Goal: Task Accomplishment & Management: Manage account settings

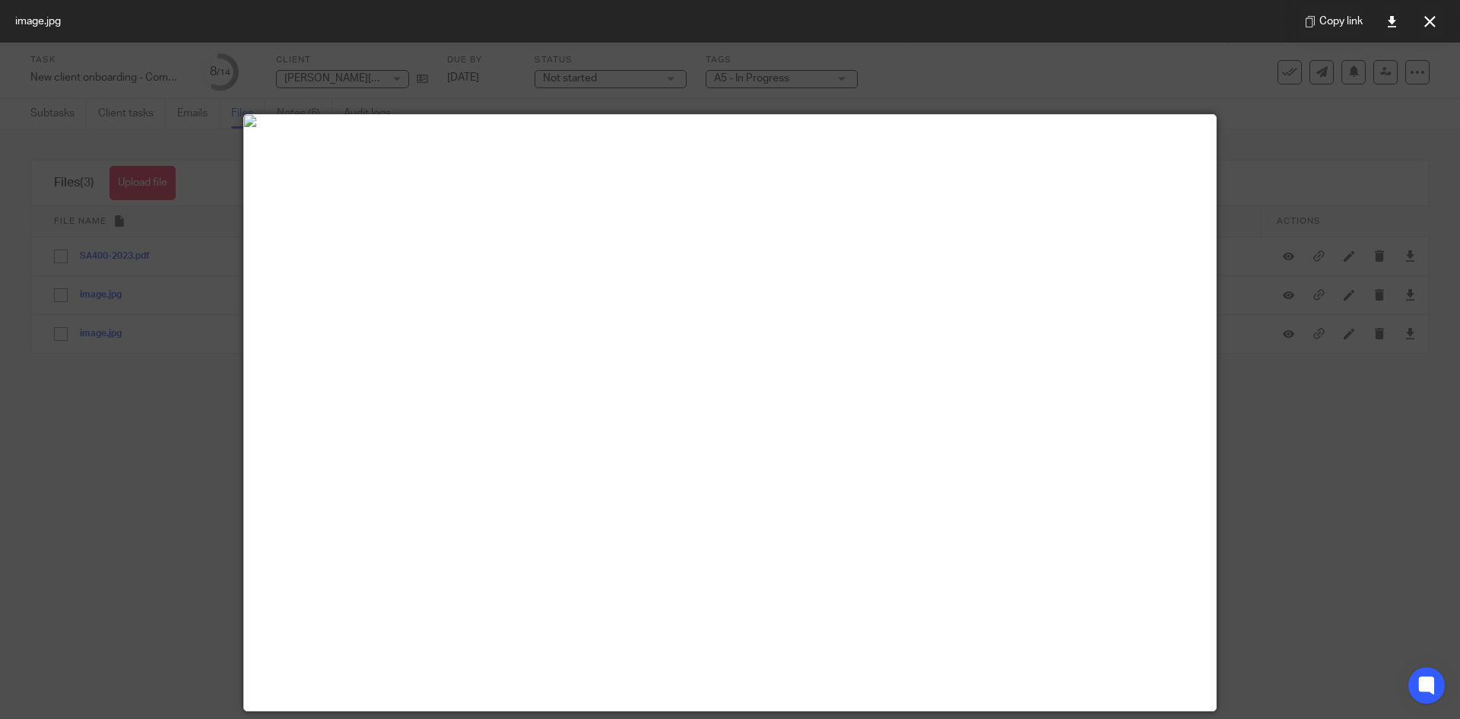
scroll to position [76, 0]
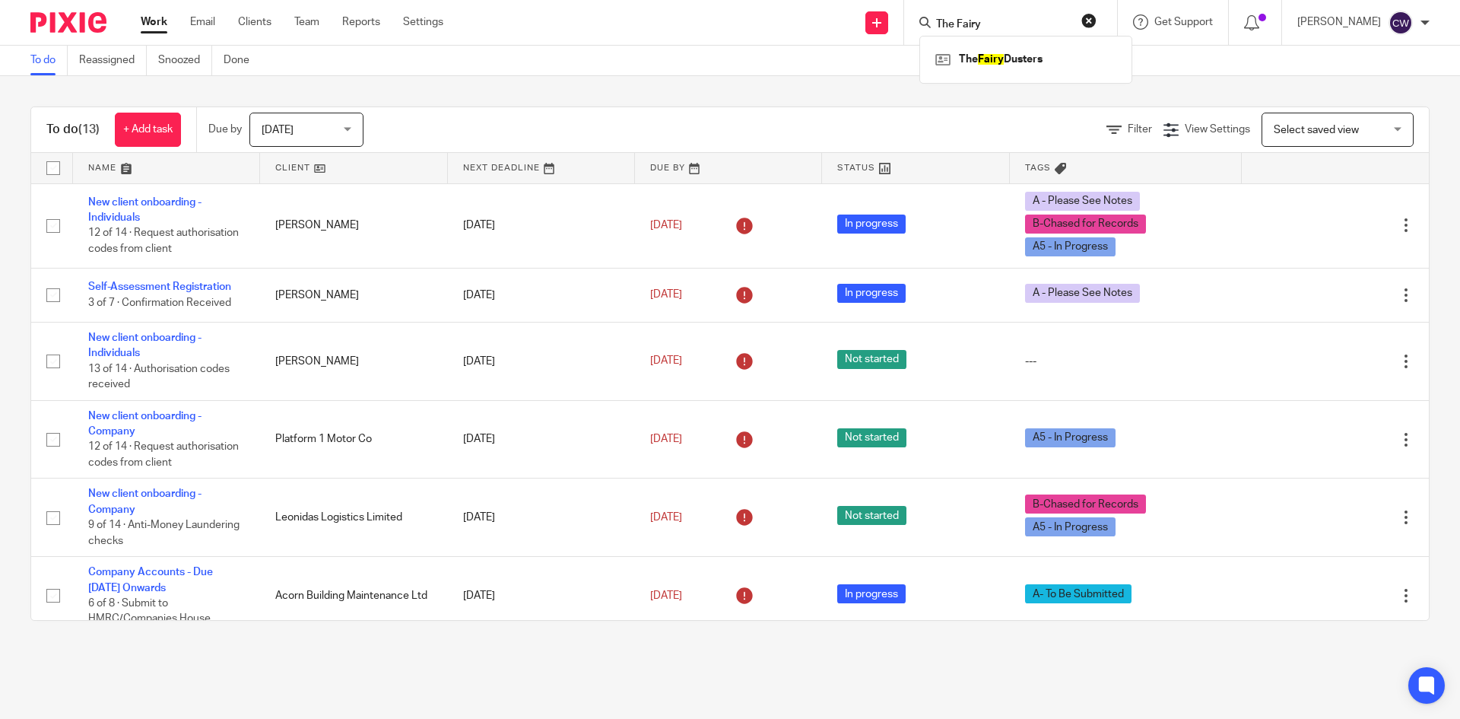
type input "The Fairy"
click at [1017, 63] on link at bounding box center [1026, 59] width 189 height 23
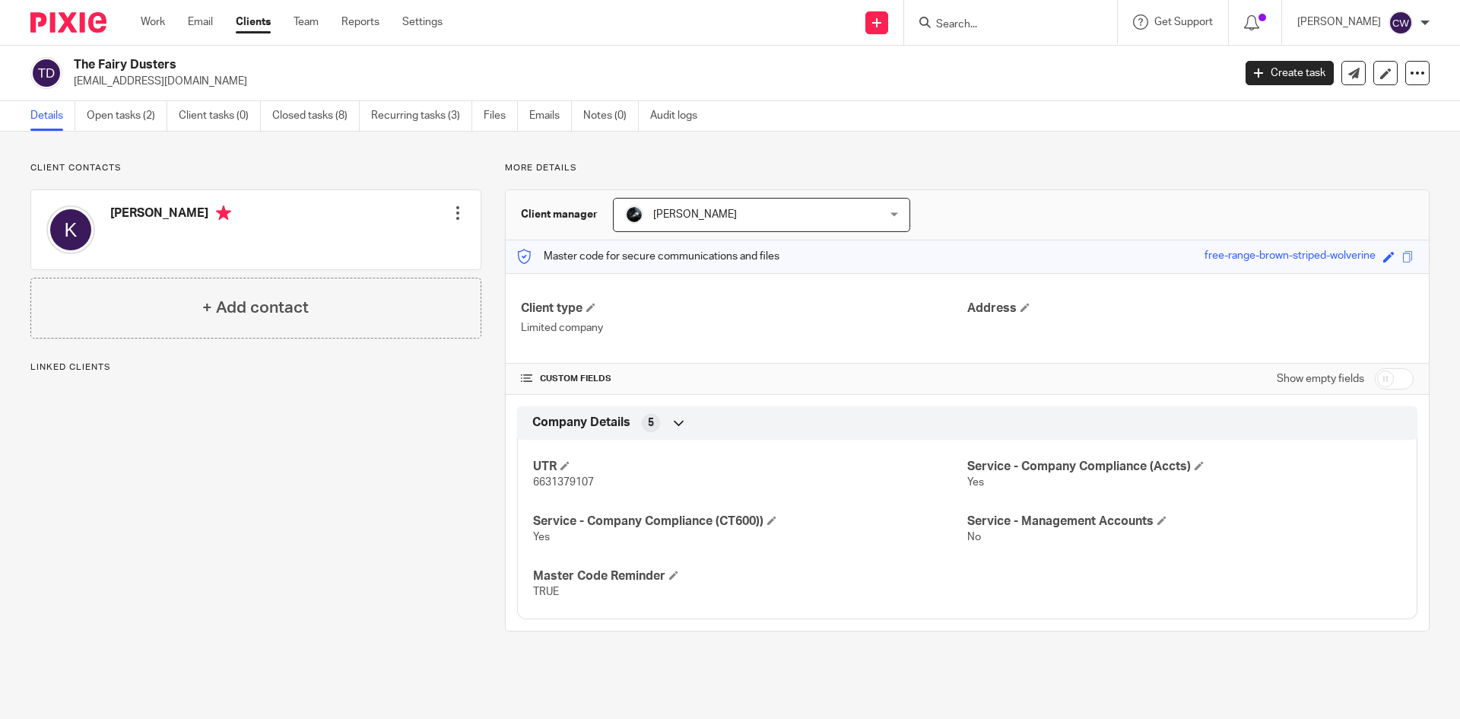
click at [1406, 81] on div at bounding box center [1418, 73] width 24 height 24
click at [1282, 167] on button "Archive client" at bounding box center [1323, 177] width 168 height 20
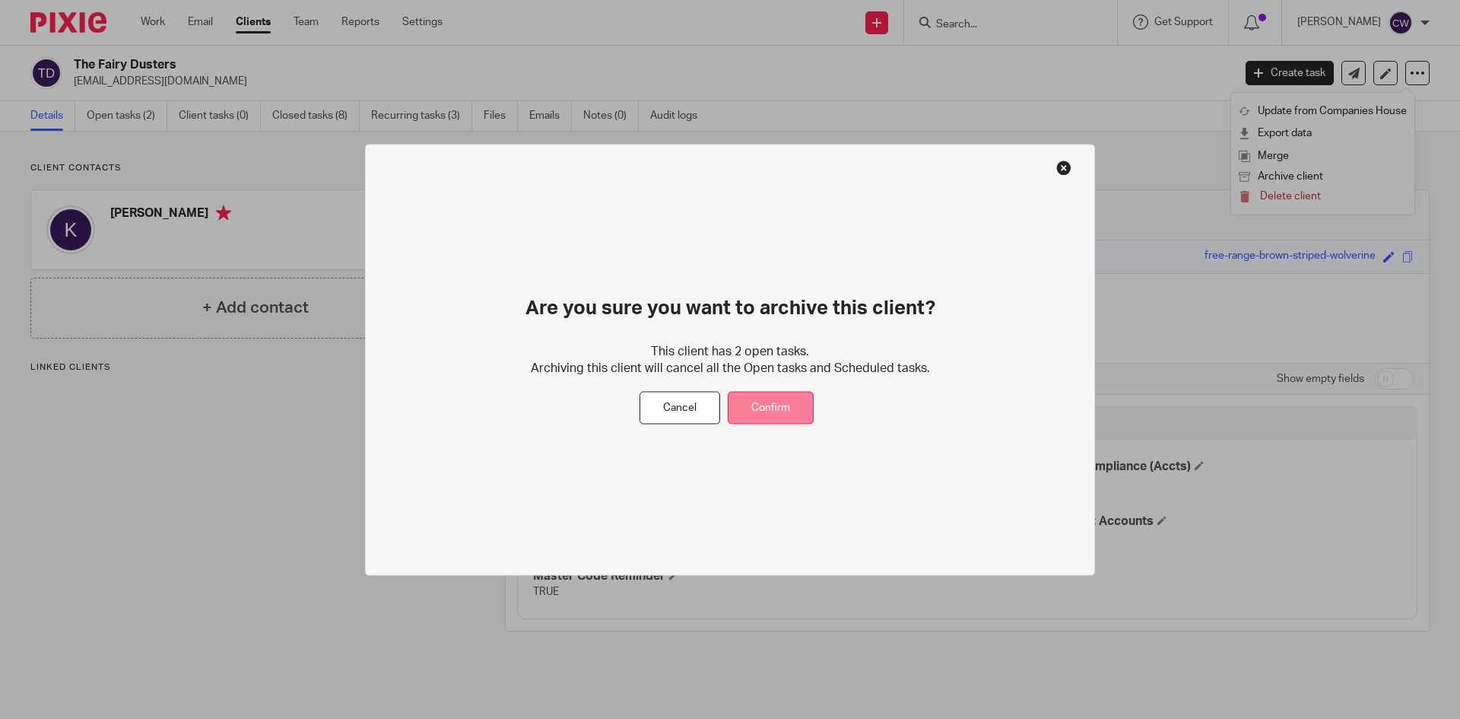
click at [799, 402] on button "Confirm" at bounding box center [771, 408] width 86 height 33
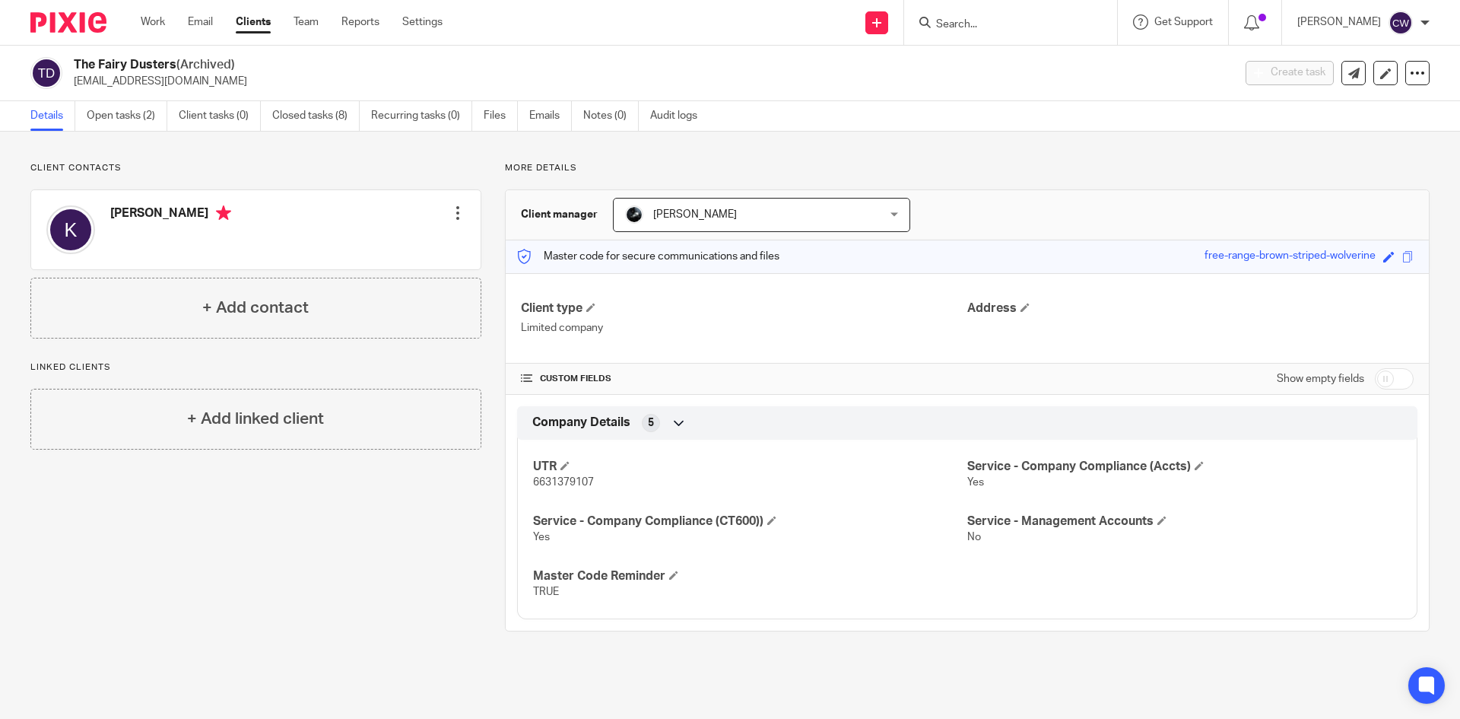
click at [1002, 23] on input "Search" at bounding box center [1003, 25] width 137 height 14
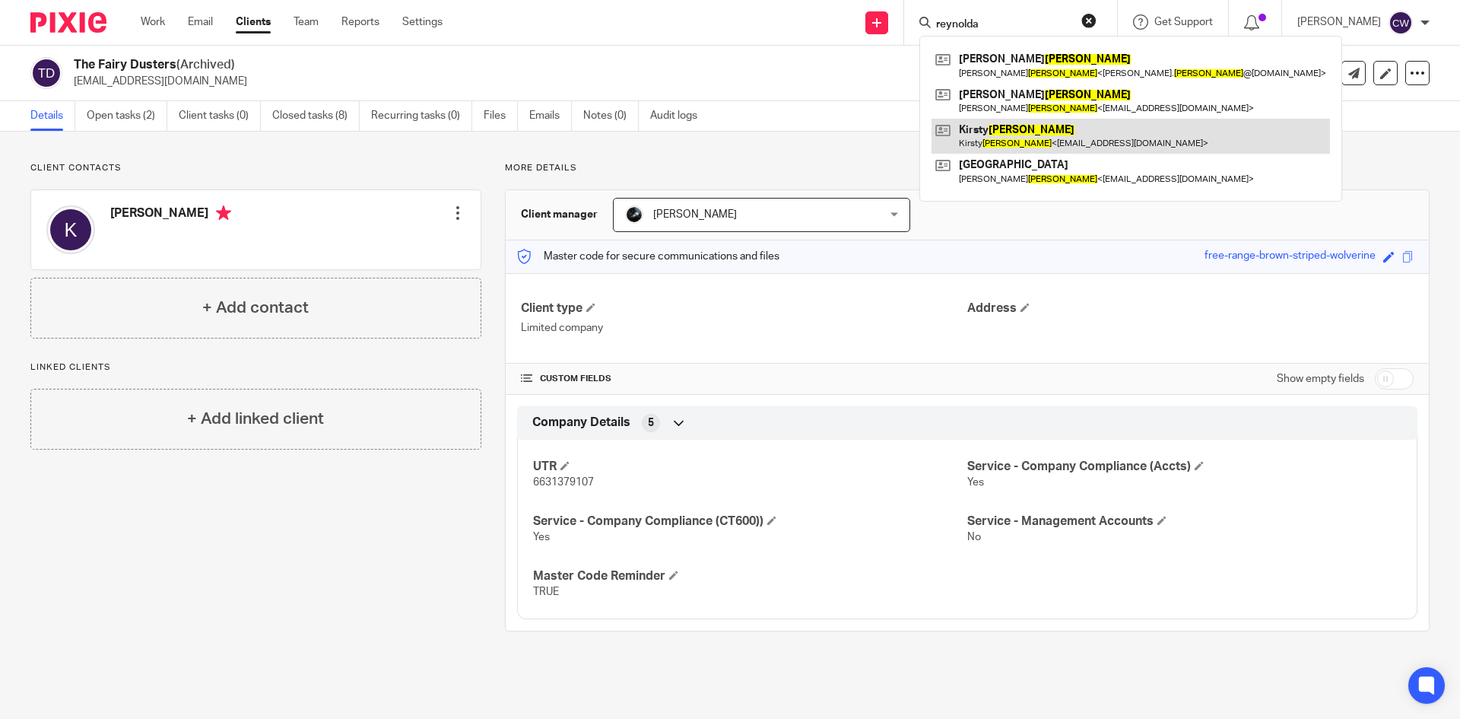
type input "reynolda"
click at [990, 137] on link at bounding box center [1131, 136] width 399 height 35
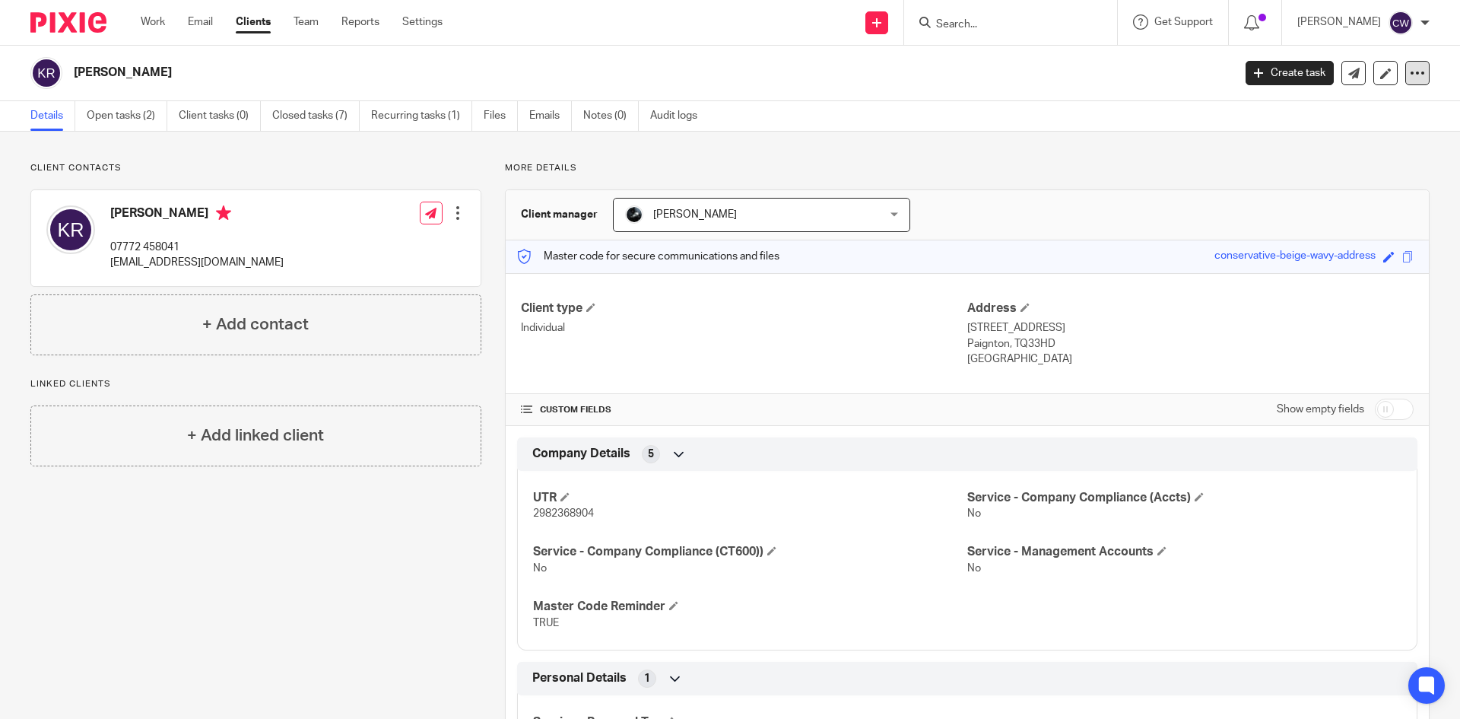
click at [1415, 74] on div at bounding box center [1418, 73] width 24 height 24
click at [1326, 170] on button "Archive client" at bounding box center [1323, 177] width 168 height 20
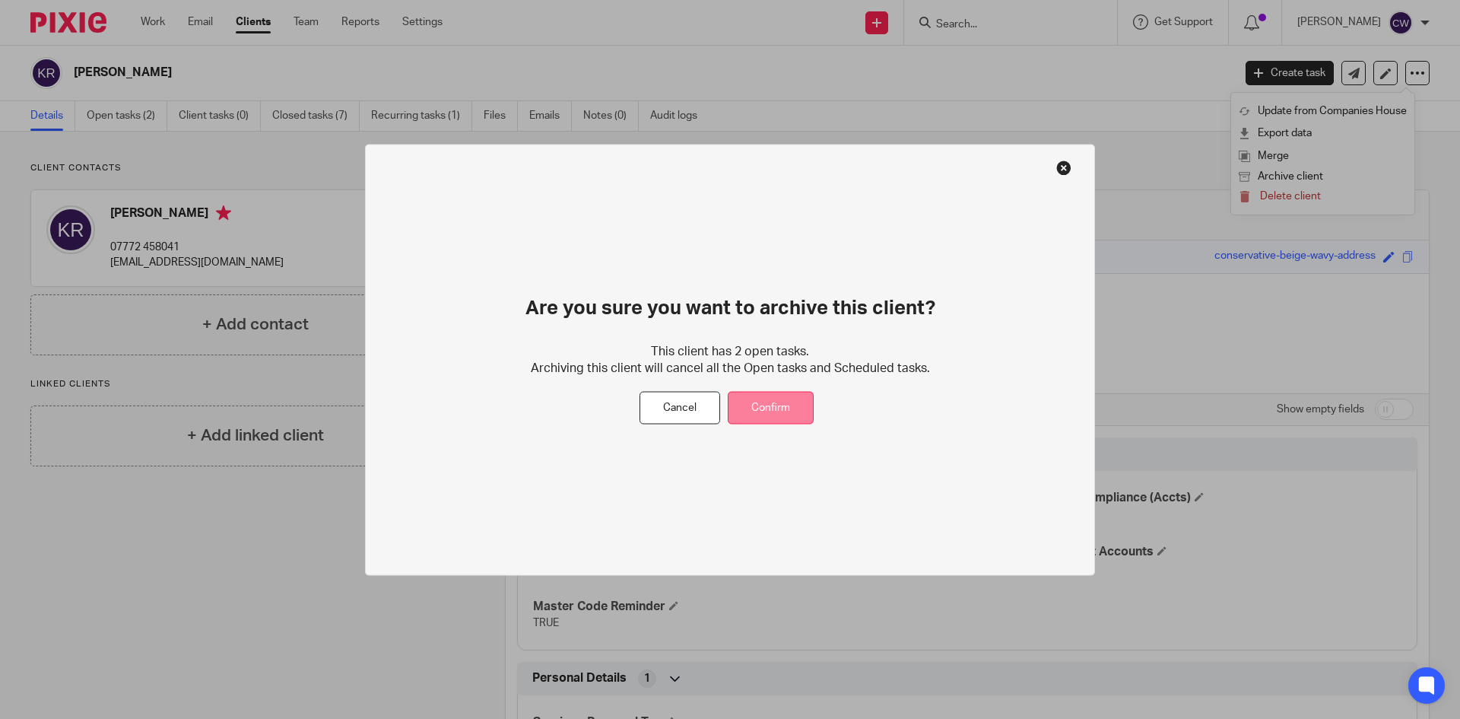
click at [746, 403] on button "Confirm" at bounding box center [771, 408] width 86 height 33
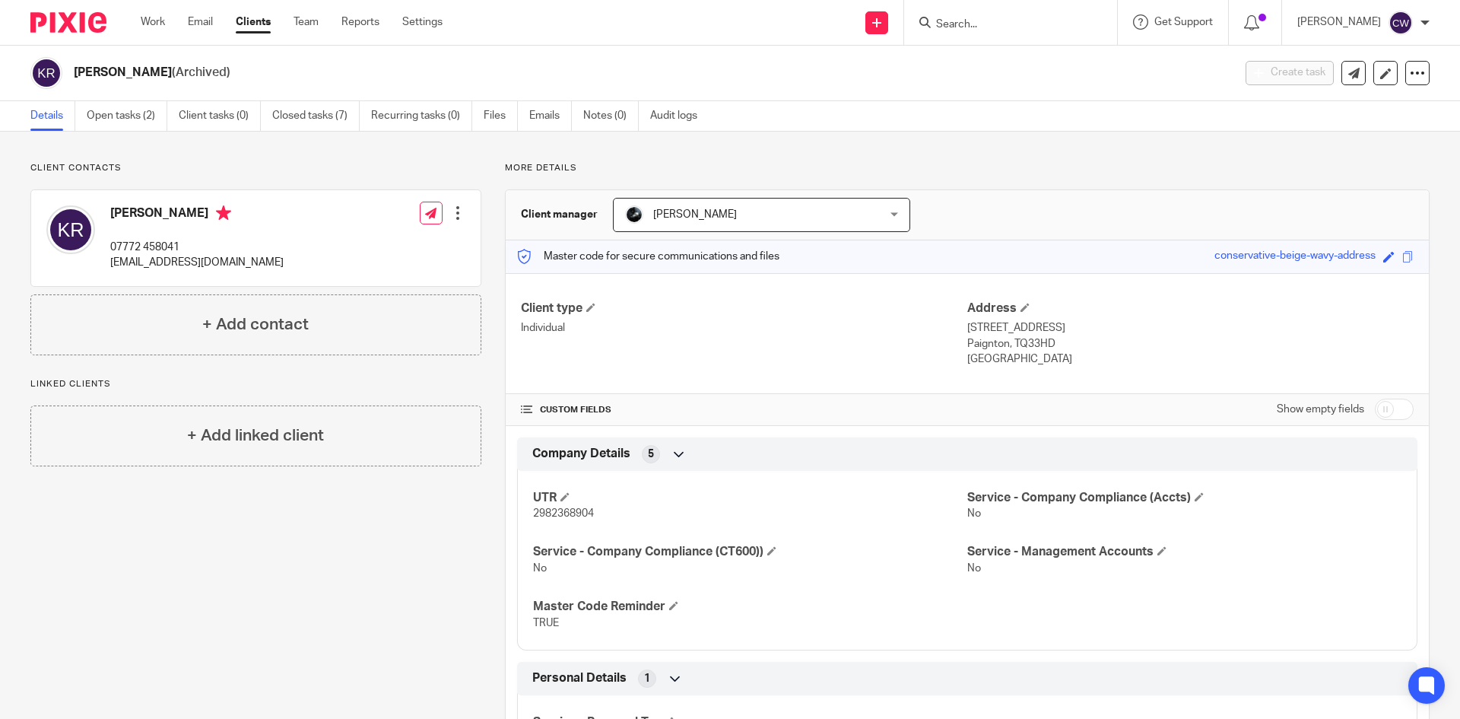
click at [1000, 24] on div at bounding box center [1010, 22] width 213 height 45
click at [1000, 24] on input "Search" at bounding box center [1003, 25] width 137 height 14
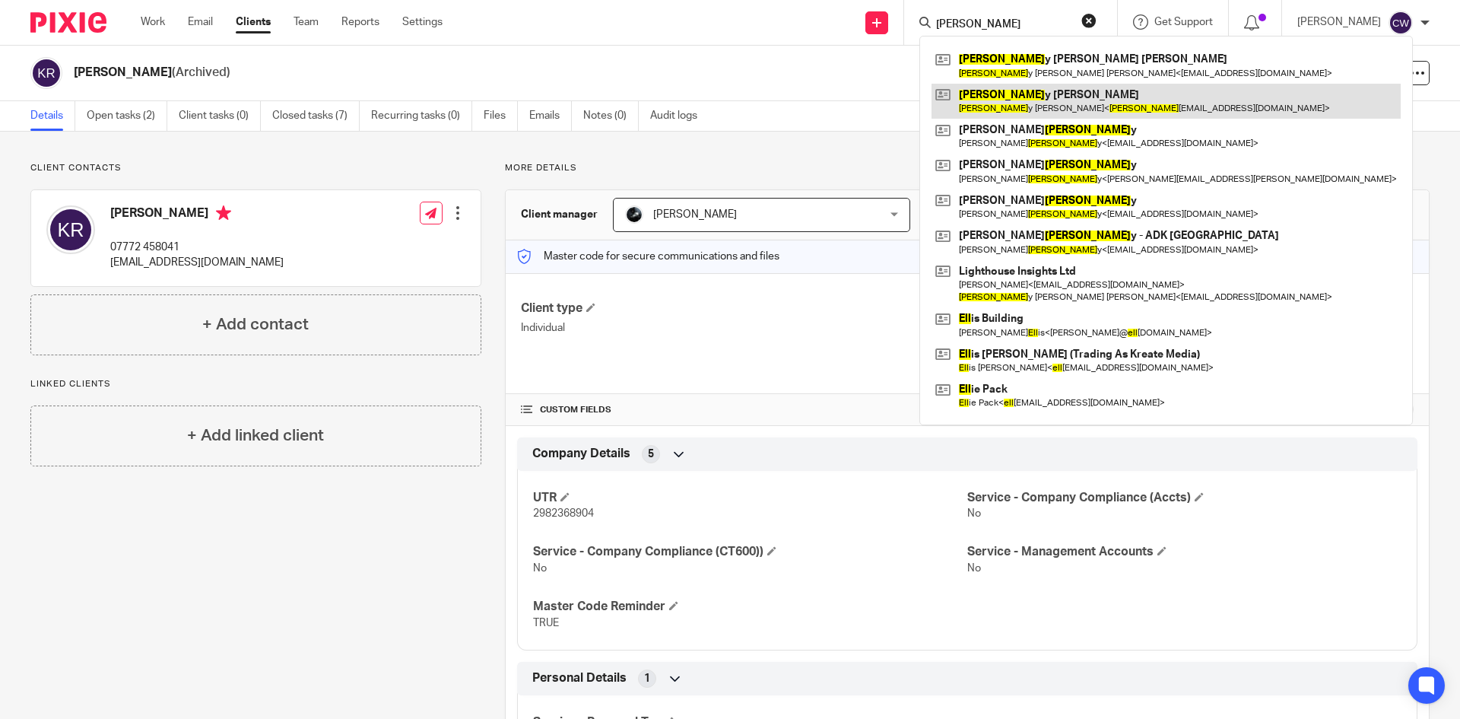
type input "kell"
click at [1009, 108] on link at bounding box center [1166, 101] width 469 height 35
click at [988, 101] on link at bounding box center [1166, 101] width 469 height 35
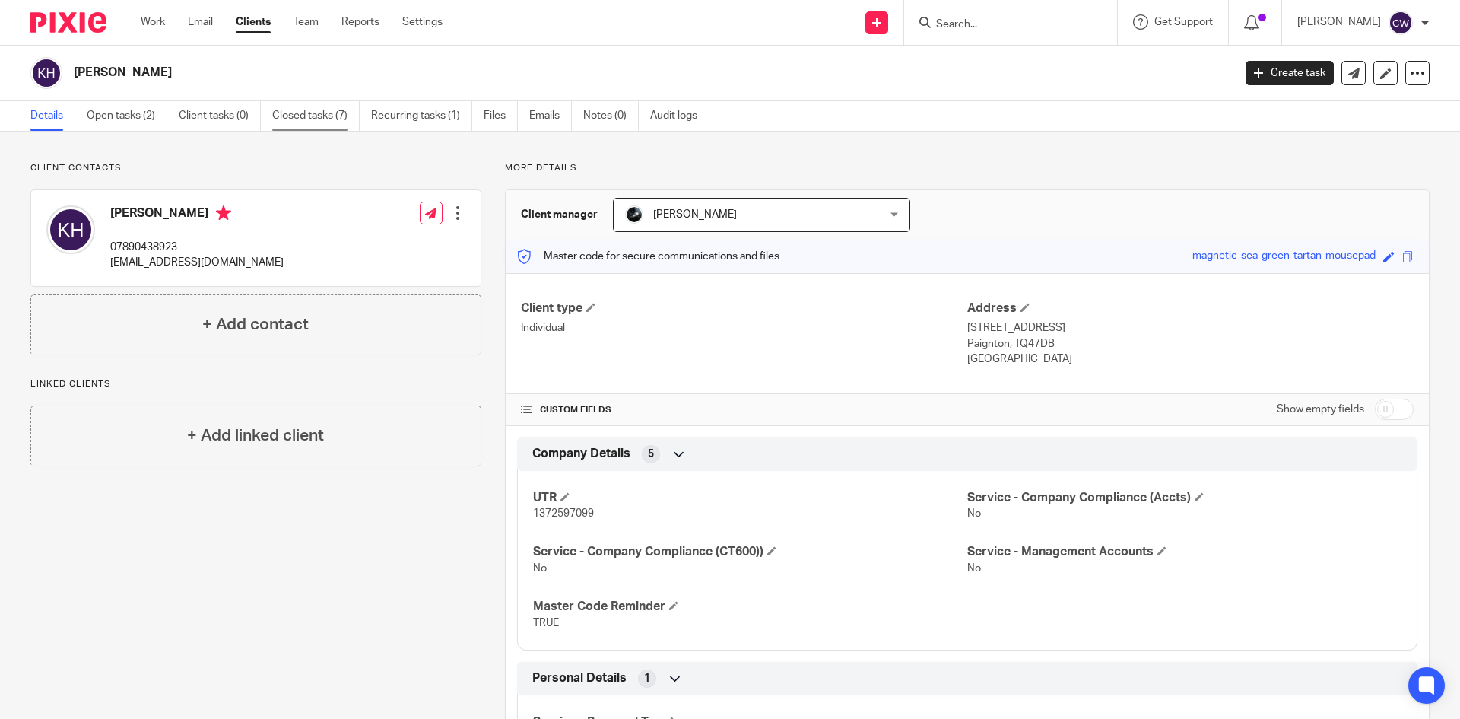
click at [322, 115] on link "Closed tasks (7)" at bounding box center [315, 116] width 87 height 30
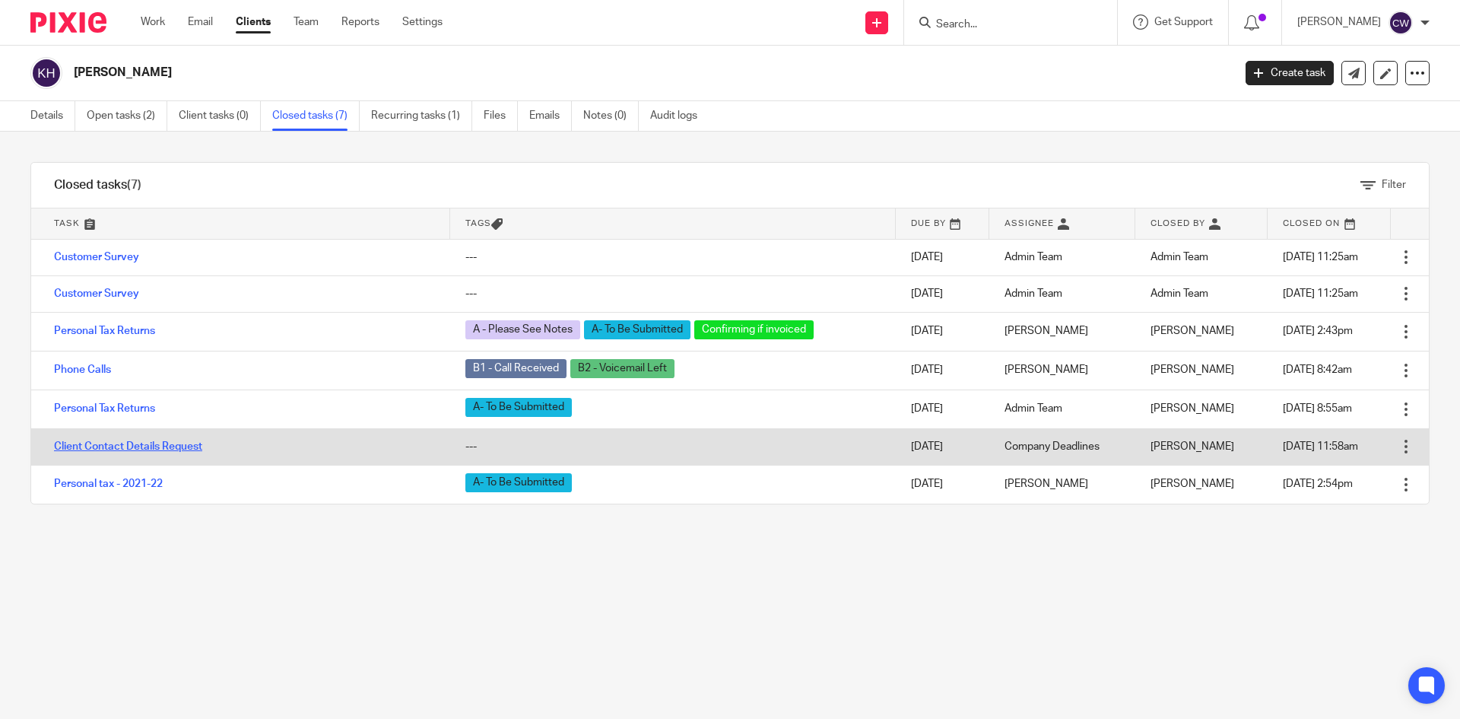
click at [138, 445] on link "Client Contact Details Request" at bounding box center [128, 446] width 148 height 11
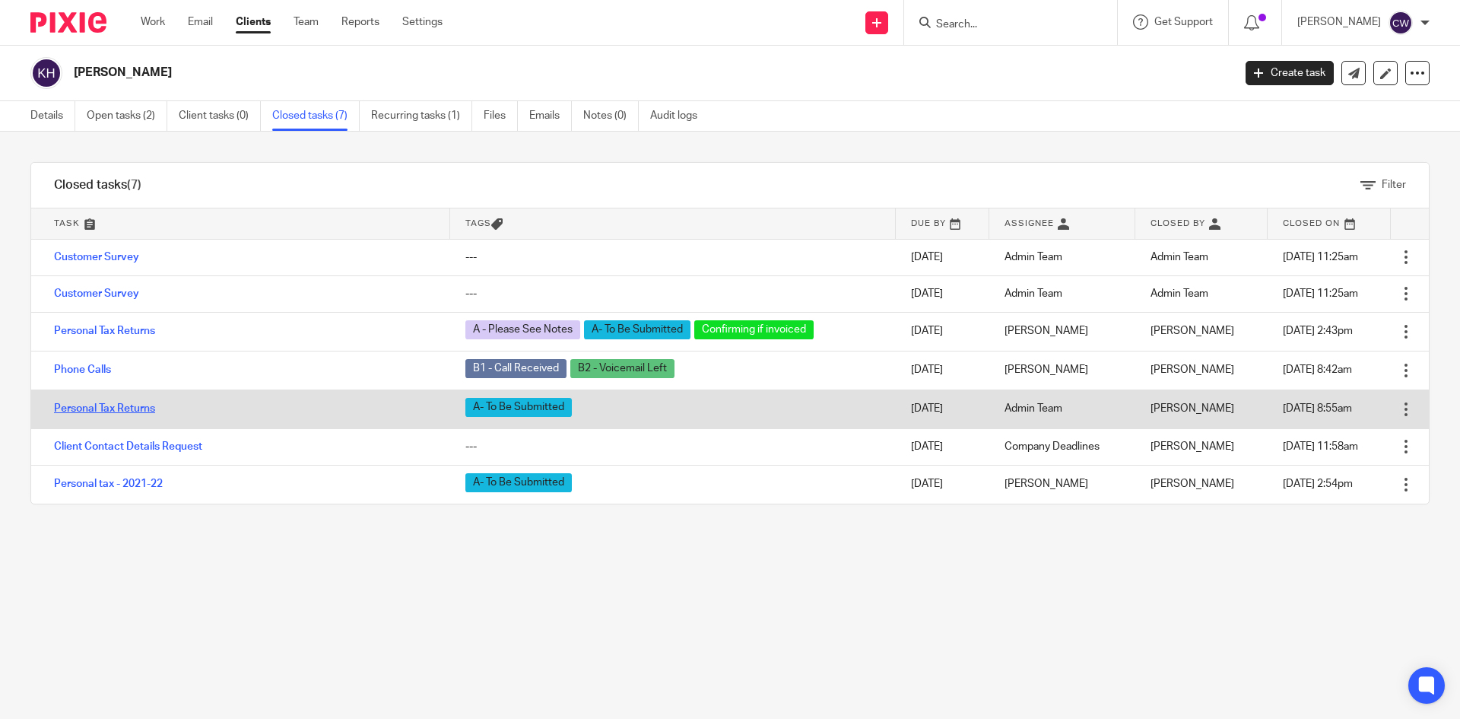
click at [135, 413] on link "Personal Tax Returns" at bounding box center [104, 408] width 101 height 11
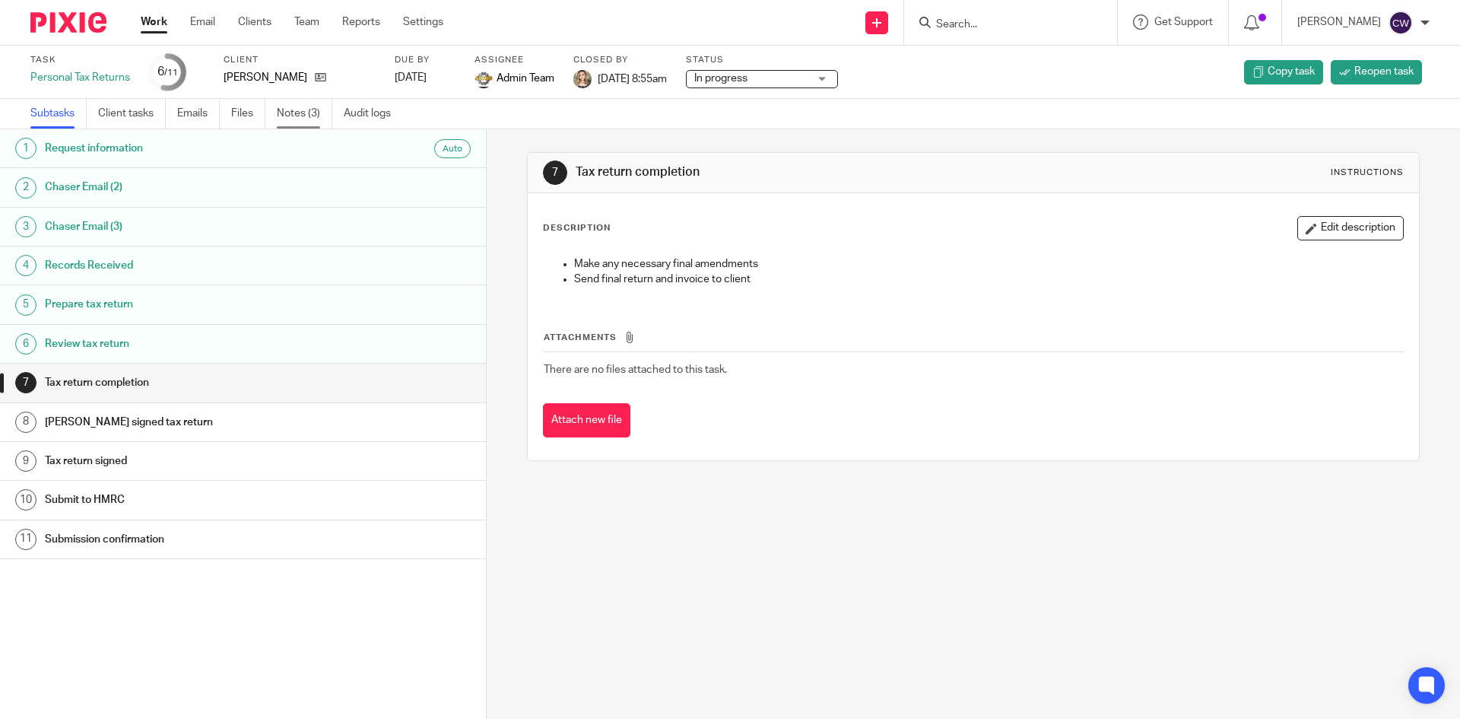
click at [306, 115] on link "Notes (3)" at bounding box center [305, 114] width 56 height 30
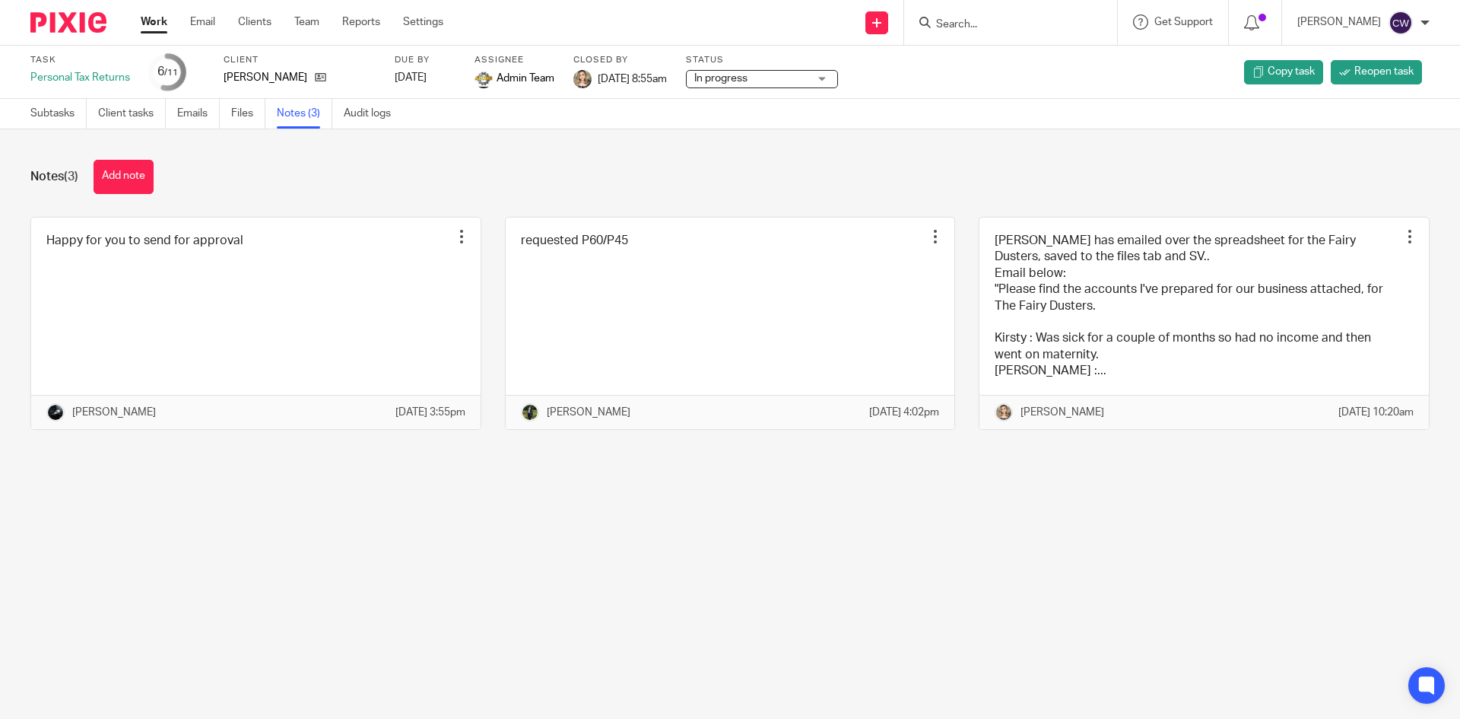
click at [988, 14] on form at bounding box center [1016, 22] width 162 height 19
click at [980, 21] on input "Search" at bounding box center [1003, 25] width 137 height 14
type input "gbe"
click at [983, 66] on link at bounding box center [1026, 59] width 189 height 23
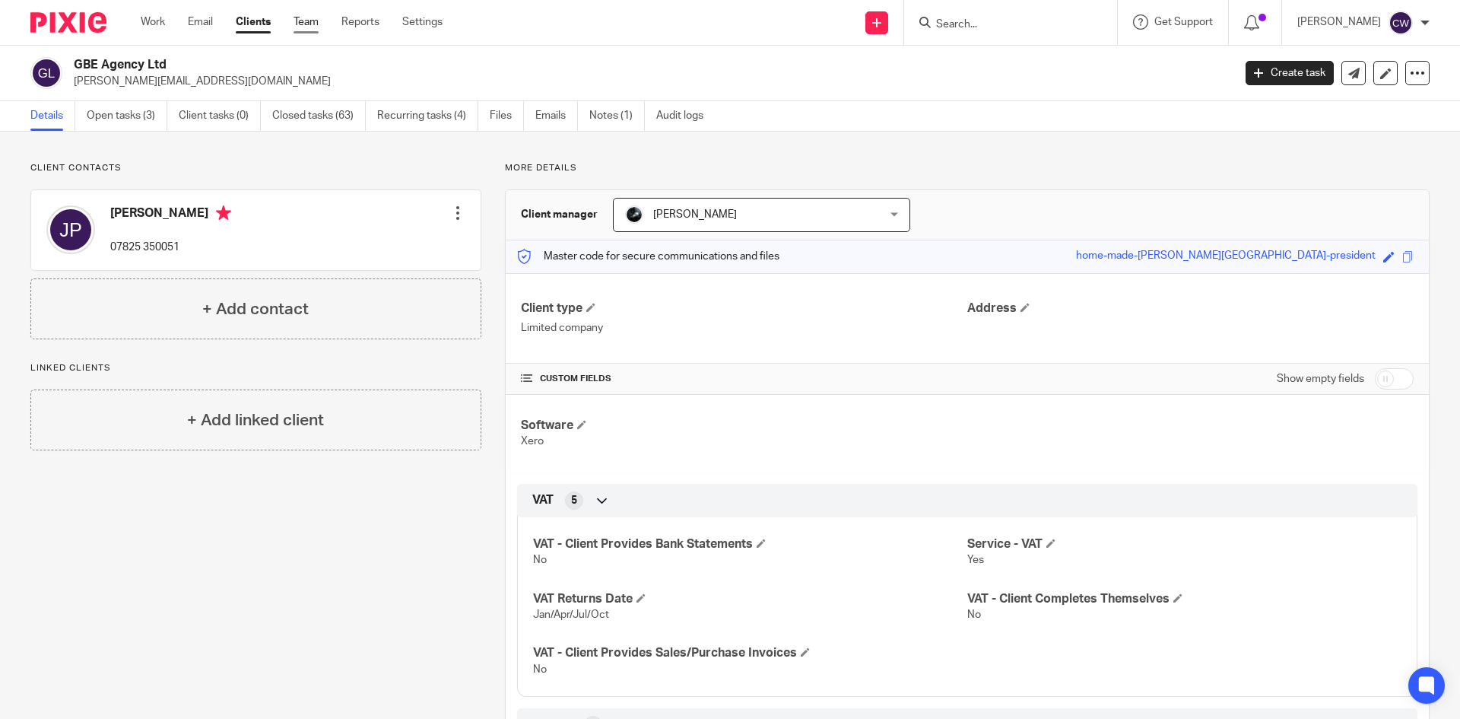
click at [307, 22] on link "Team" at bounding box center [306, 21] width 25 height 15
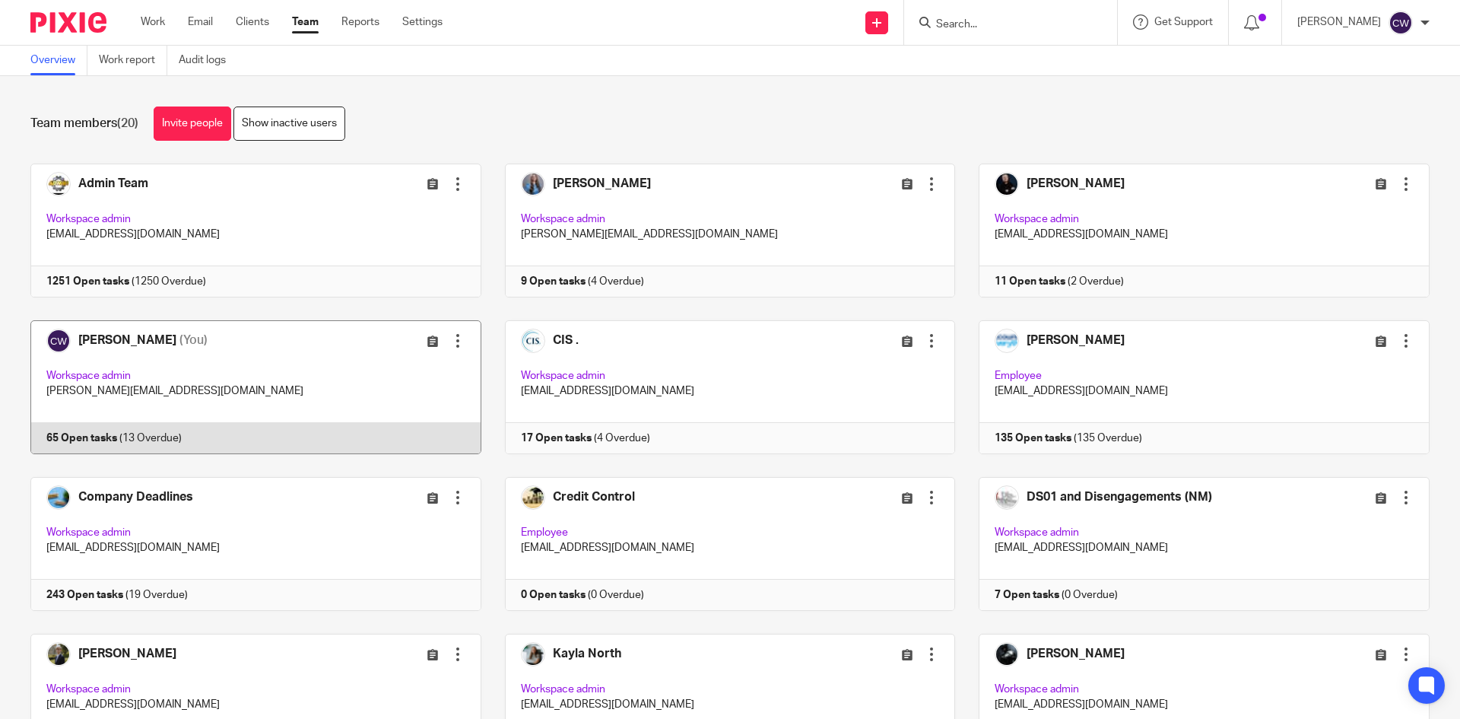
click at [92, 436] on link at bounding box center [244, 387] width 475 height 134
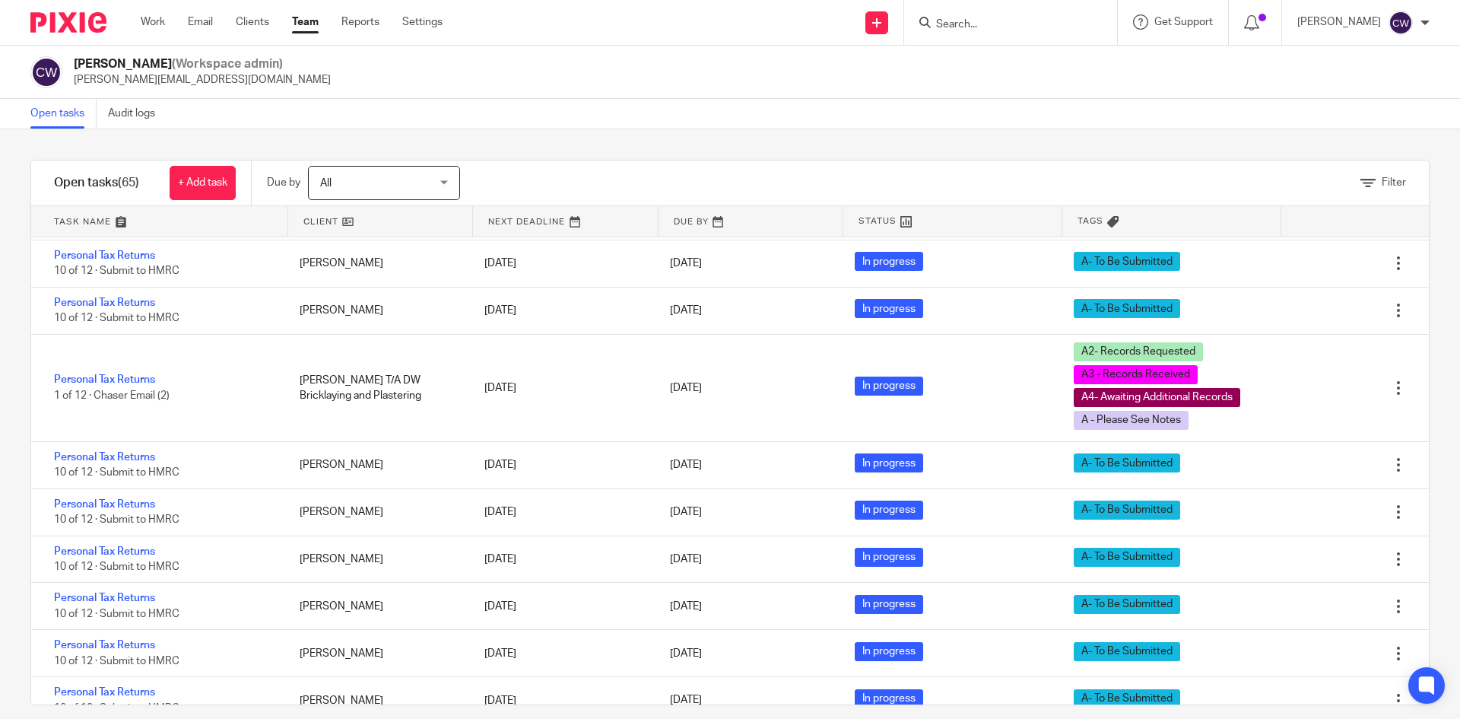
scroll to position [1879, 0]
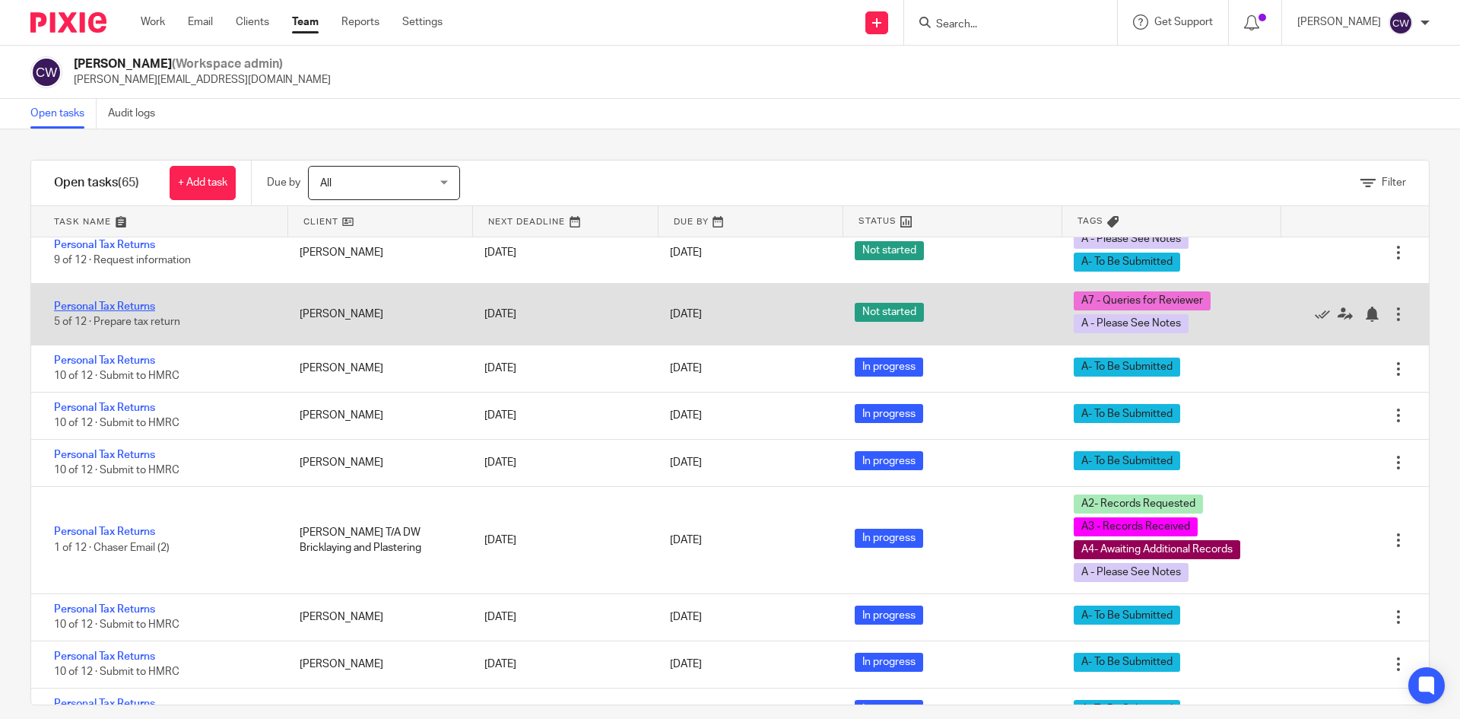
click at [132, 312] on link "Personal Tax Returns" at bounding box center [104, 306] width 101 height 11
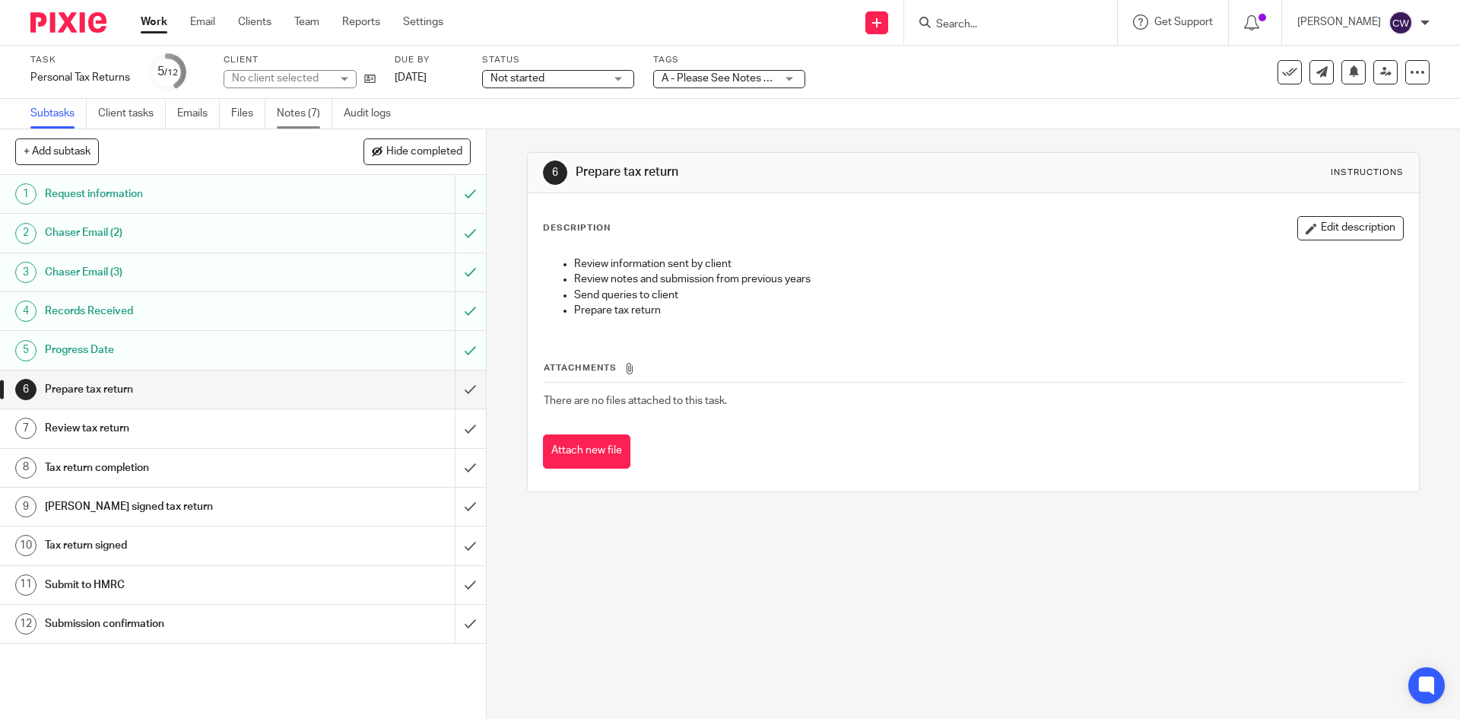
click at [303, 116] on link "Notes (7)" at bounding box center [305, 114] width 56 height 30
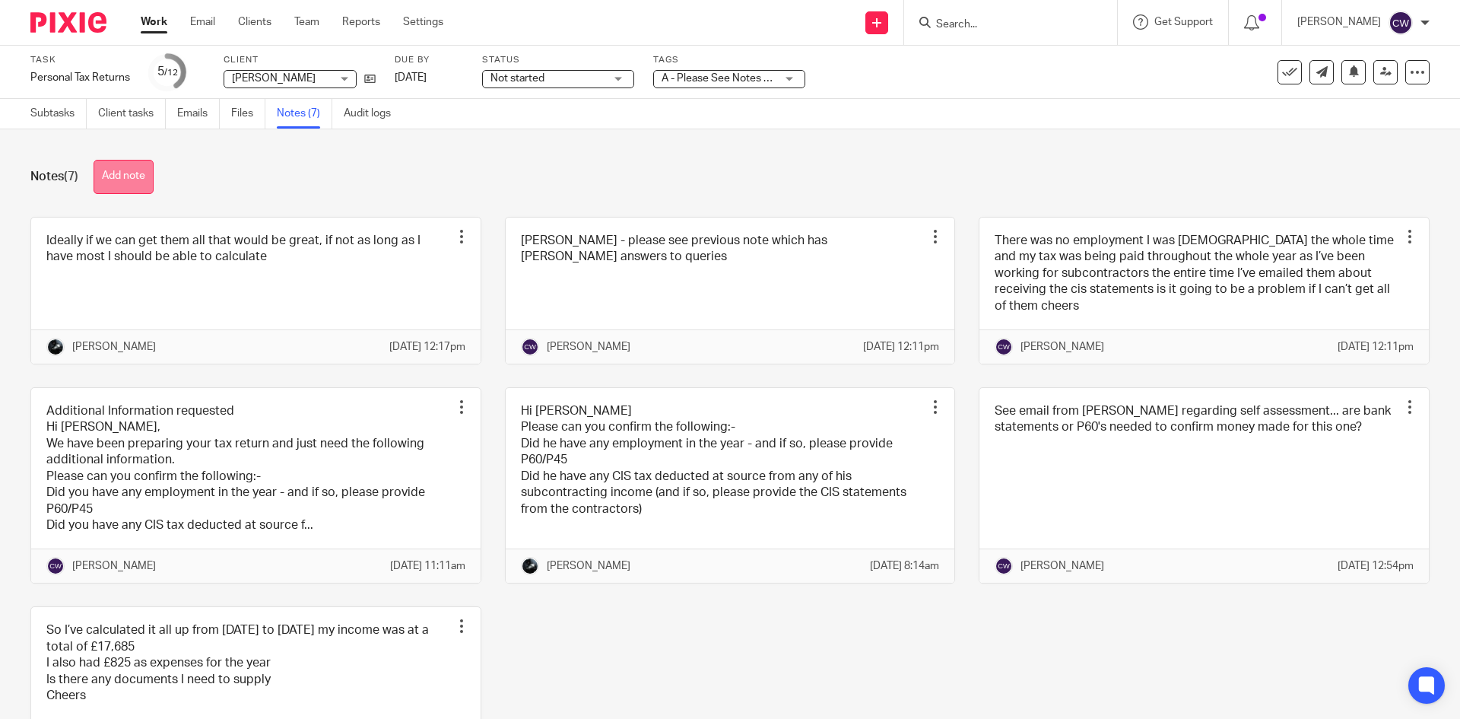
click at [142, 184] on button "Add note" at bounding box center [124, 177] width 60 height 34
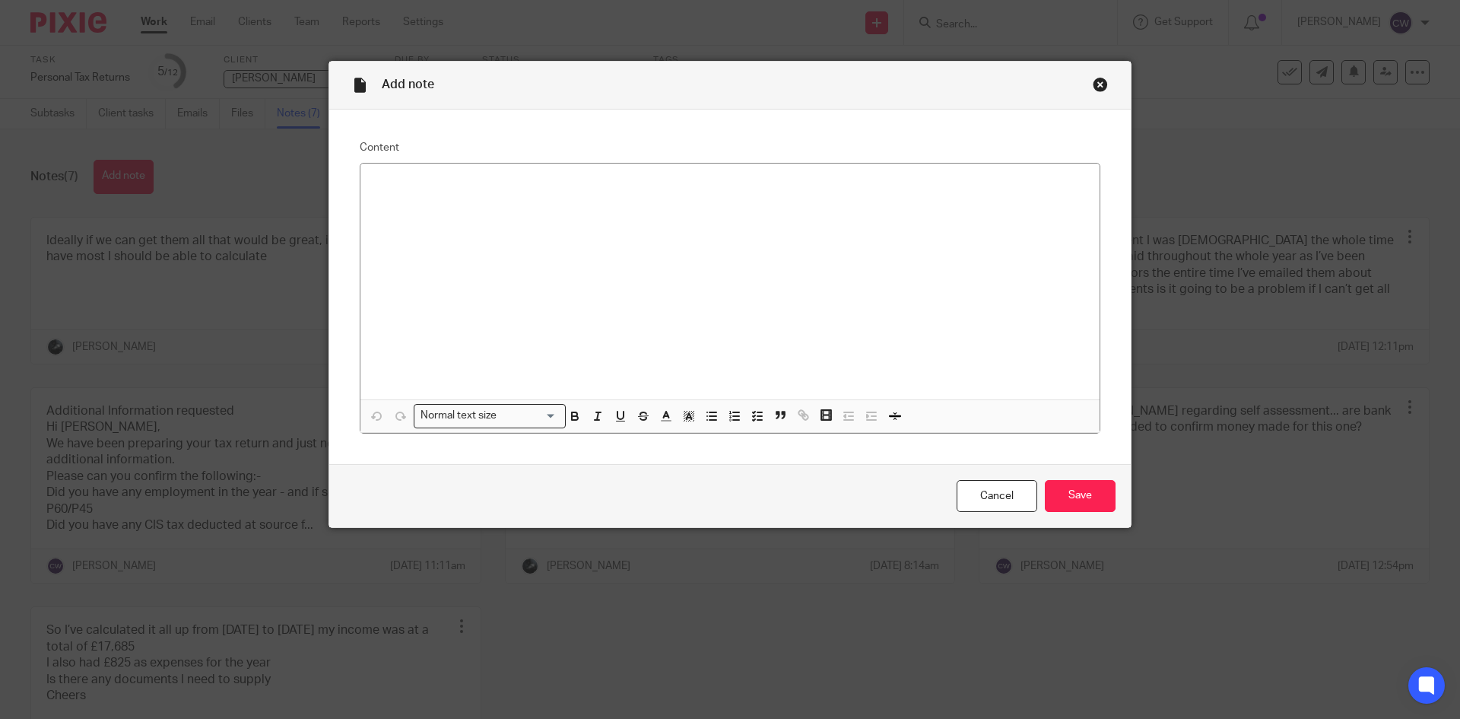
click at [1094, 86] on div "Close this dialog window" at bounding box center [1100, 84] width 15 height 15
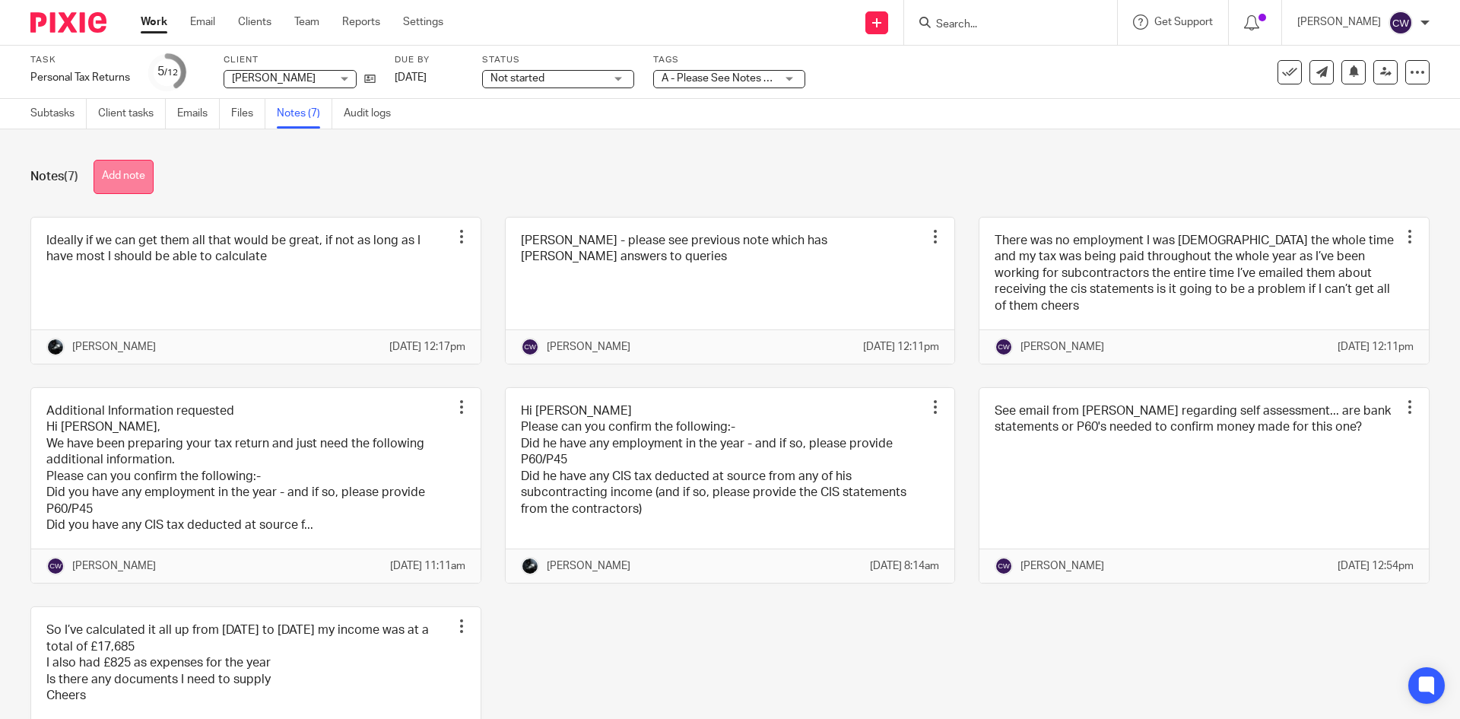
click at [126, 187] on button "Add note" at bounding box center [124, 177] width 60 height 34
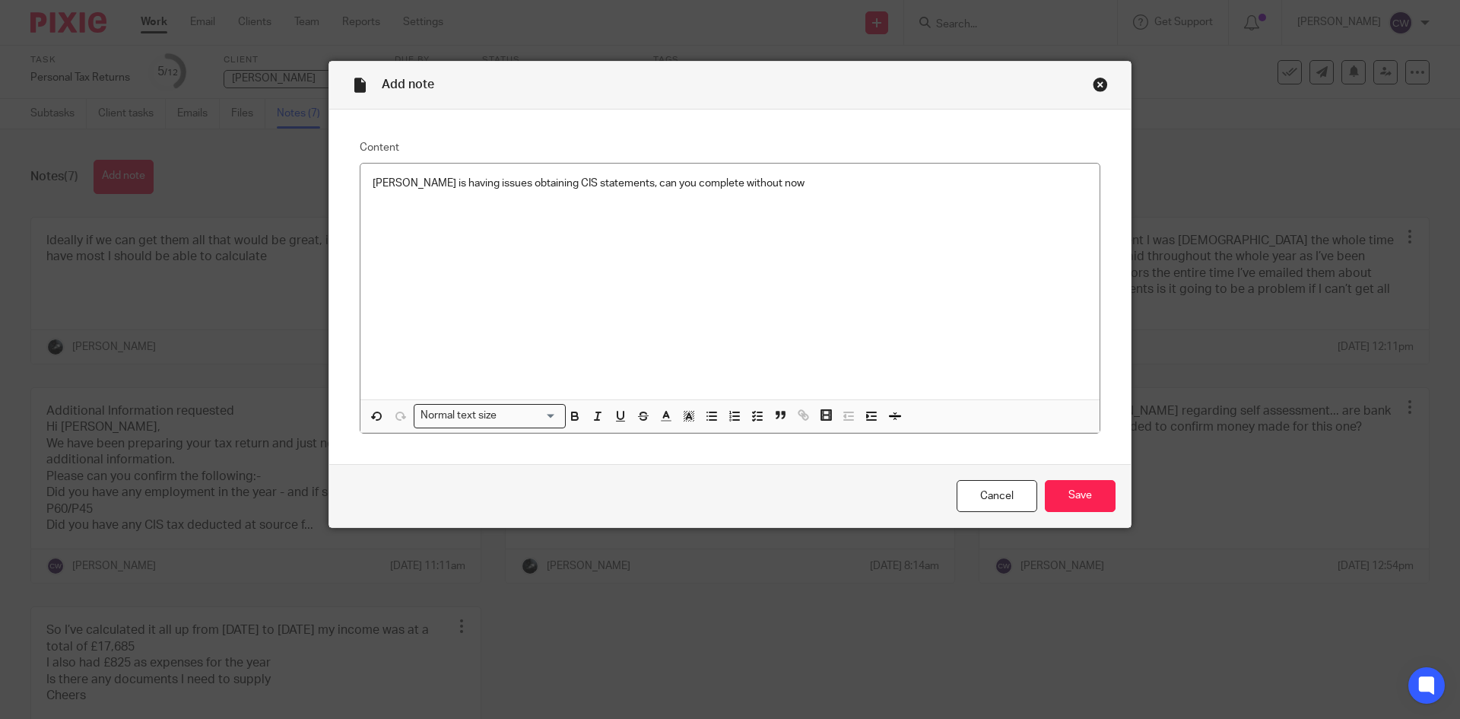
click at [1038, 509] on div "Cancel Save" at bounding box center [730, 496] width 802 height 64
click at [1057, 507] on input "Save" at bounding box center [1080, 496] width 71 height 33
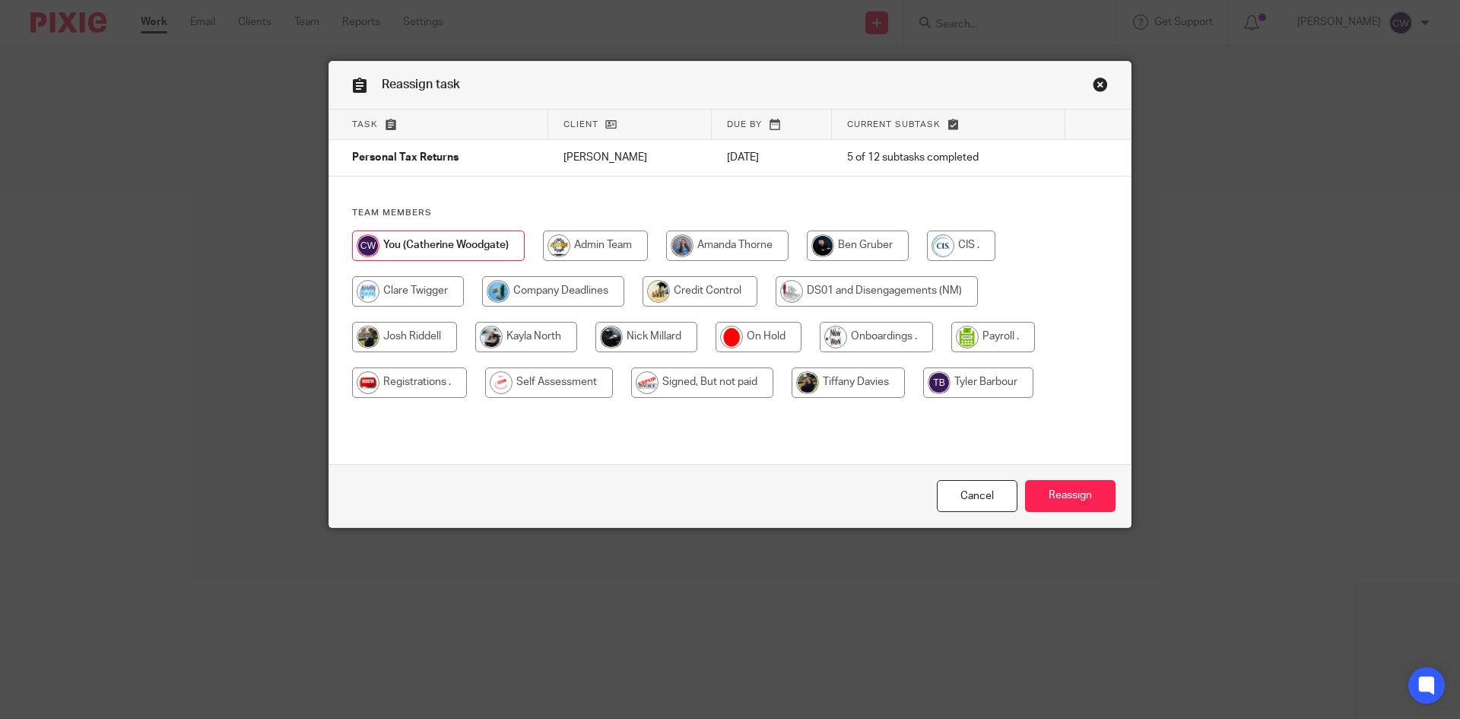
click at [640, 341] on input "radio" at bounding box center [647, 337] width 102 height 30
radio input "true"
click at [1070, 504] on input "Reassign" at bounding box center [1070, 496] width 91 height 33
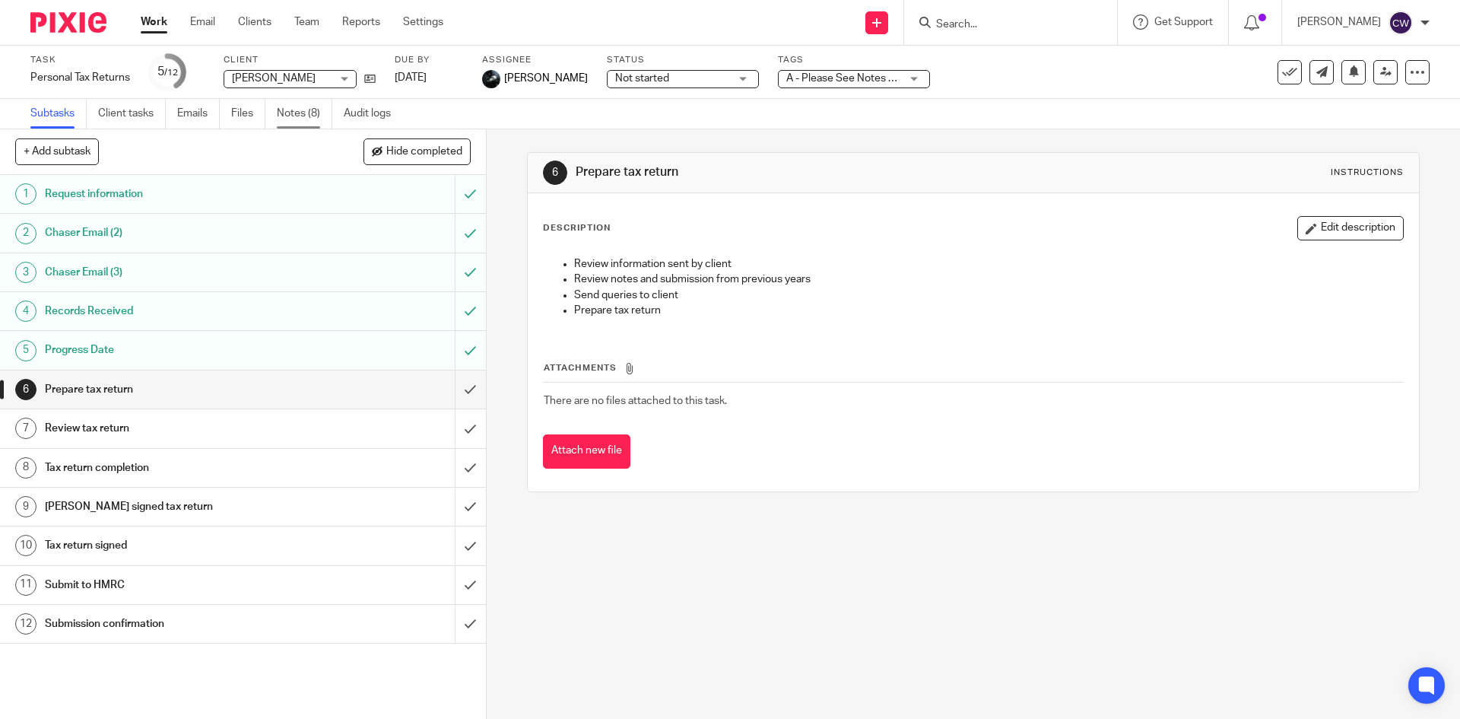
click at [297, 103] on link "Notes (8)" at bounding box center [305, 114] width 56 height 30
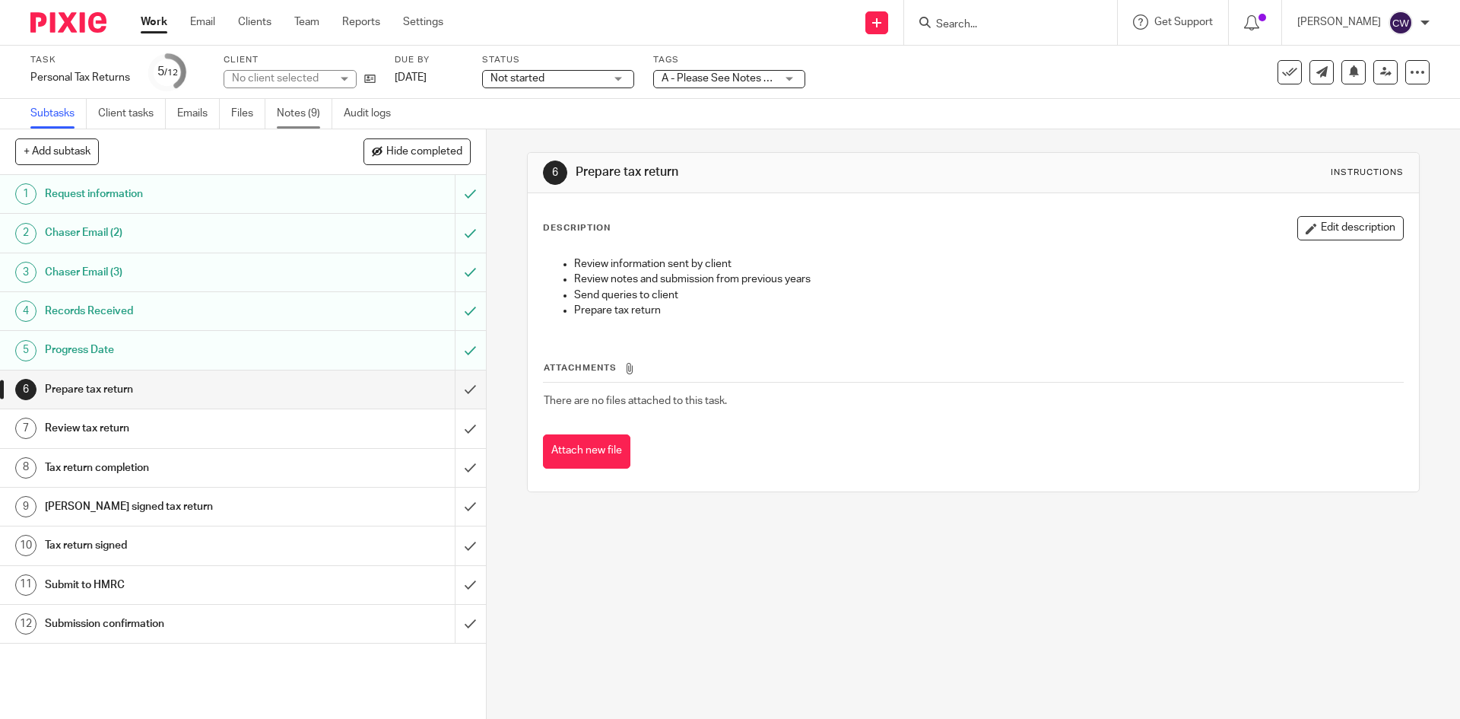
drag, startPoint x: 0, startPoint y: 0, endPoint x: 297, endPoint y: 100, distance: 313.9
click at [297, 100] on link "Notes (9)" at bounding box center [305, 114] width 56 height 30
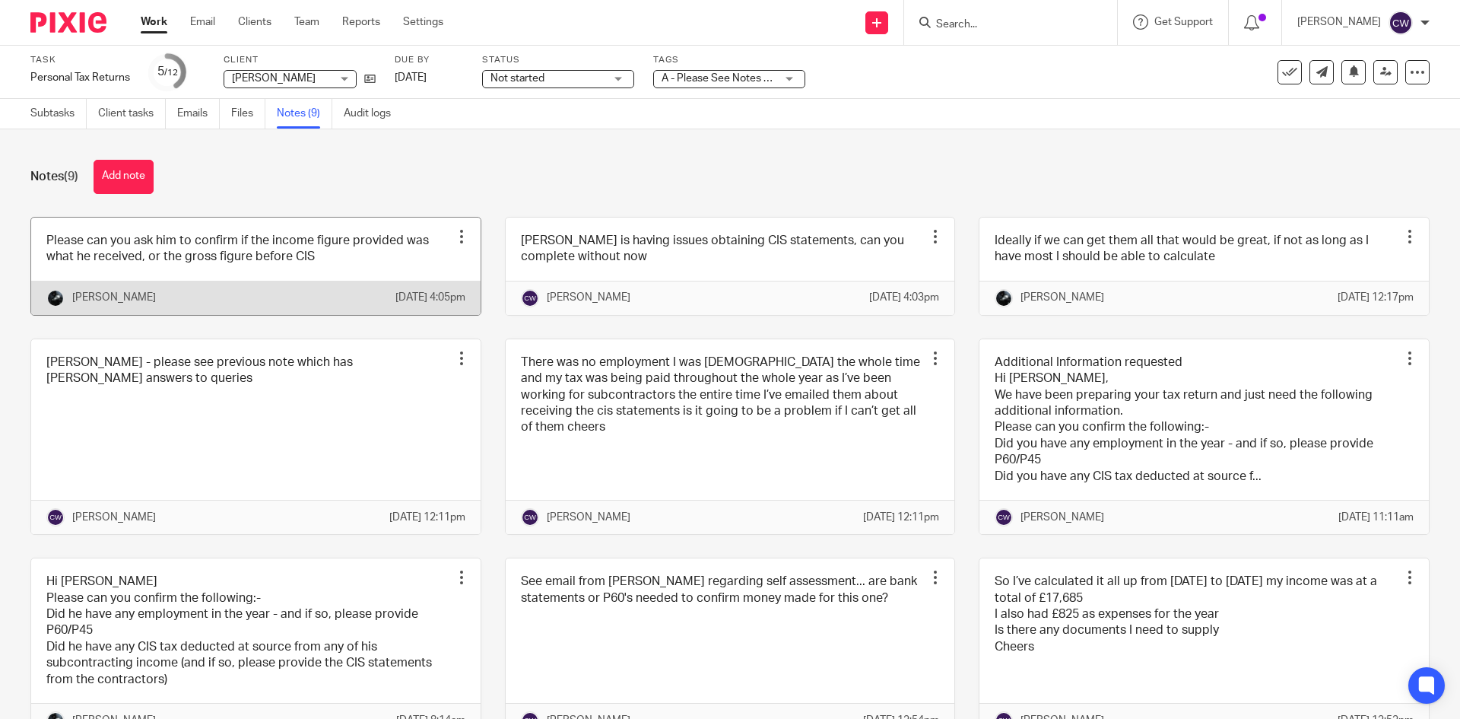
click at [357, 274] on link at bounding box center [256, 266] width 450 height 97
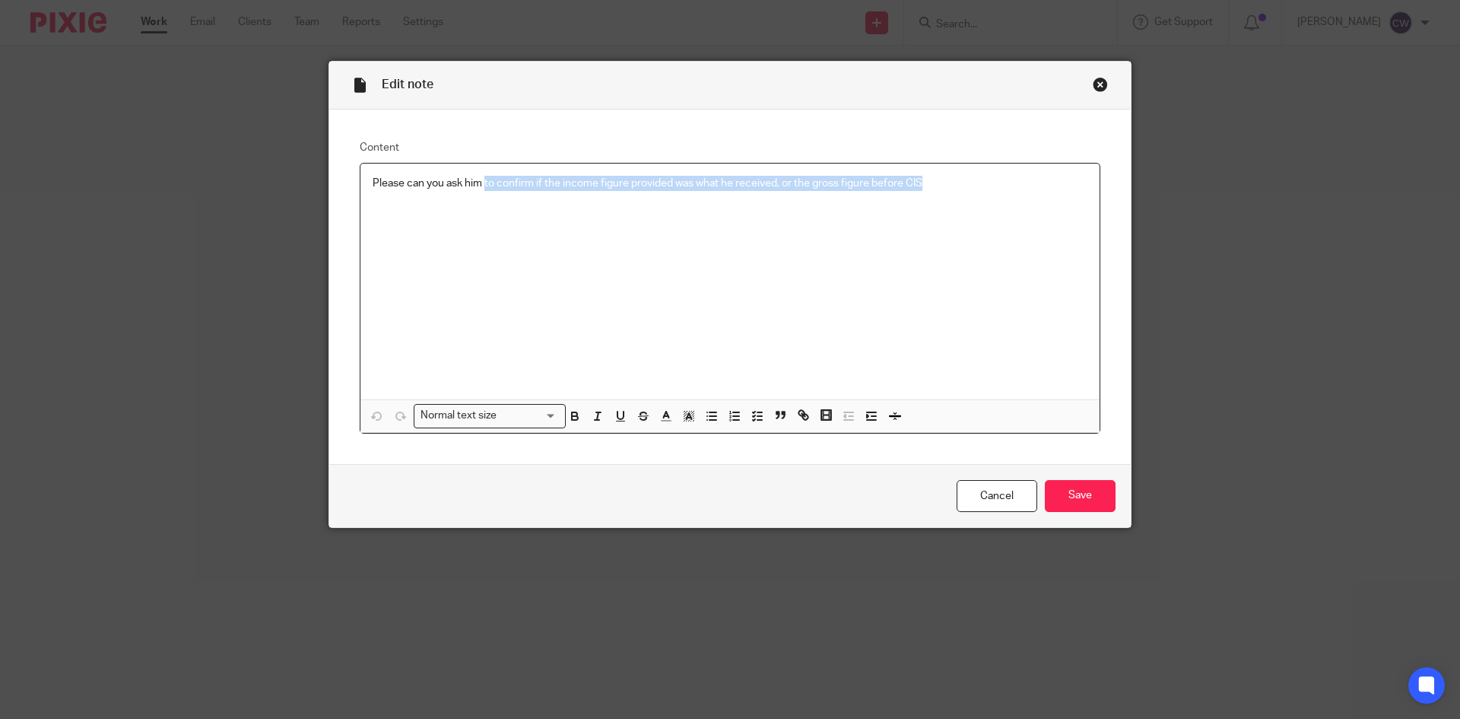
drag, startPoint x: 481, startPoint y: 180, endPoint x: 959, endPoint y: 191, distance: 477.8
click at [959, 191] on p "Please can you ask him to confirm if the income figure provided was what he rec…" at bounding box center [730, 183] width 715 height 15
copy p "to confirm if the income figure provided was what he received, or the gross fig…"
click at [1060, 483] on input "Save" at bounding box center [1080, 496] width 71 height 33
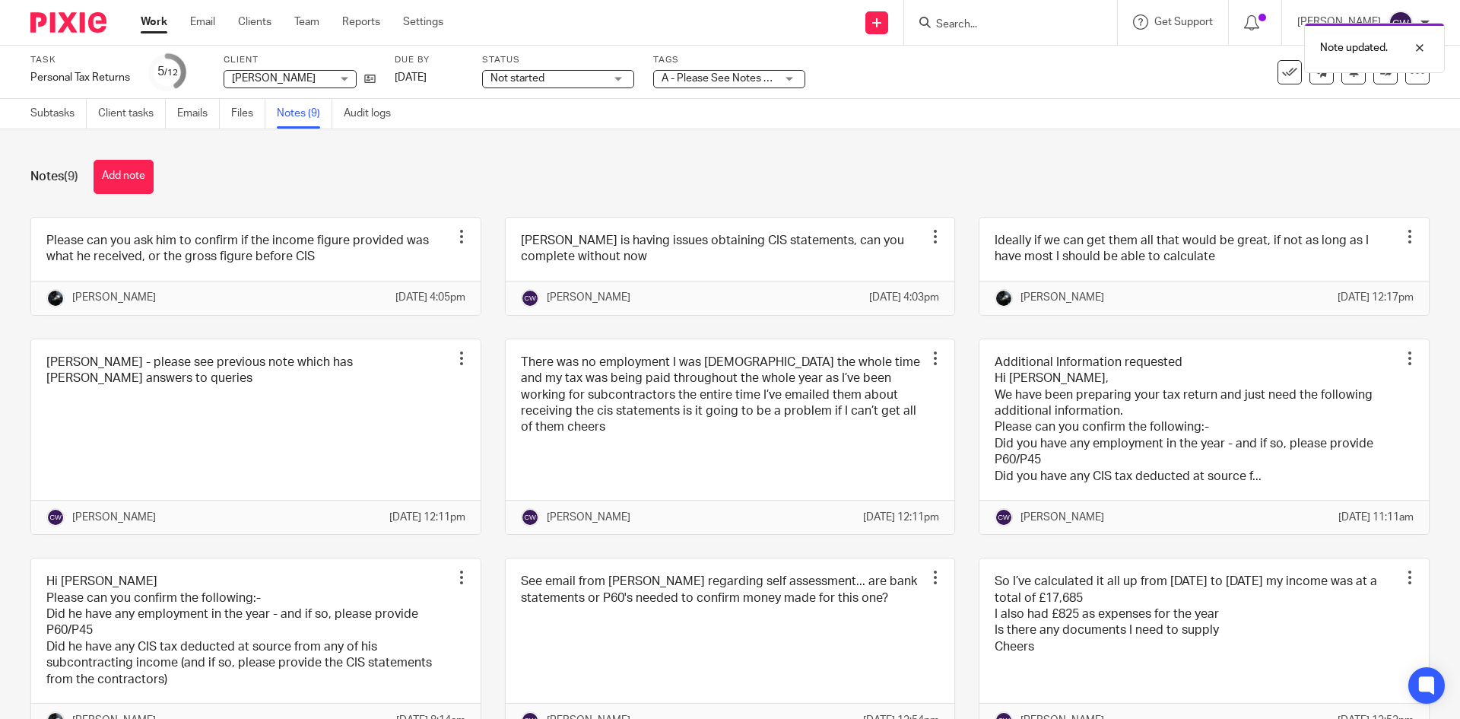
click at [954, 16] on div "Note updated." at bounding box center [1087, 44] width 715 height 58
click at [953, 26] on div "Note updated." at bounding box center [1087, 44] width 715 height 58
click at [88, 28] on img at bounding box center [68, 22] width 76 height 21
click at [148, 186] on button "Add note" at bounding box center [124, 177] width 60 height 34
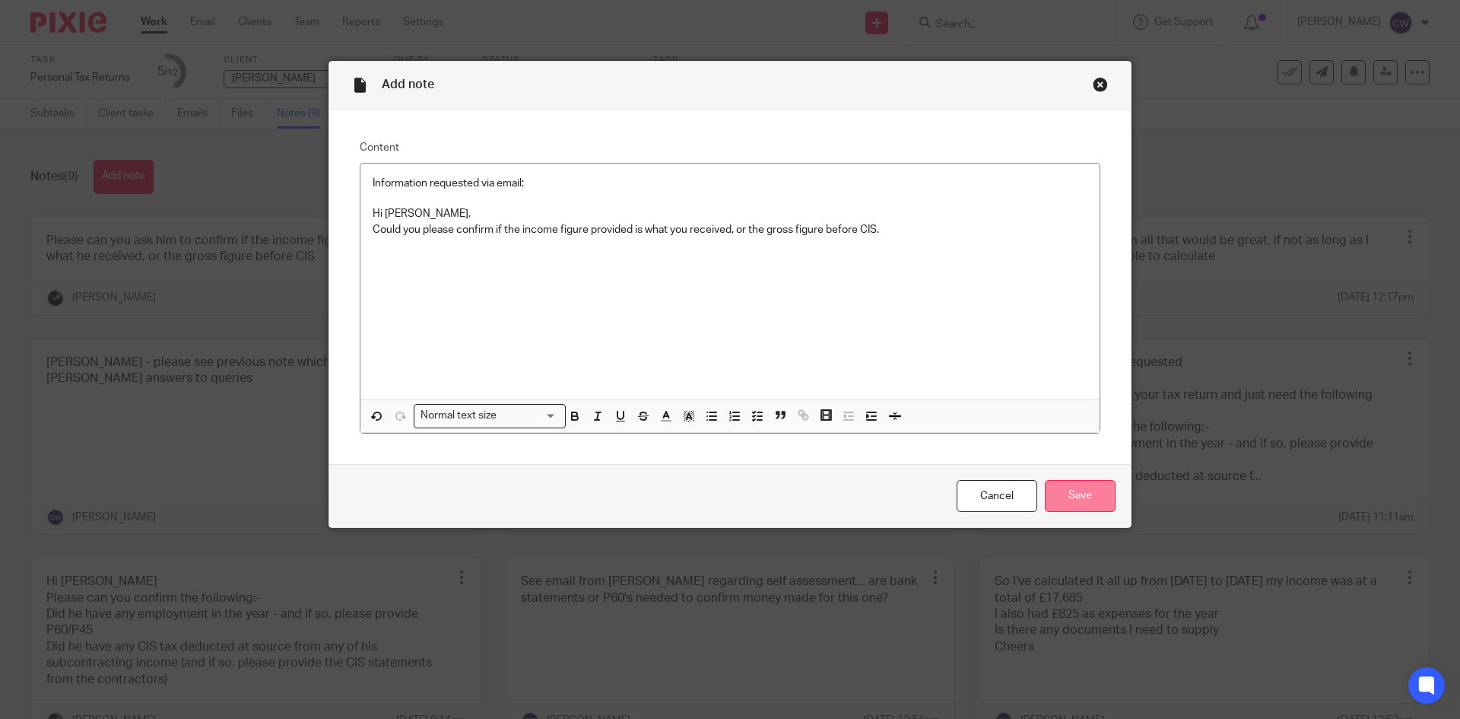
click at [1073, 497] on input "Save" at bounding box center [1080, 496] width 71 height 33
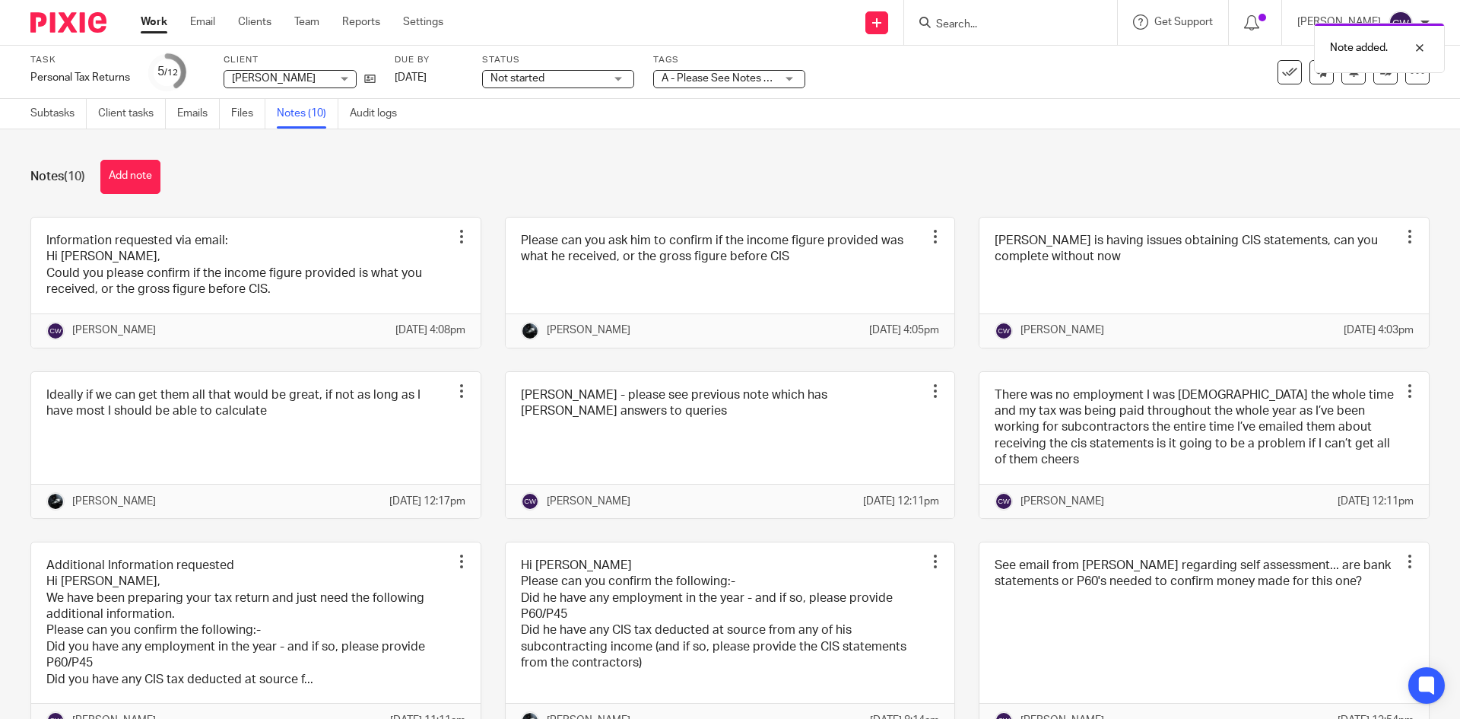
drag, startPoint x: 951, startPoint y: 17, endPoint x: 758, endPoint y: 0, distance: 194.7
click at [941, 15] on div "Note added." at bounding box center [1087, 44] width 715 height 58
click at [96, 24] on img at bounding box center [68, 22] width 76 height 21
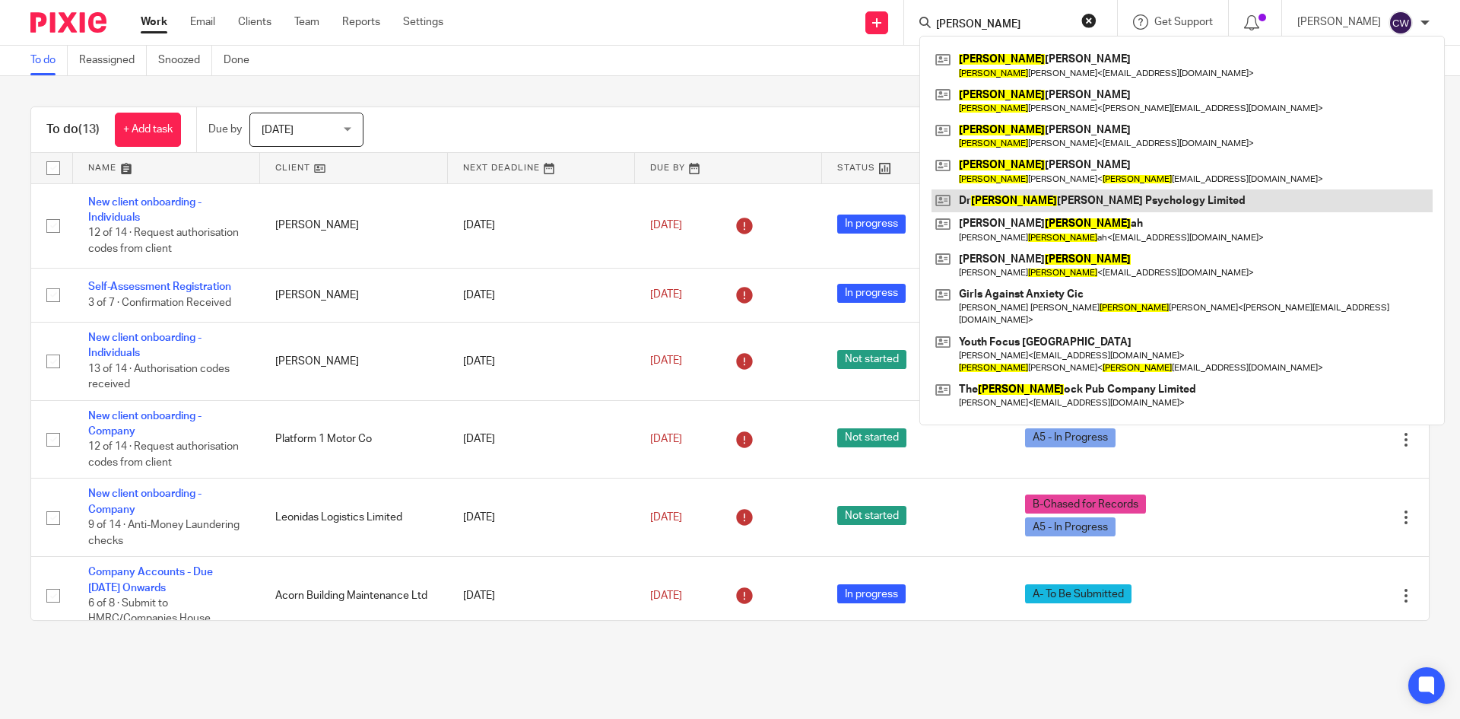
type input "[PERSON_NAME]"
click at [1018, 201] on link at bounding box center [1182, 200] width 501 height 23
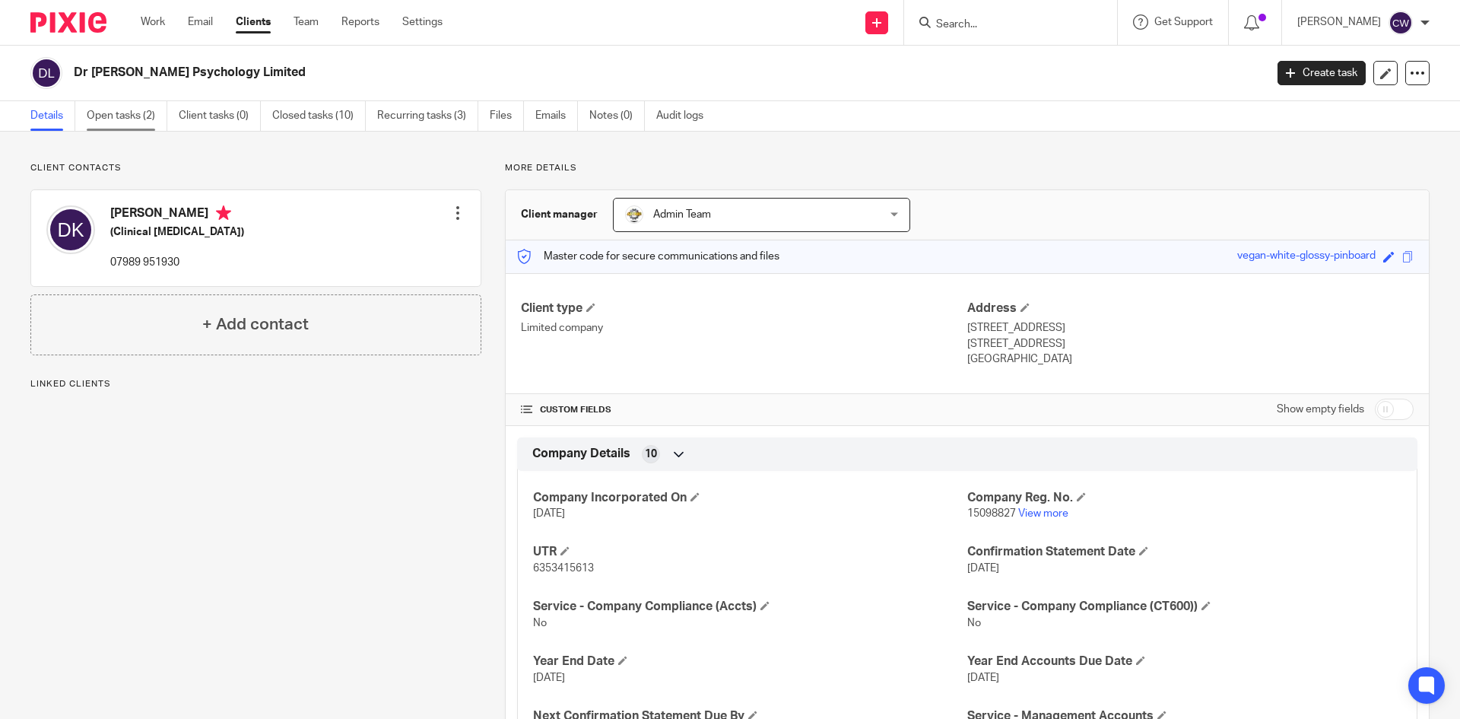
click at [113, 126] on link "Open tasks (2)" at bounding box center [127, 116] width 81 height 30
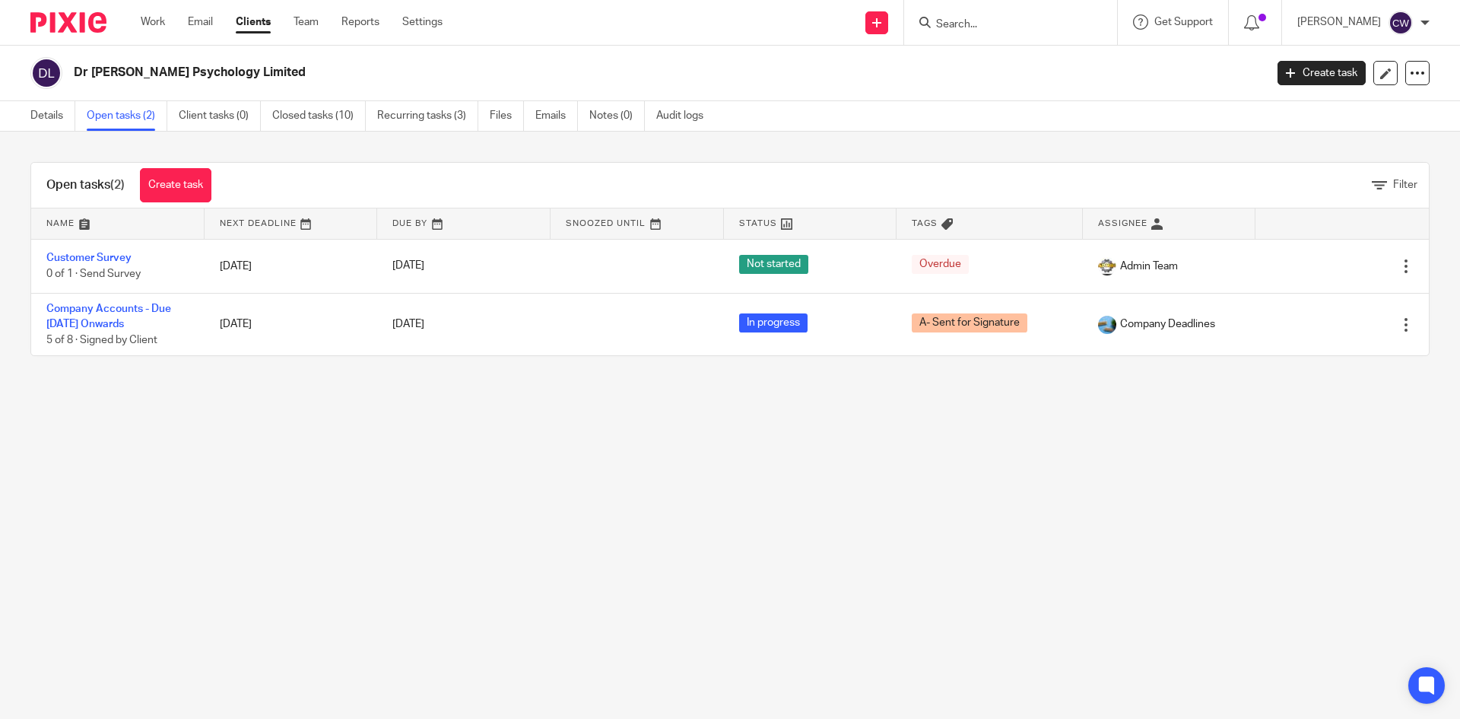
click at [955, 30] on input "Search" at bounding box center [1003, 25] width 137 height 14
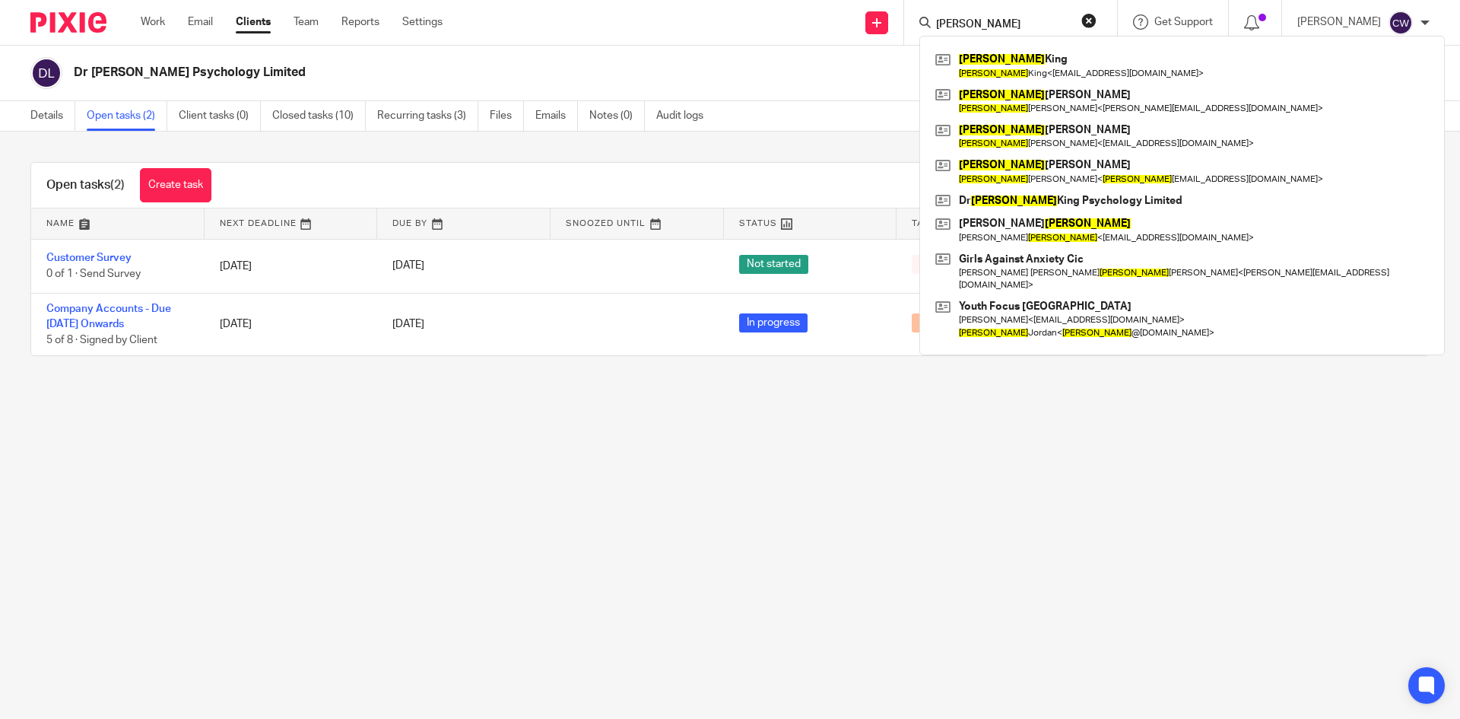
type input "[PERSON_NAME]"
click at [1019, 41] on div "[PERSON_NAME] [PERSON_NAME] < [EMAIL_ADDRESS][DOMAIN_NAME] > [PERSON_NAME] [PER…" at bounding box center [1183, 195] width 526 height 319
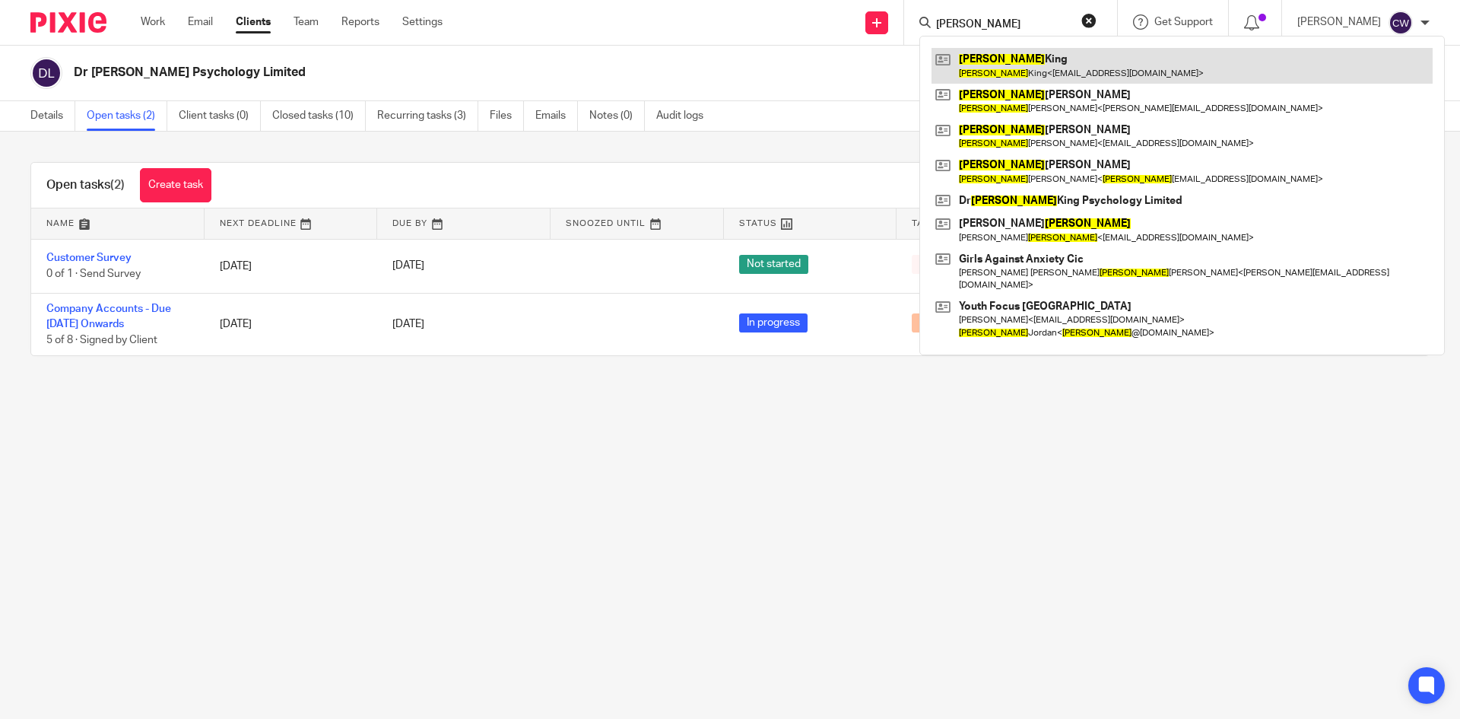
click at [1016, 66] on link at bounding box center [1182, 65] width 501 height 35
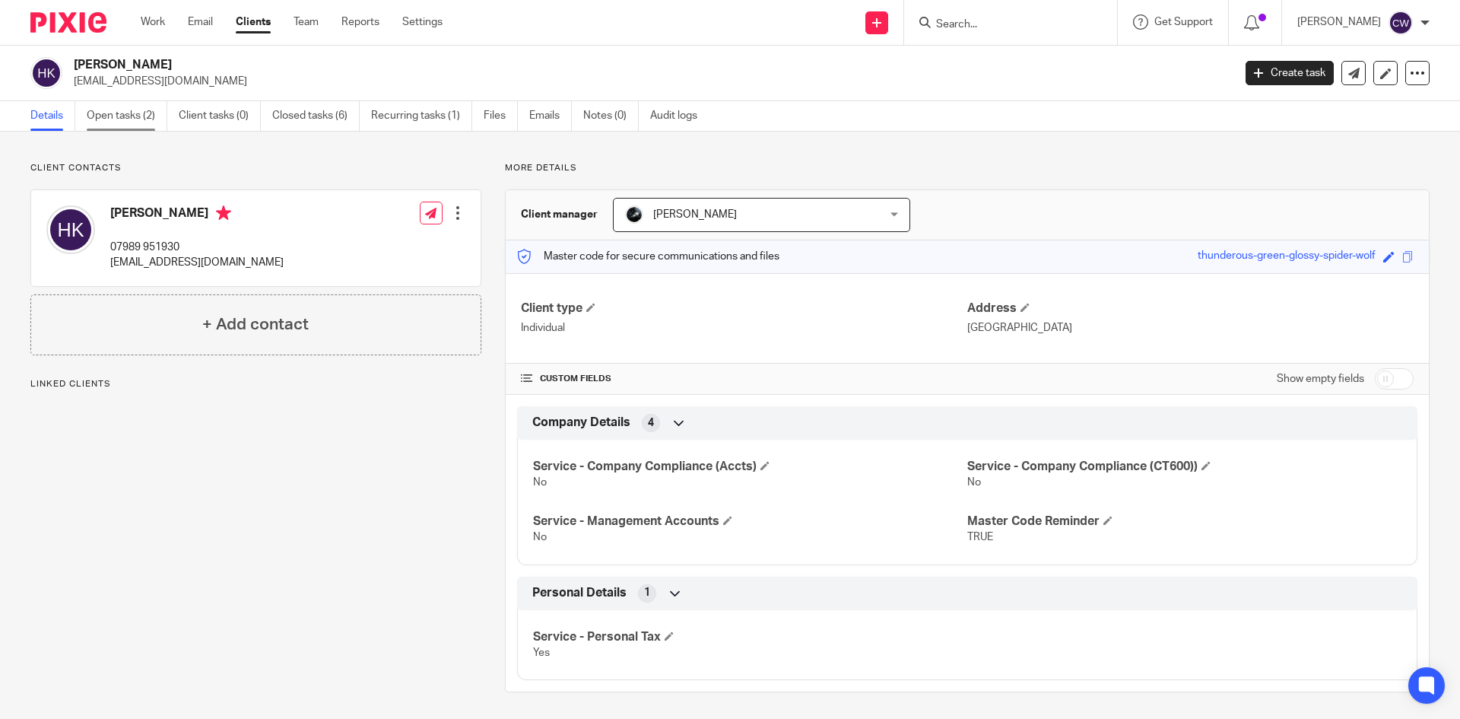
click at [123, 115] on link "Open tasks (2)" at bounding box center [127, 116] width 81 height 30
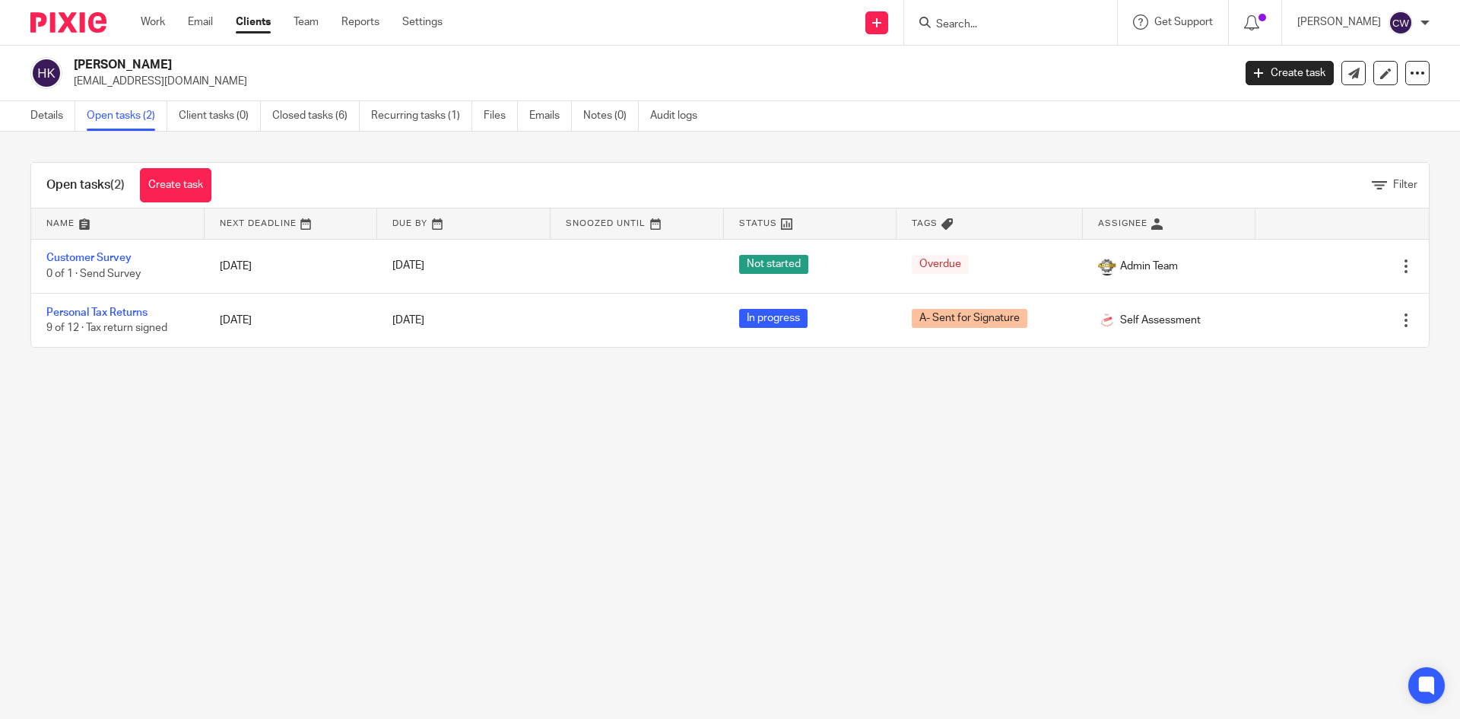
click at [954, 23] on input "Search" at bounding box center [1003, 25] width 137 height 14
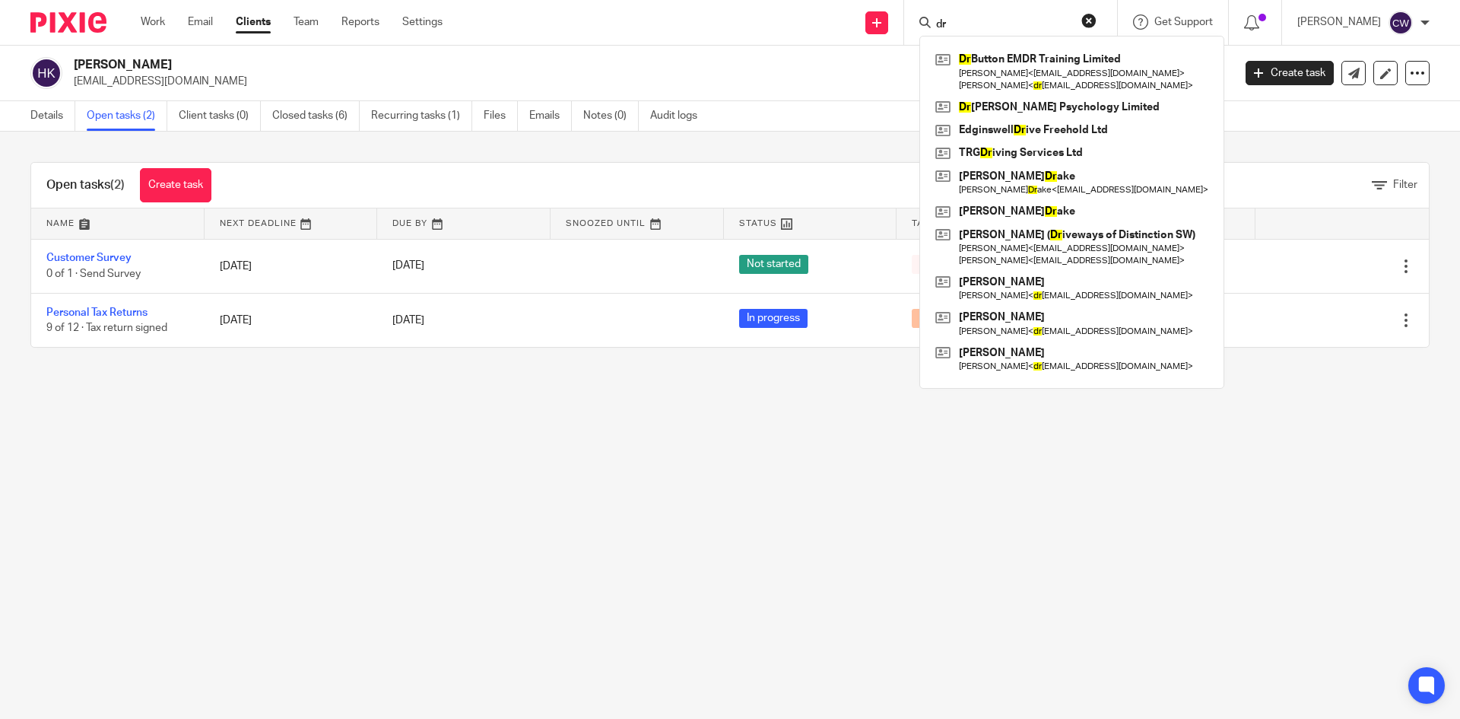
type input "d"
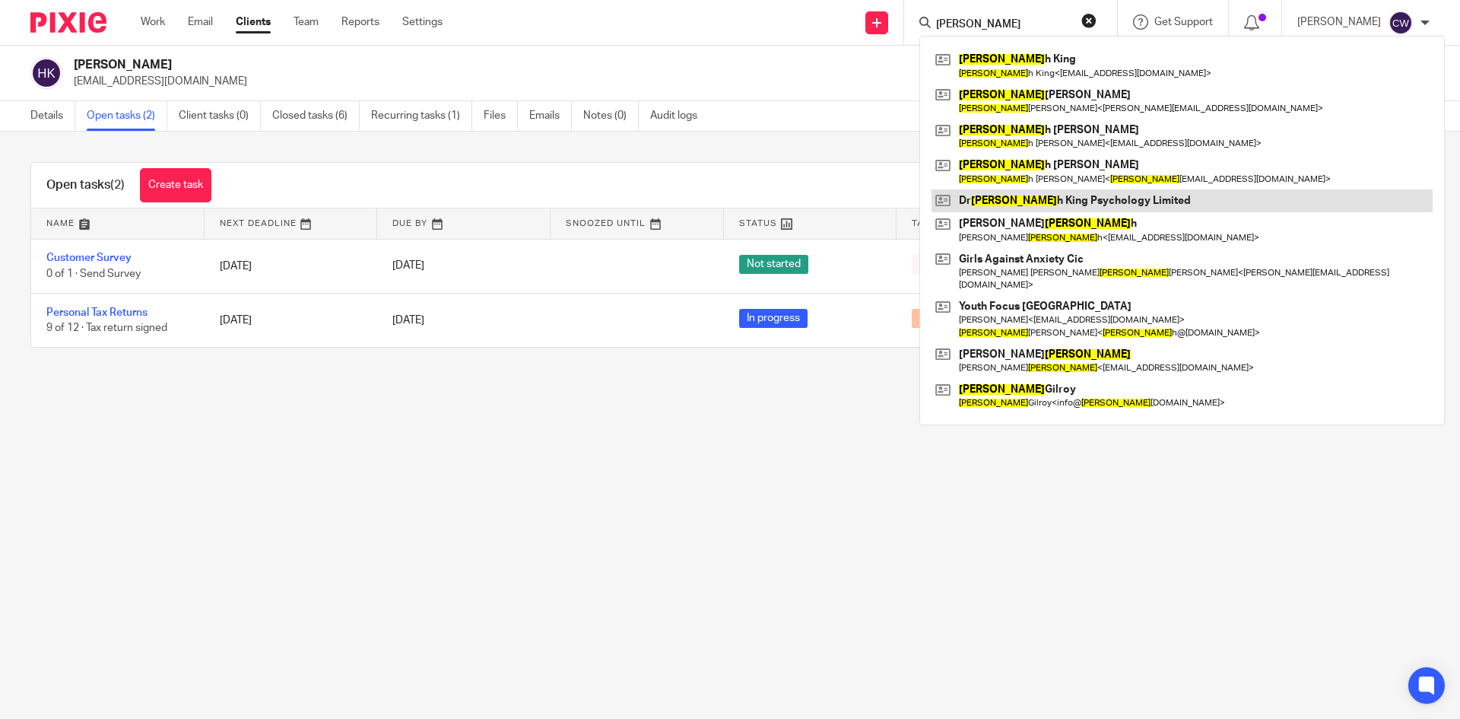
type input "Hanna"
click at [1030, 203] on link at bounding box center [1182, 200] width 501 height 23
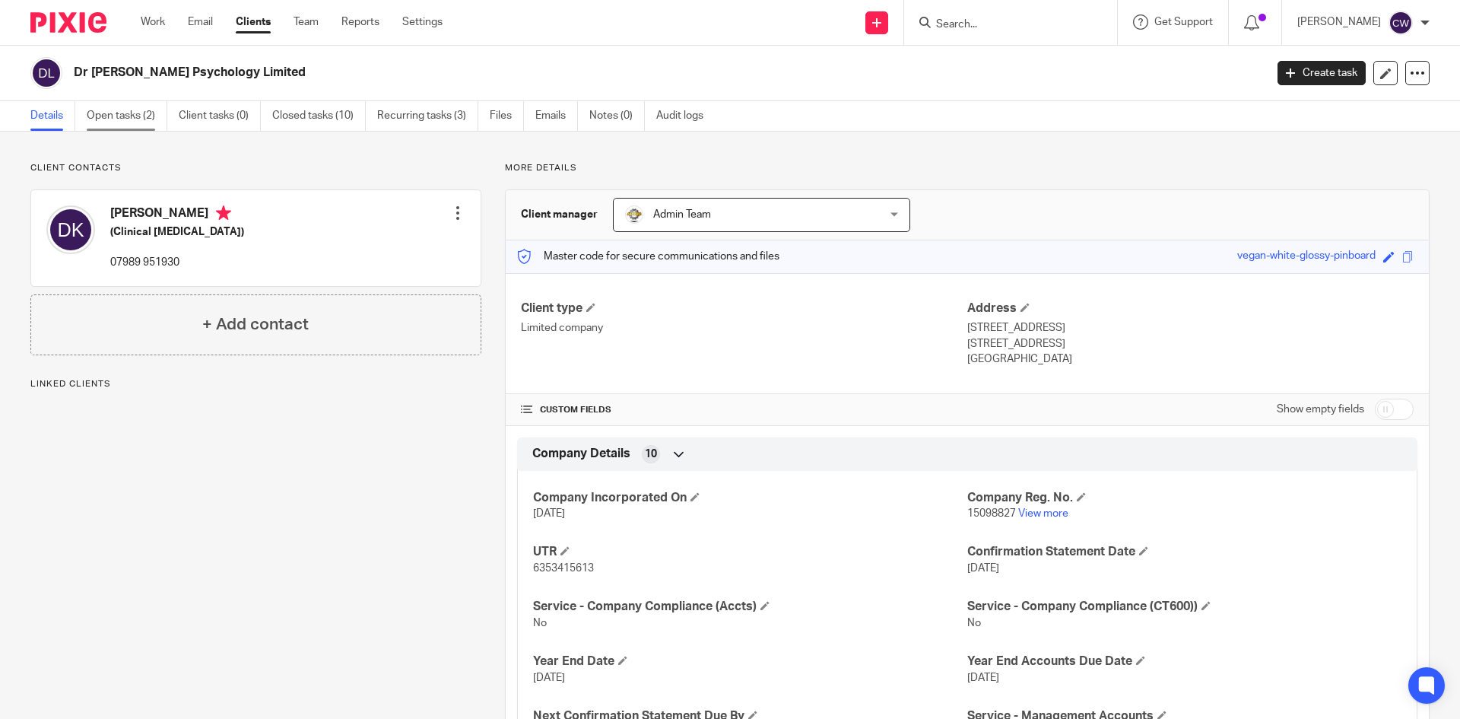
click at [100, 116] on link "Open tasks (2)" at bounding box center [127, 116] width 81 height 30
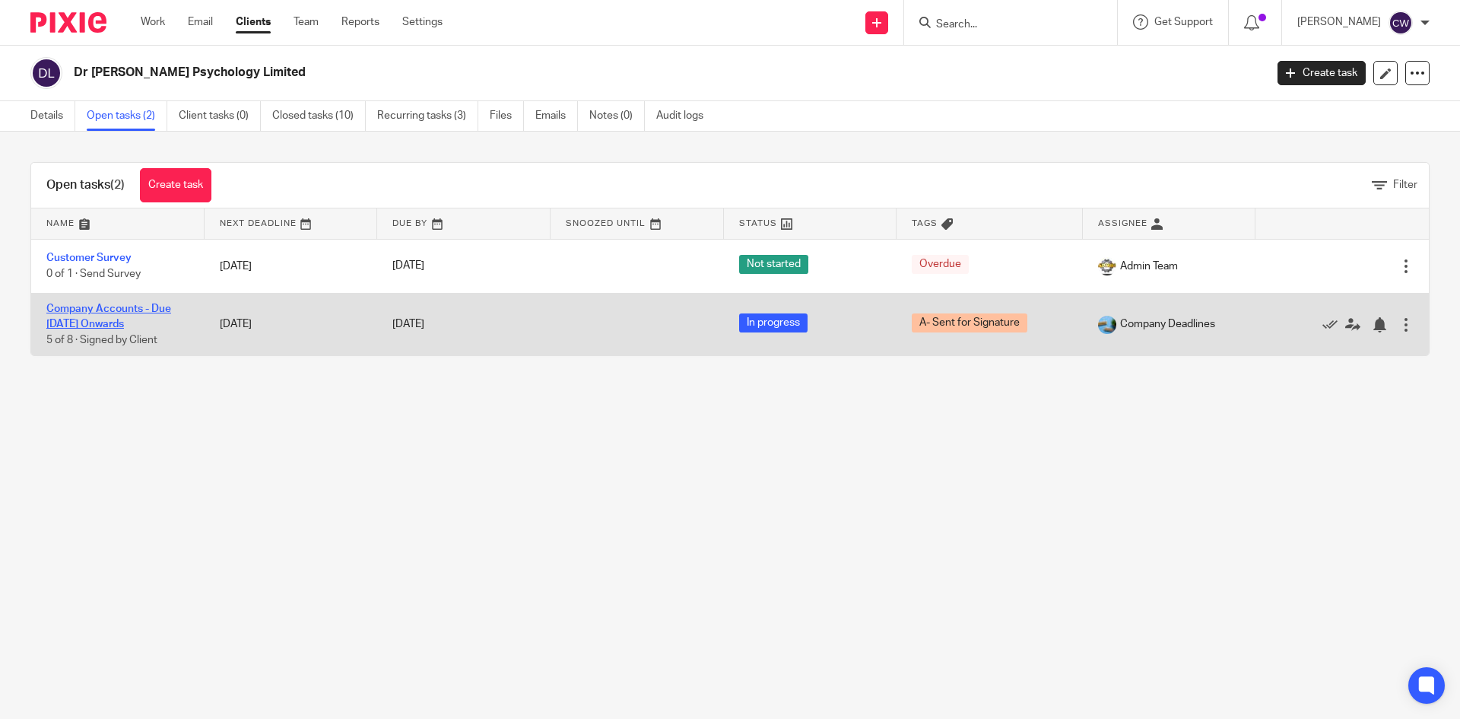
click at [134, 310] on link "Company Accounts - Due [DATE] Onwards" at bounding box center [108, 316] width 125 height 26
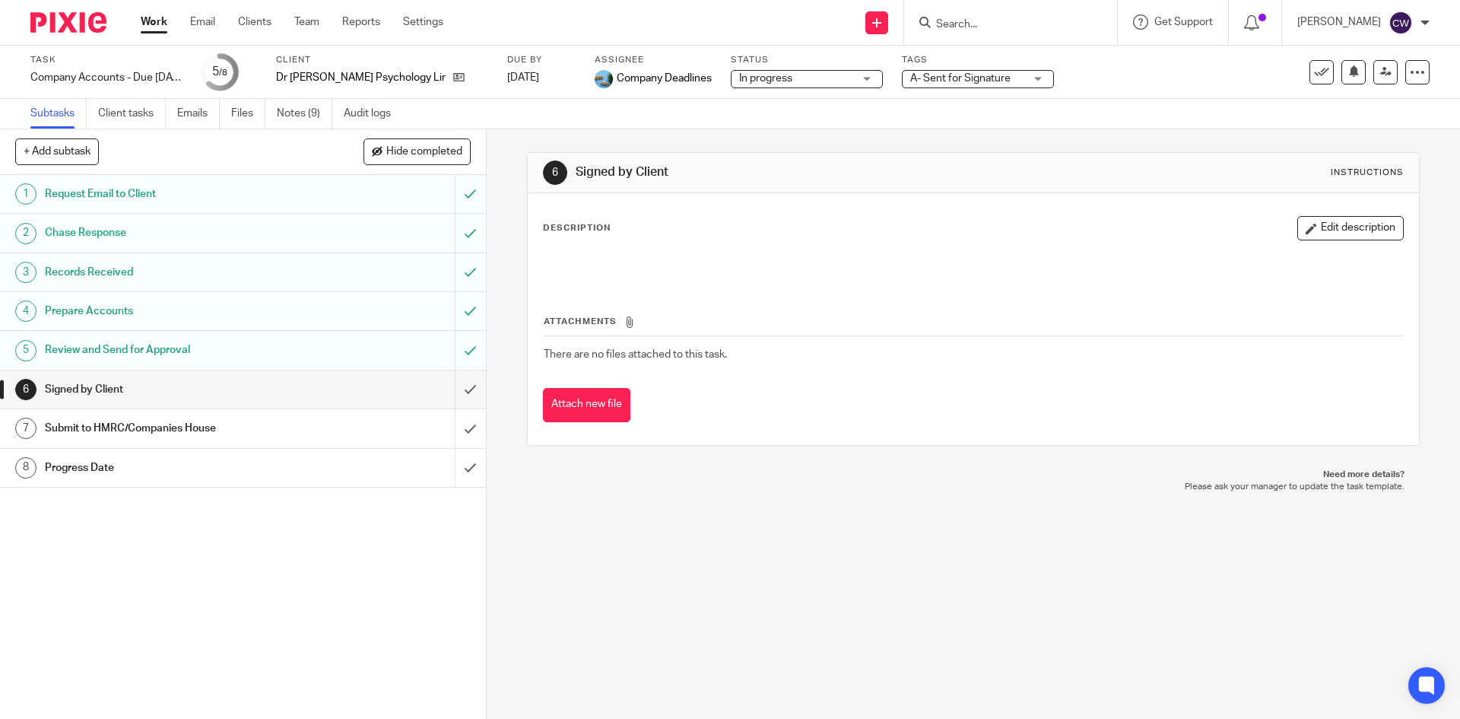
click at [928, 73] on span "A- Sent for Signature" at bounding box center [960, 78] width 100 height 11
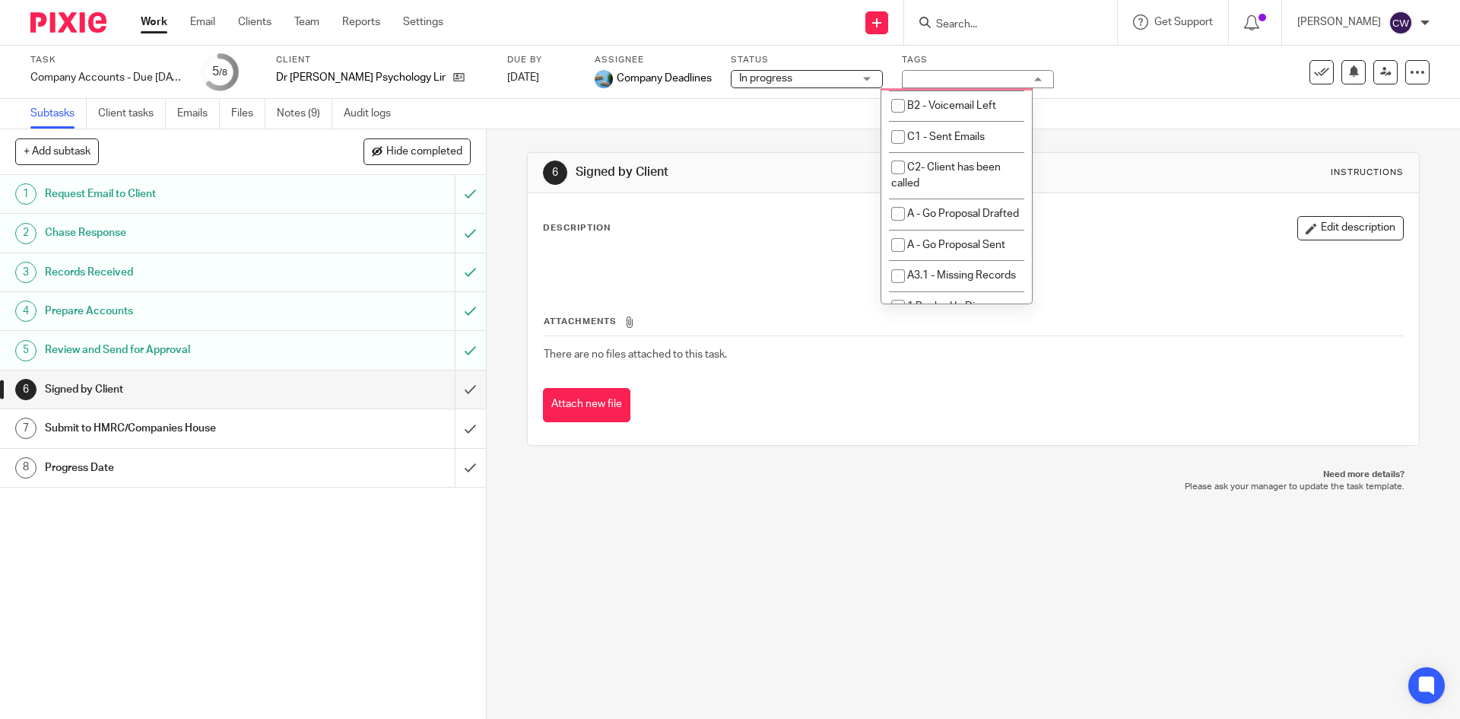
scroll to position [913, 0]
click at [924, 119] on li "A- Sent for Signature" at bounding box center [957, 103] width 151 height 31
checkbox input "false"
click at [931, 60] on li "A- Submitted" at bounding box center [957, 44] width 151 height 31
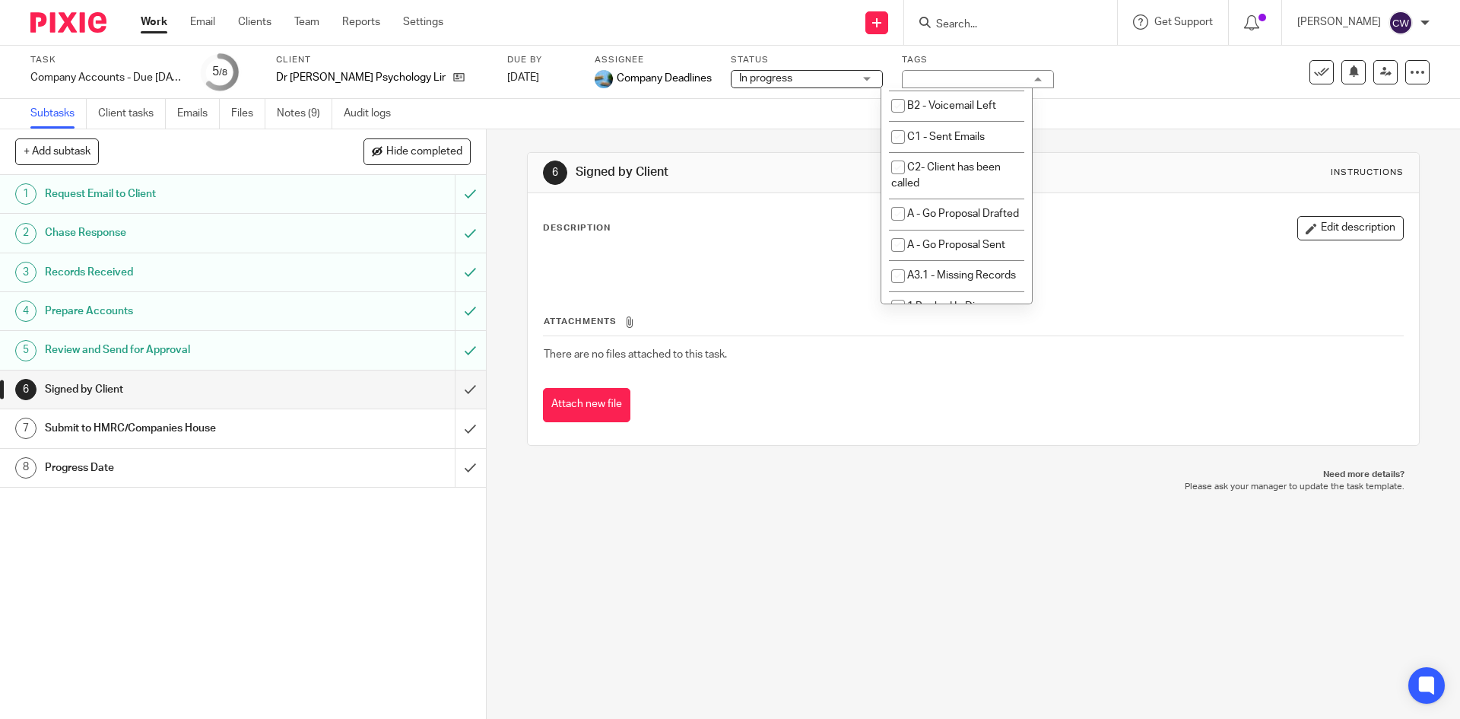
checkbox input "true"
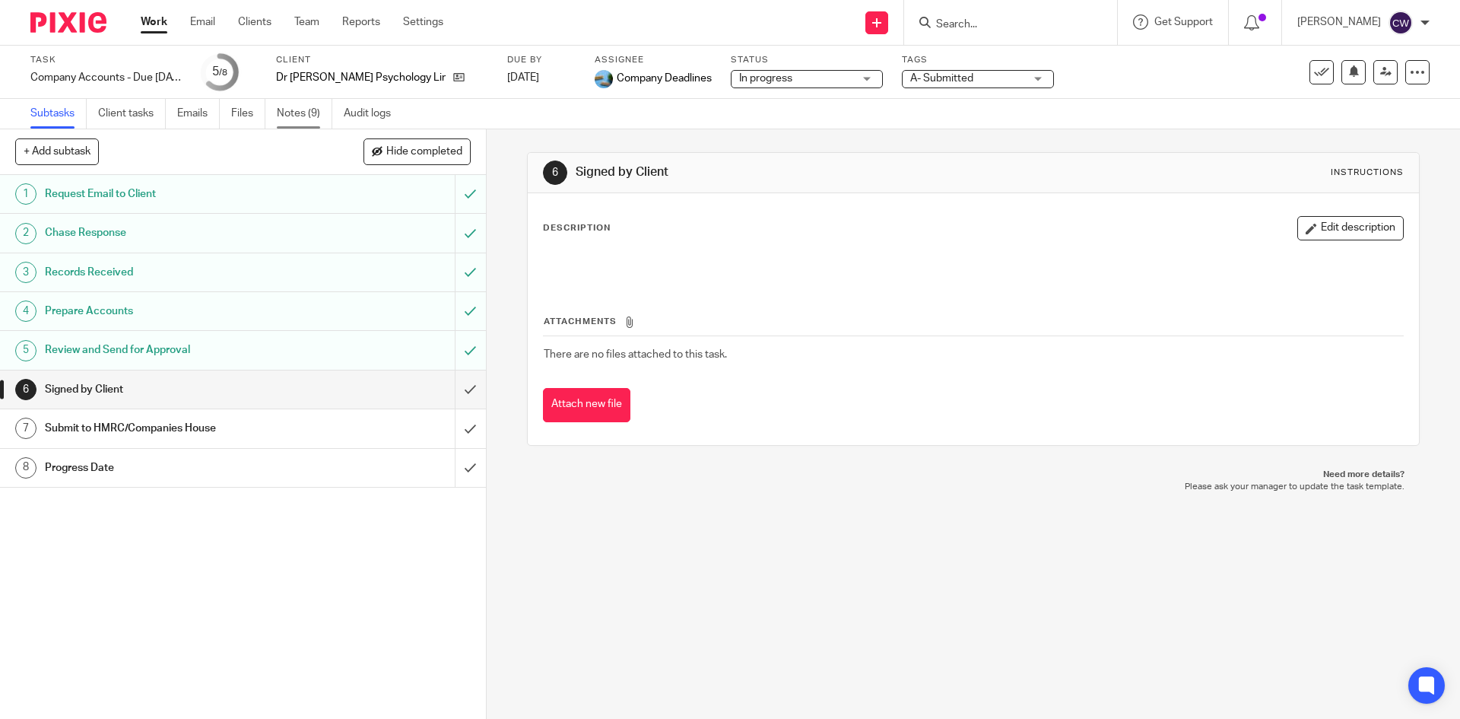
click at [291, 107] on link "Notes (9)" at bounding box center [305, 114] width 56 height 30
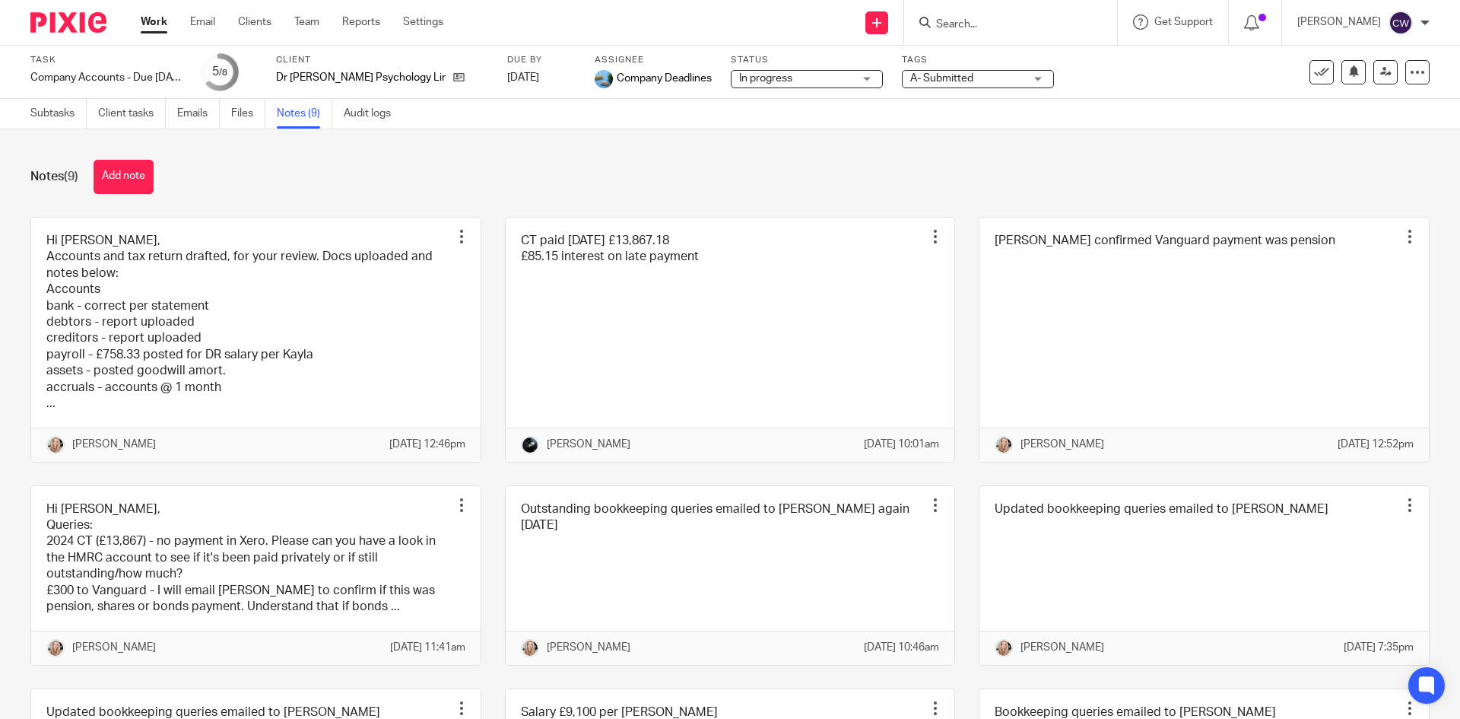
click at [160, 177] on div "Notes (9) Add note" at bounding box center [729, 177] width 1399 height 34
click at [138, 179] on button "Add note" at bounding box center [124, 177] width 60 height 34
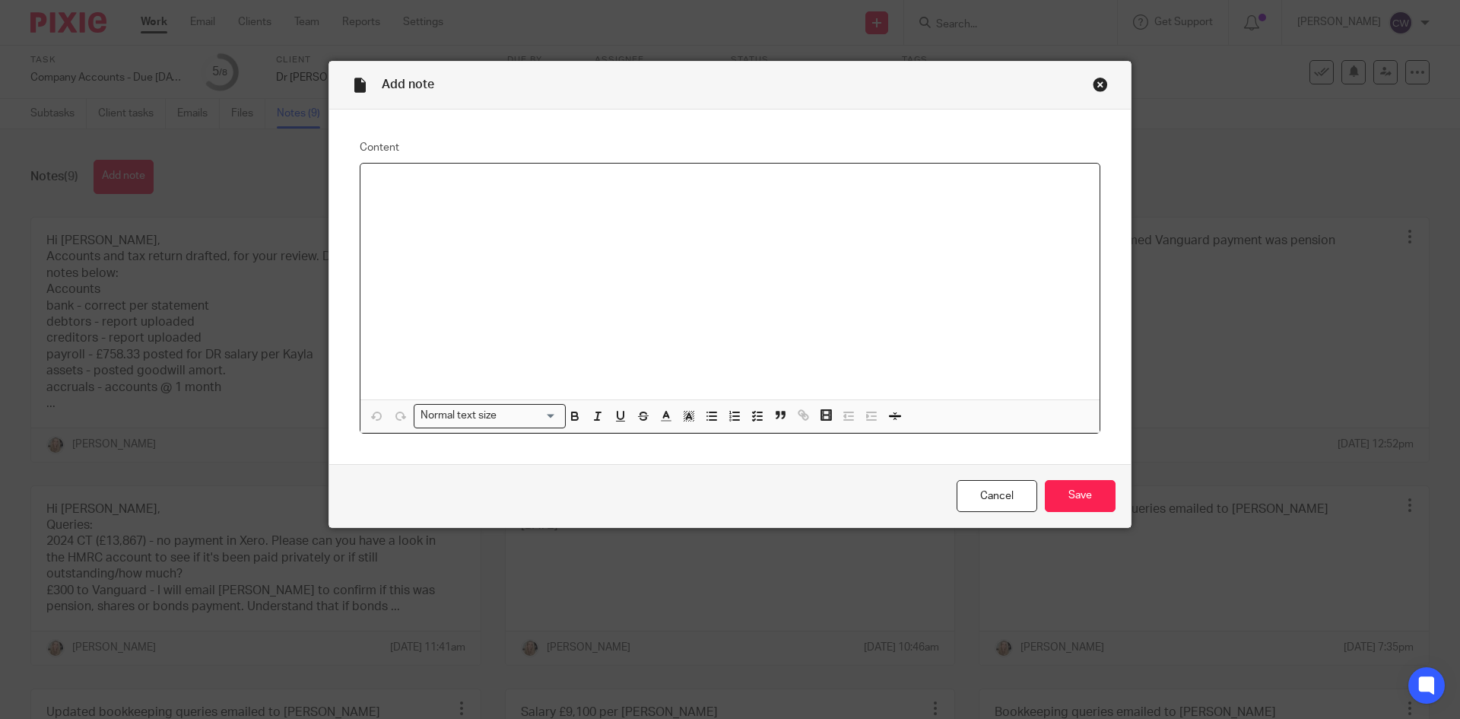
click at [413, 318] on div at bounding box center [730, 282] width 739 height 236
drag, startPoint x: 454, startPoint y: 170, endPoint x: 440, endPoint y: 240, distance: 70.7
click at [440, 240] on div "Filed online via Taxclac as per email request from Hannah" at bounding box center [730, 282] width 739 height 236
drag, startPoint x: 457, startPoint y: 186, endPoint x: 432, endPoint y: 259, distance: 77.2
click at [432, 259] on div "Filed online via Taxclac as per email request from Hannah" at bounding box center [730, 282] width 739 height 236
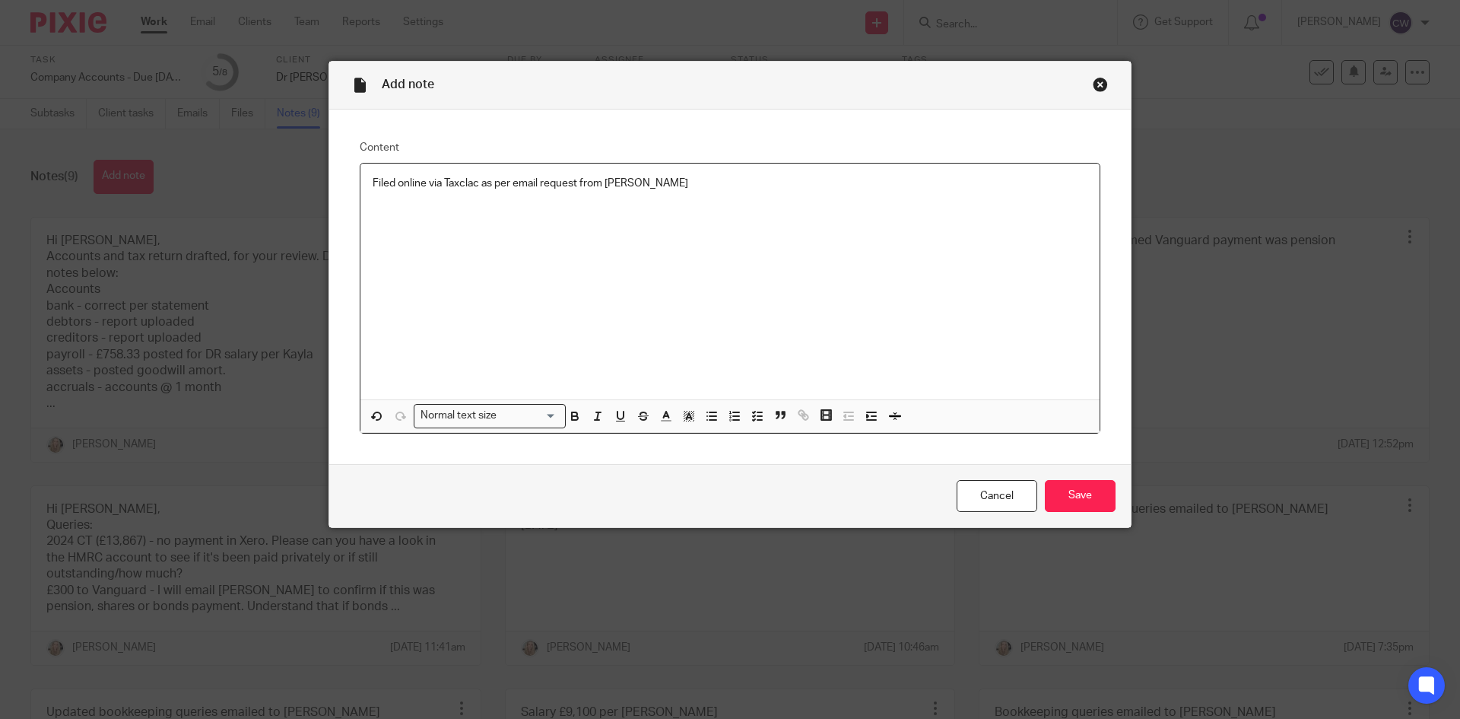
click at [483, 180] on p "Filed online via Taxclac as per email request from Hannah" at bounding box center [730, 183] width 715 height 15
click at [474, 183] on p "Filed online via Taxclac as per email request from Hannah" at bounding box center [730, 183] width 715 height 15
drag, startPoint x: 659, startPoint y: 176, endPoint x: 348, endPoint y: 173, distance: 311.1
click at [348, 173] on div "Content Filed online via TaxCalc as per email request from Hannah Normal text s…" at bounding box center [730, 287] width 802 height 354
copy p "Filed online via TaxCalc as per email request from Hannah"
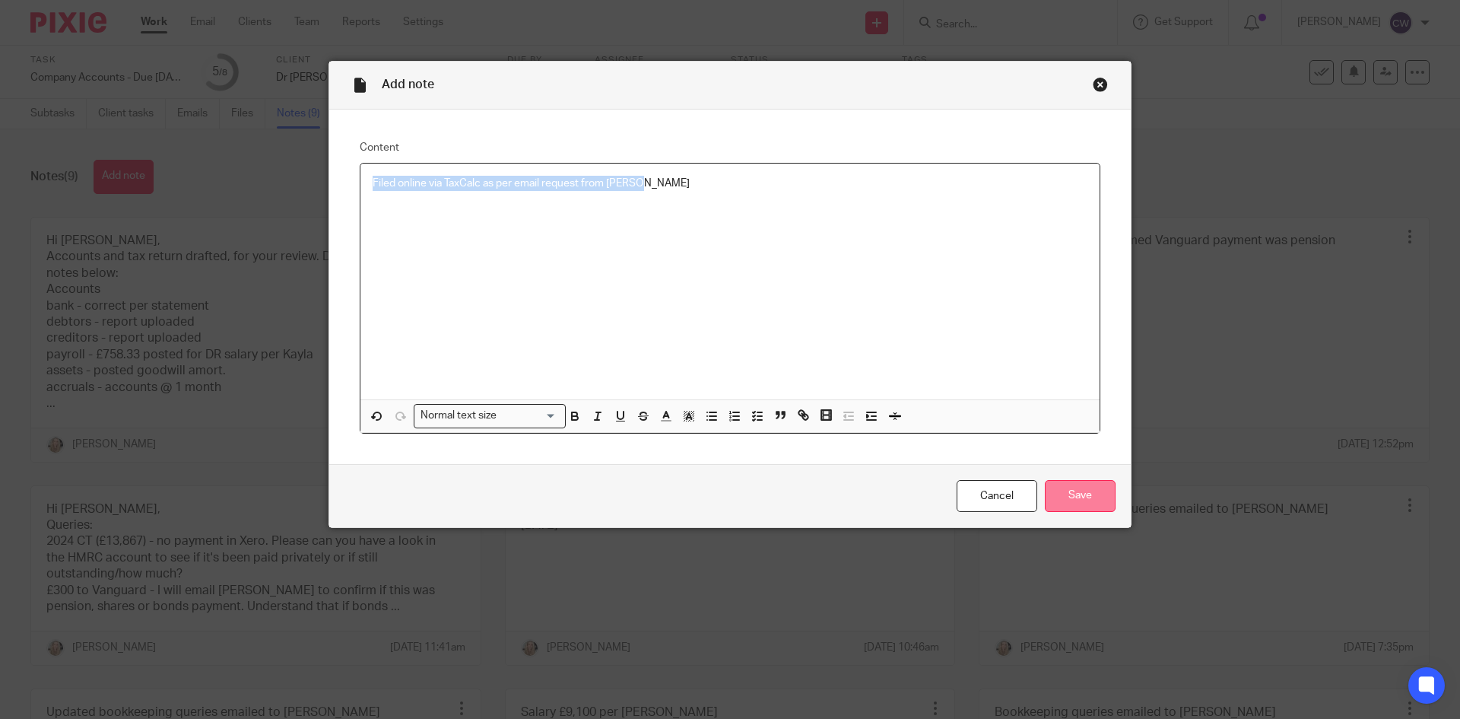
click at [1079, 500] on input "Save" at bounding box center [1080, 496] width 71 height 33
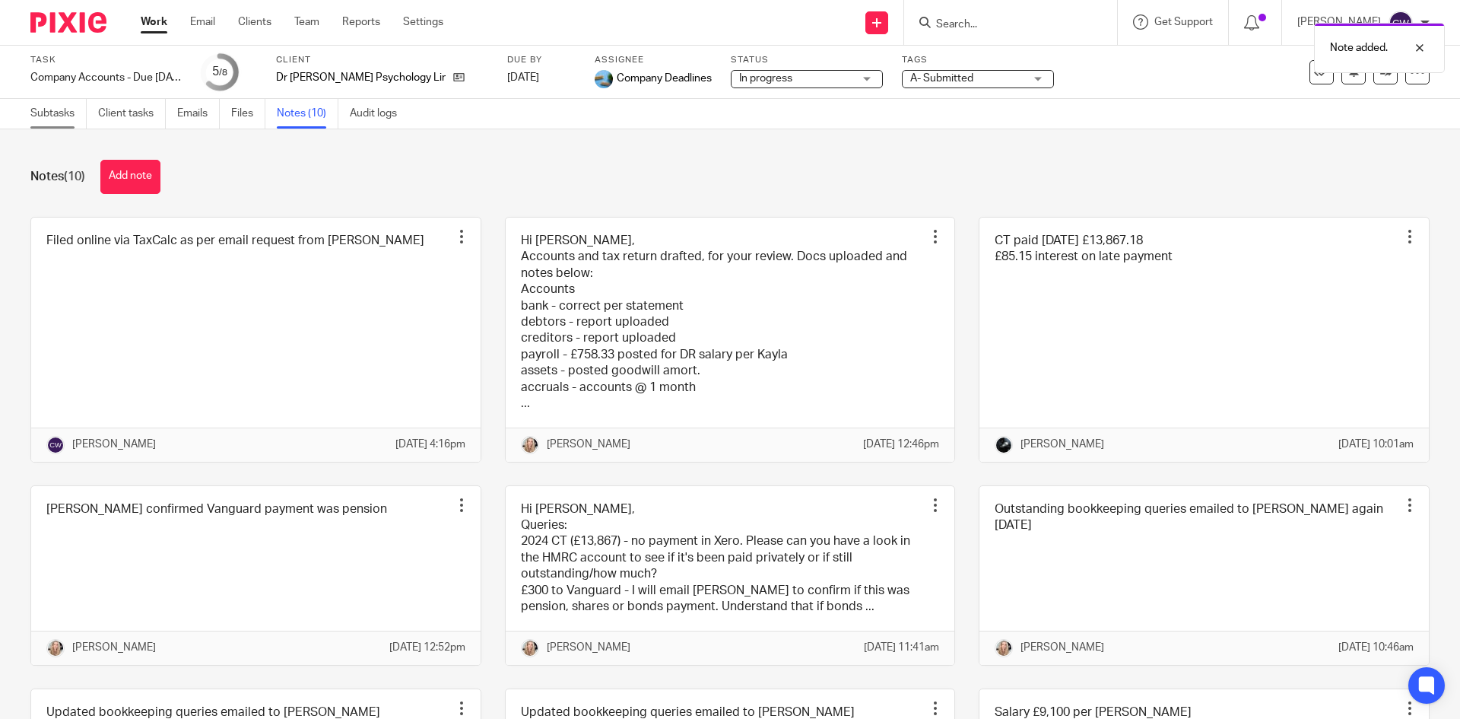
click at [57, 117] on link "Subtasks" at bounding box center [58, 114] width 56 height 30
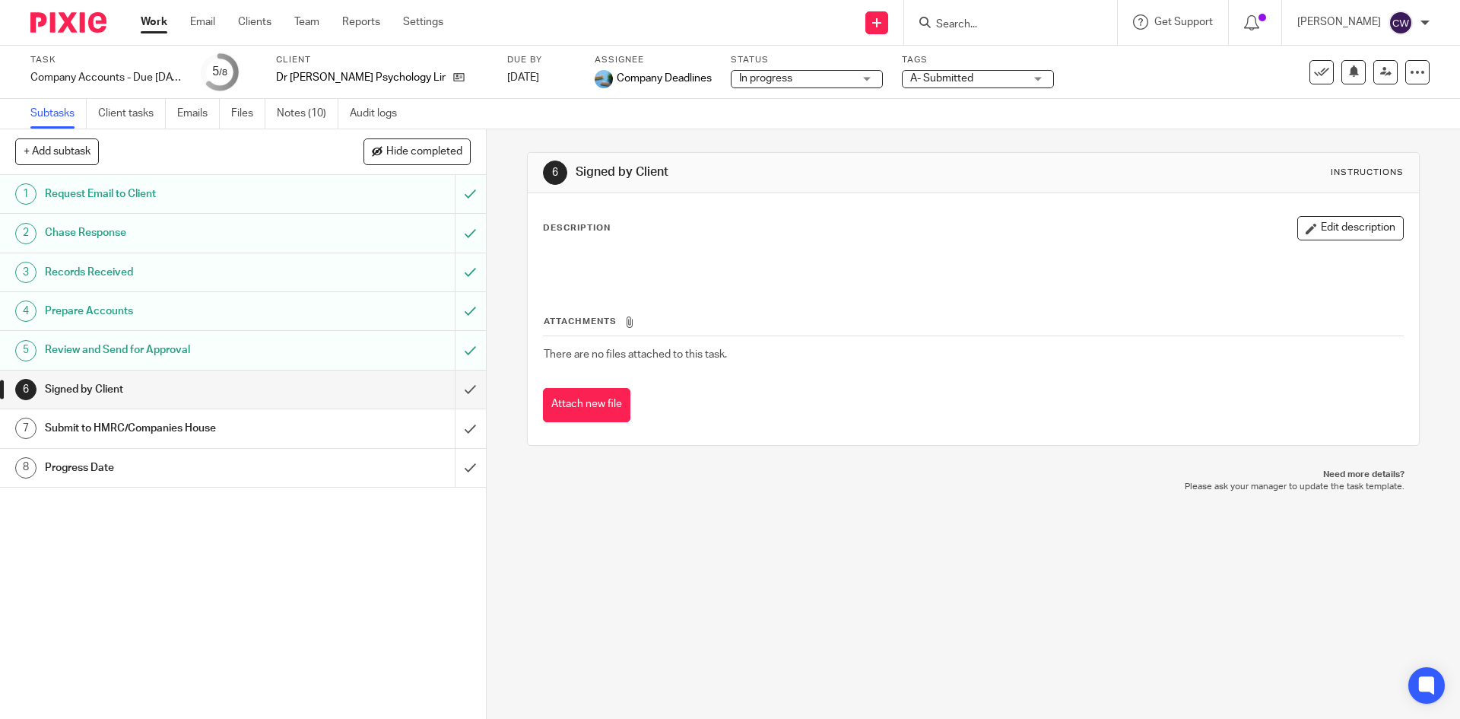
click at [439, 383] on link "6 Signed by Client" at bounding box center [227, 389] width 455 height 38
click at [450, 398] on input "submit" at bounding box center [243, 389] width 486 height 38
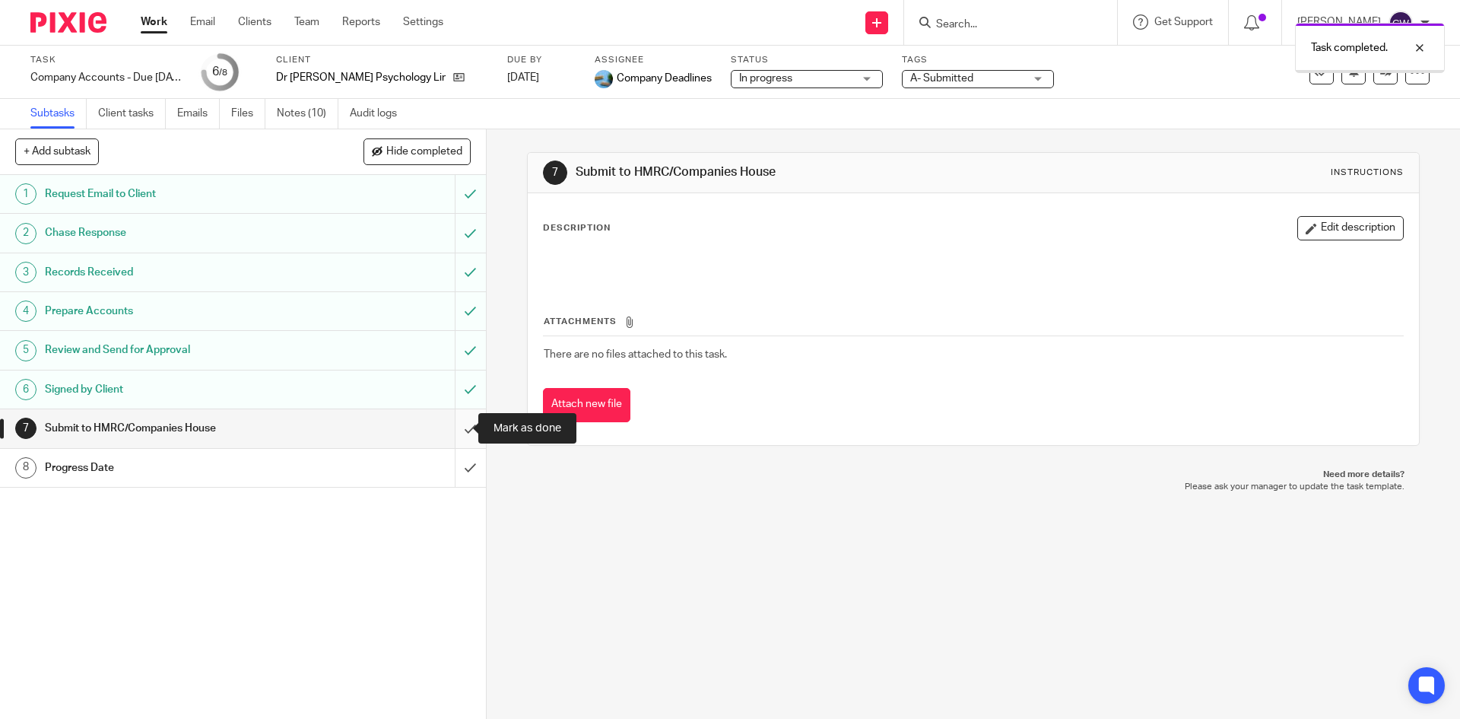
click at [447, 426] on input "submit" at bounding box center [243, 428] width 486 height 38
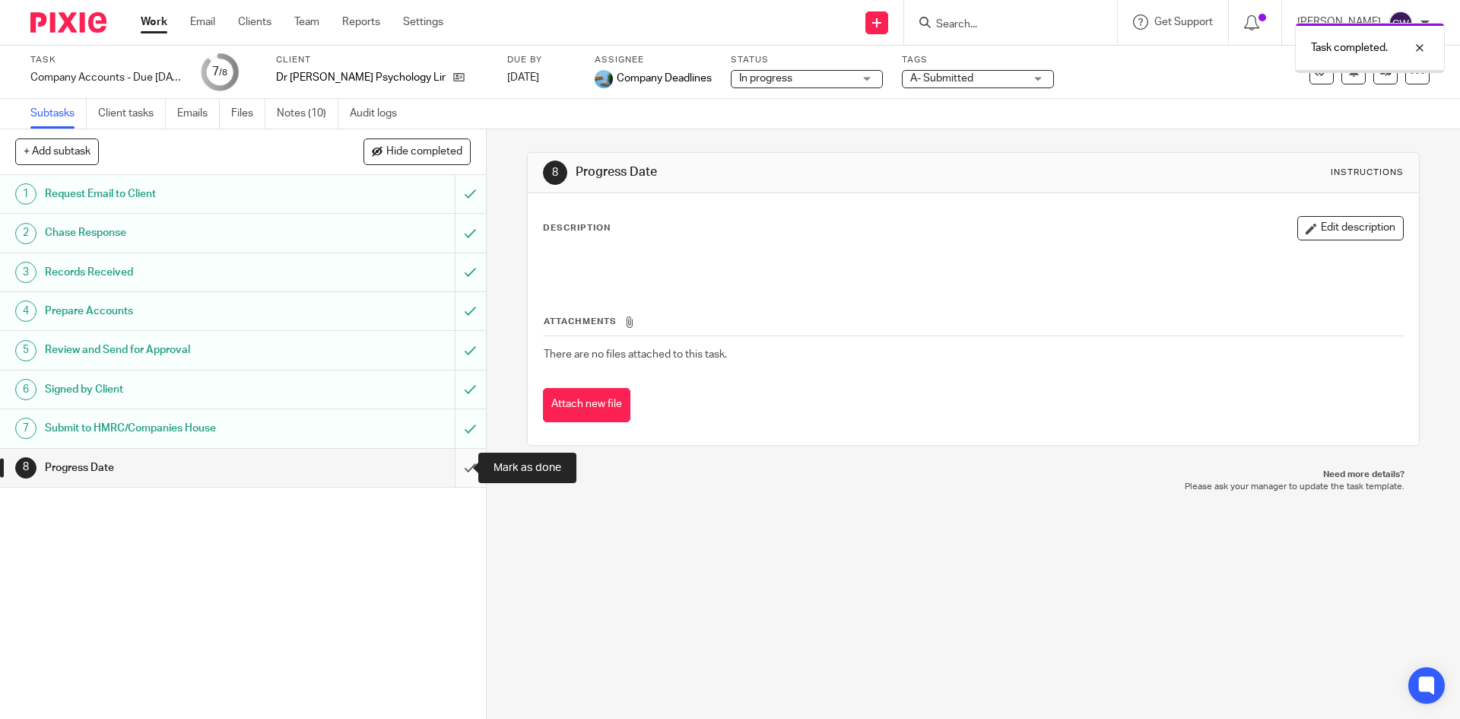
click at [457, 472] on input "submit" at bounding box center [243, 468] width 486 height 38
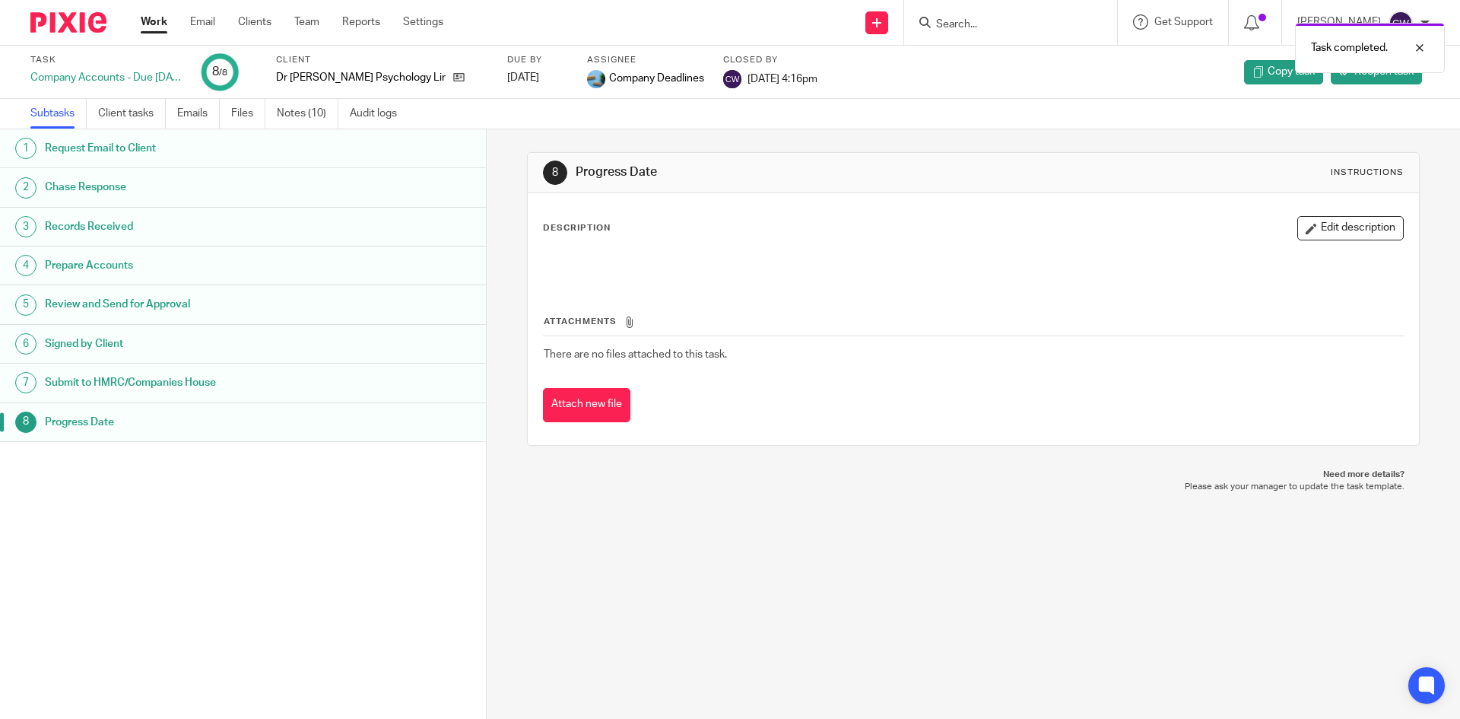
click at [959, 26] on div "Task completed." at bounding box center [1087, 44] width 715 height 58
click at [936, 20] on div "Task completed." at bounding box center [1087, 44] width 715 height 58
click at [939, 28] on div "Task completed." at bounding box center [1087, 44] width 715 height 58
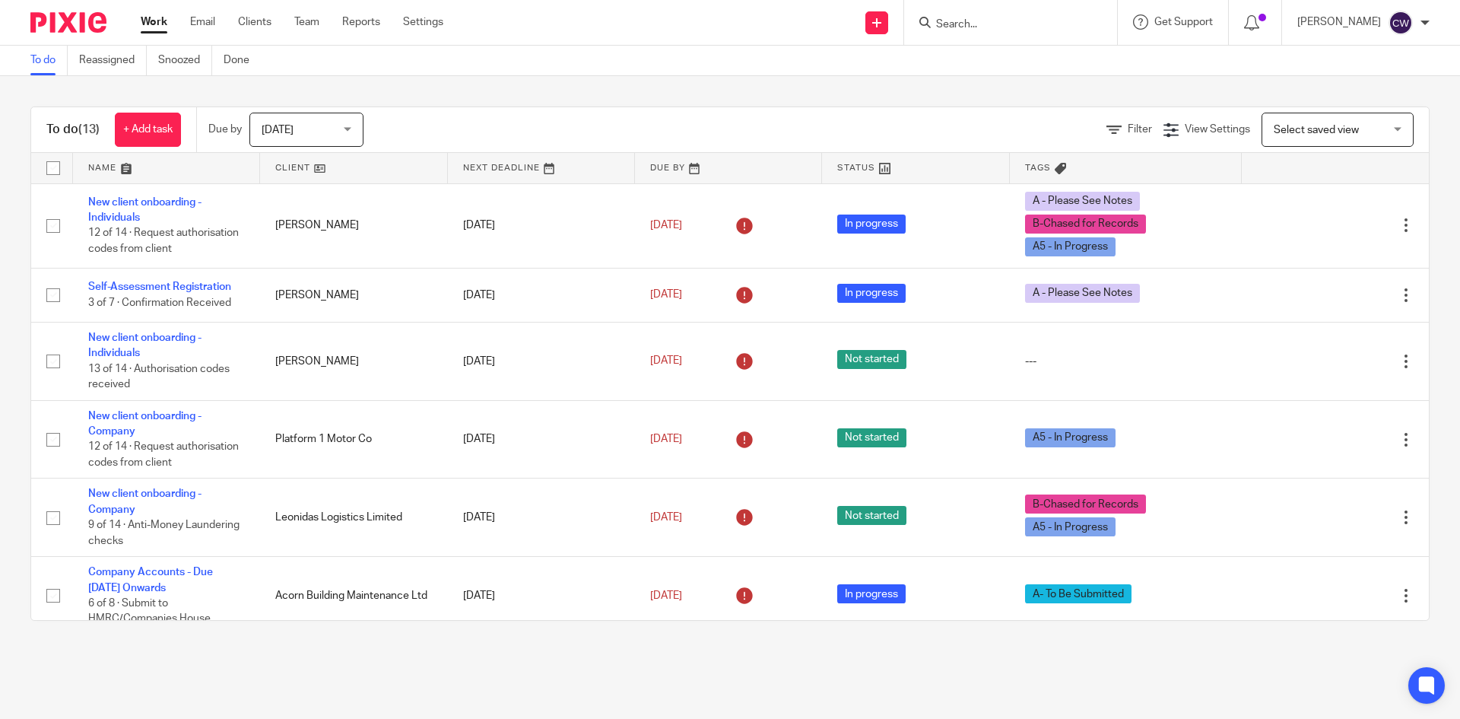
click at [961, 21] on input "Search" at bounding box center [1003, 25] width 137 height 14
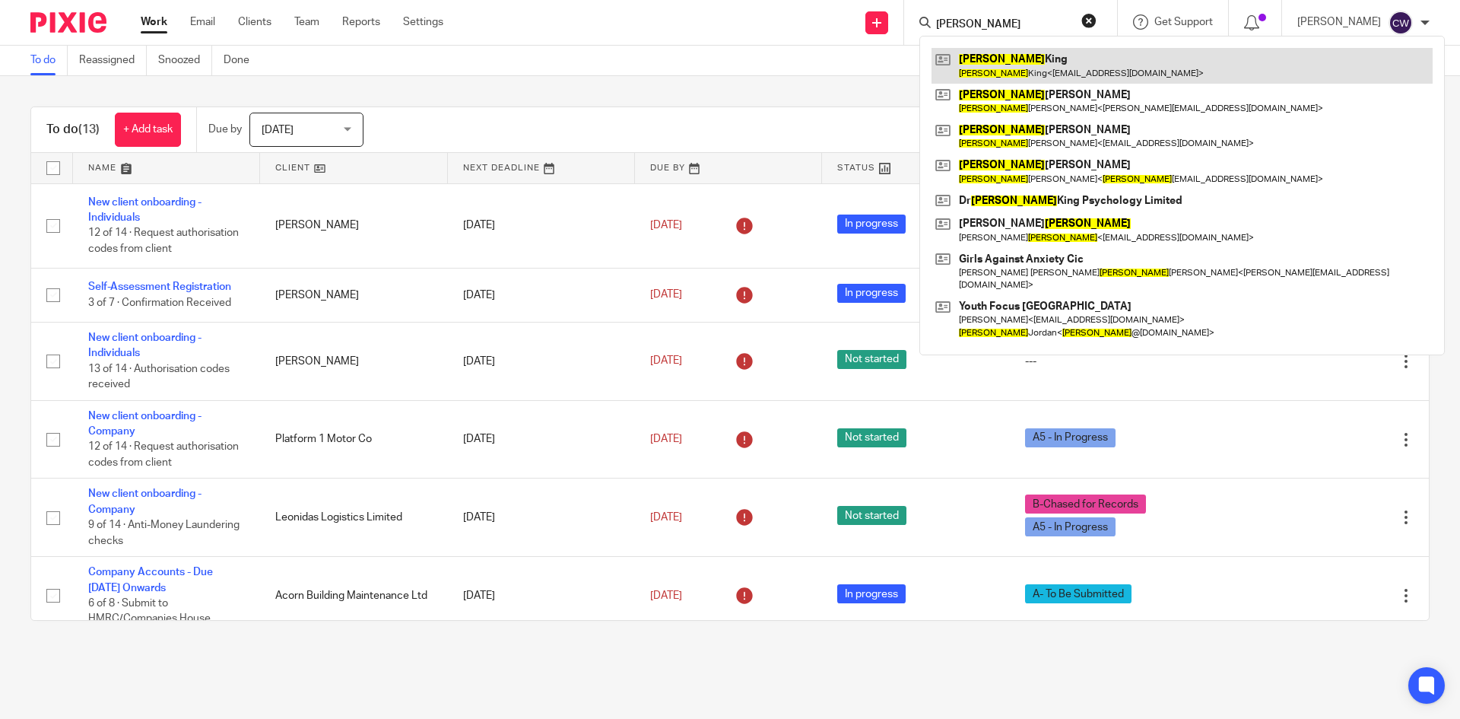
type input "Hannha"
click at [1044, 81] on link at bounding box center [1182, 65] width 501 height 35
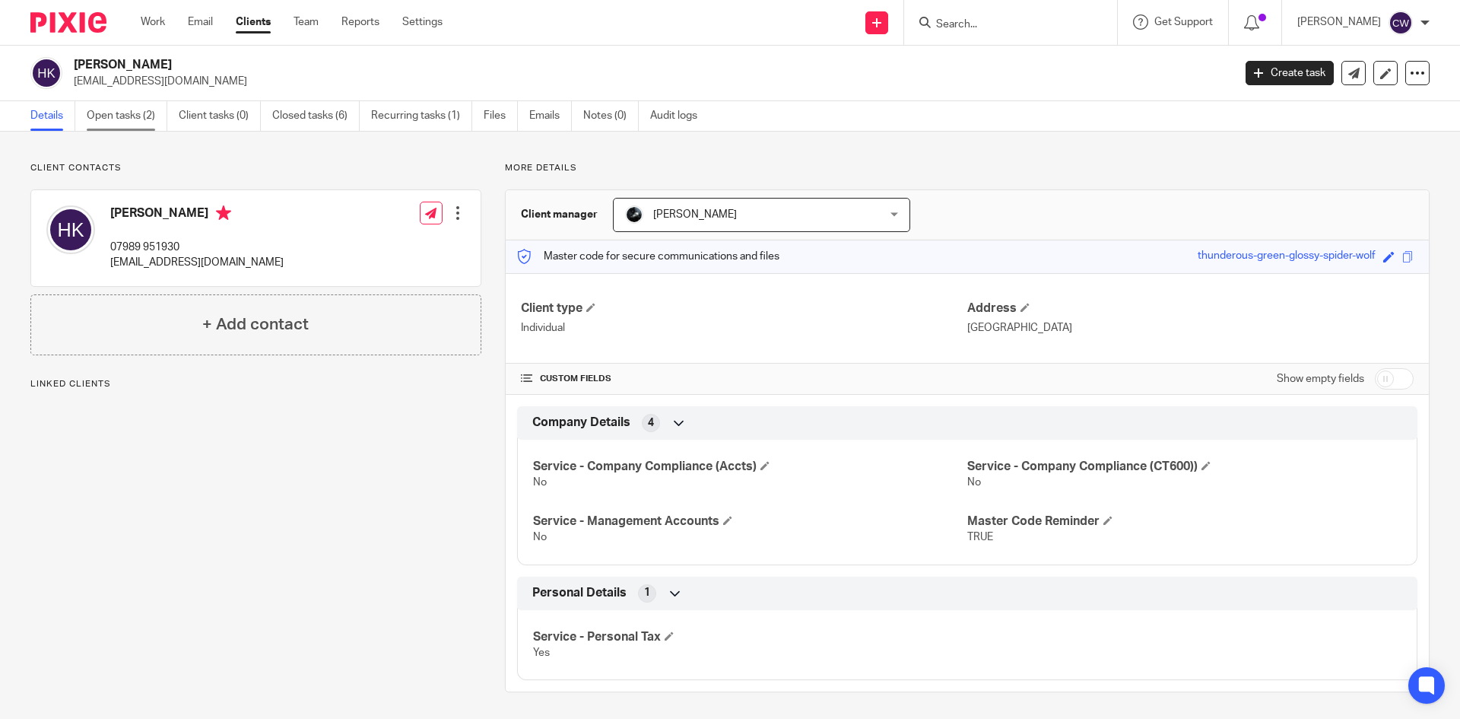
click at [103, 118] on link "Open tasks (2)" at bounding box center [127, 116] width 81 height 30
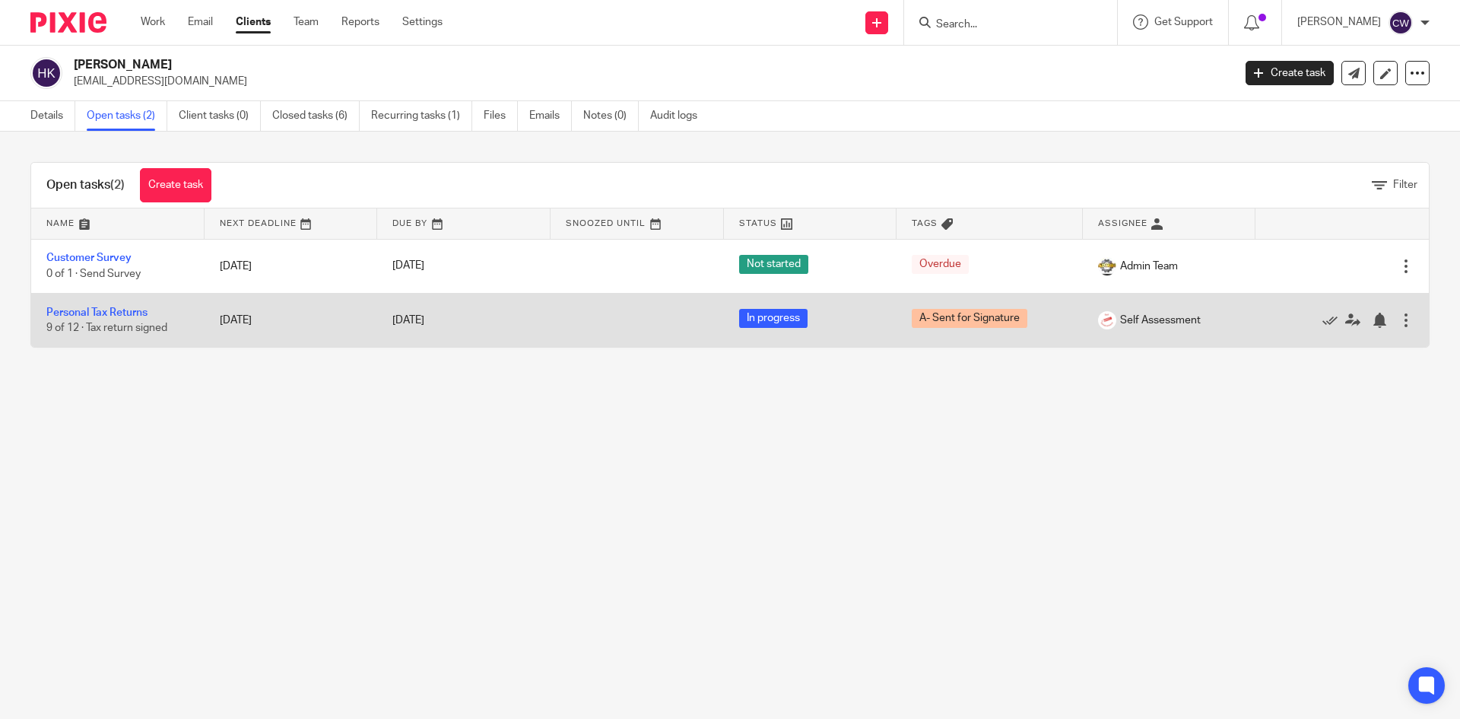
click at [122, 304] on td "Personal Tax Returns 9 of 12 · Tax return signed" at bounding box center [117, 320] width 173 height 54
click at [119, 313] on link "Personal Tax Returns" at bounding box center [96, 312] width 101 height 11
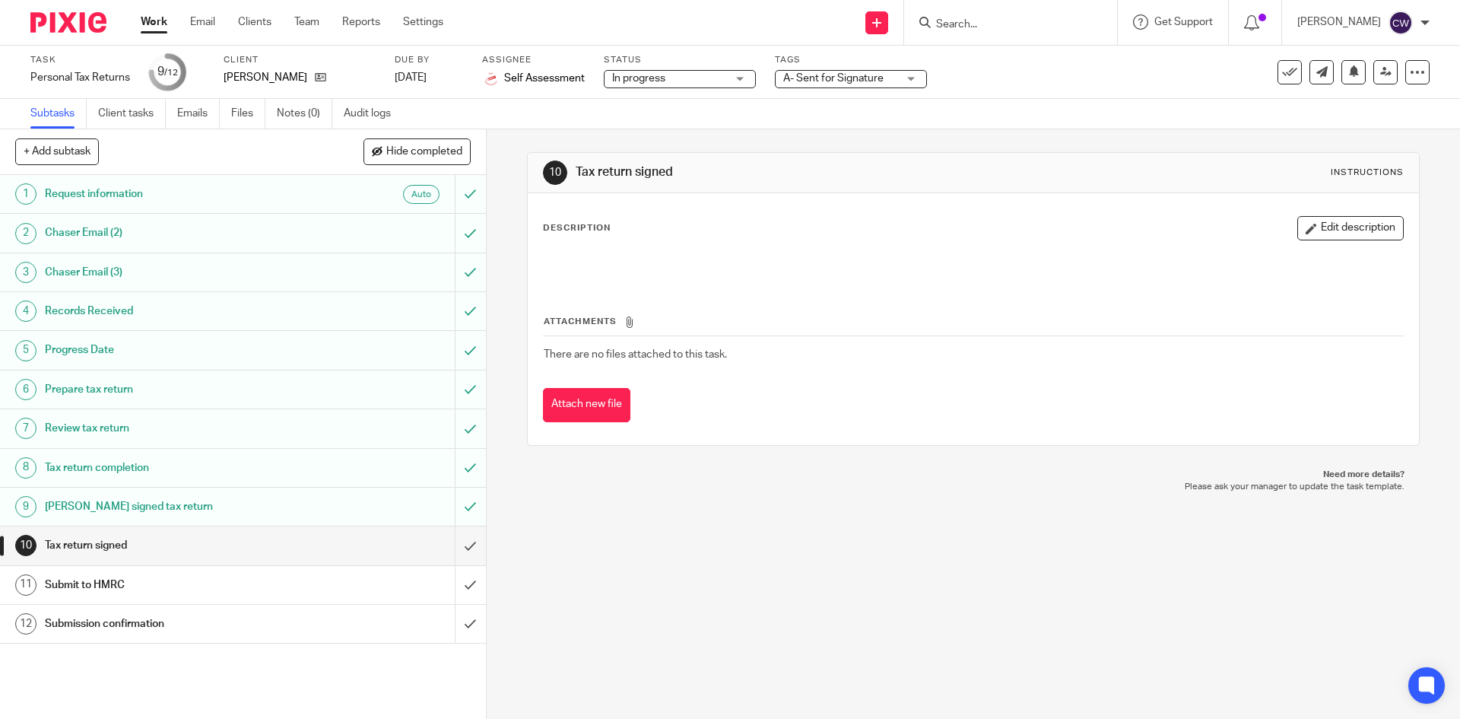
click at [871, 79] on span "A- Sent for Signature" at bounding box center [833, 78] width 100 height 11
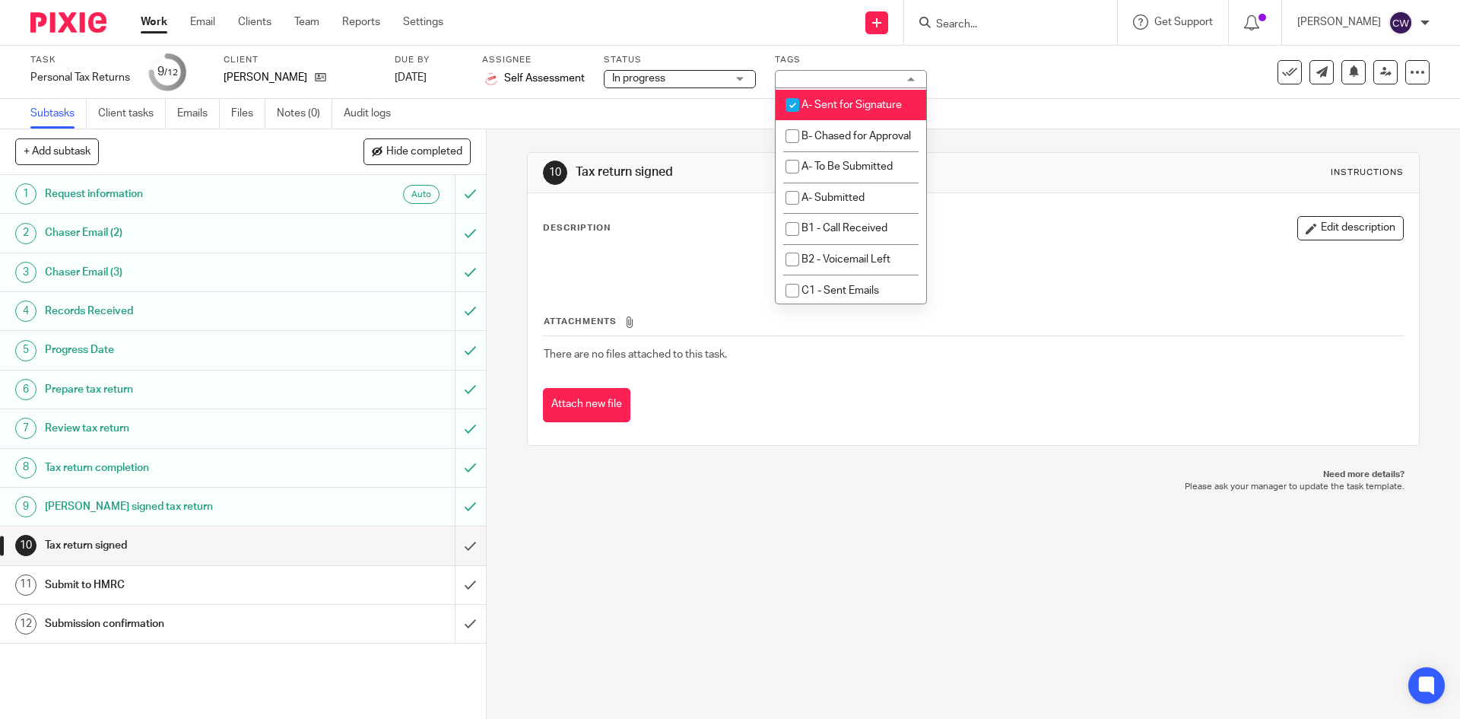
scroll to position [913, 0]
click at [820, 109] on span "A- Sent for Signature" at bounding box center [852, 103] width 100 height 11
checkbox input "false"
click at [837, 49] on span "A- Submitted" at bounding box center [833, 44] width 63 height 11
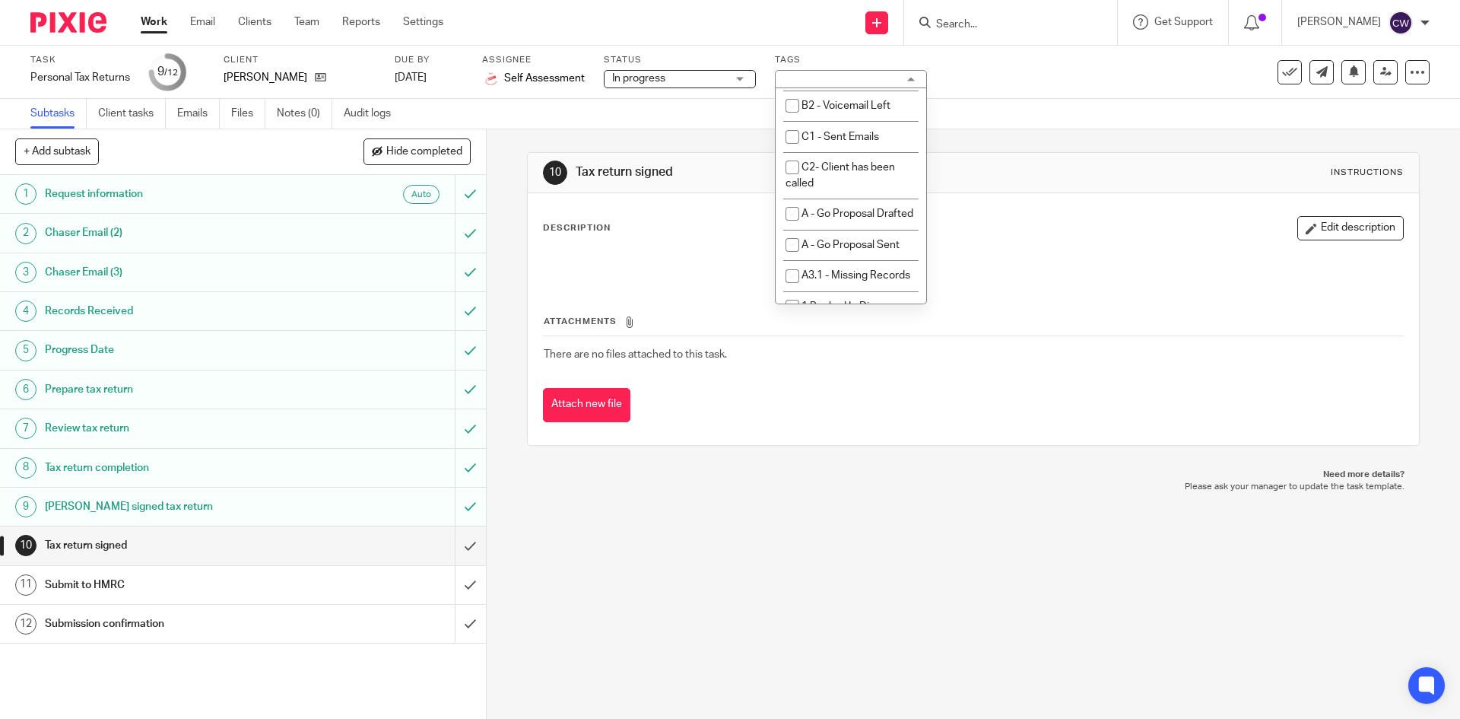
checkbox input "true"
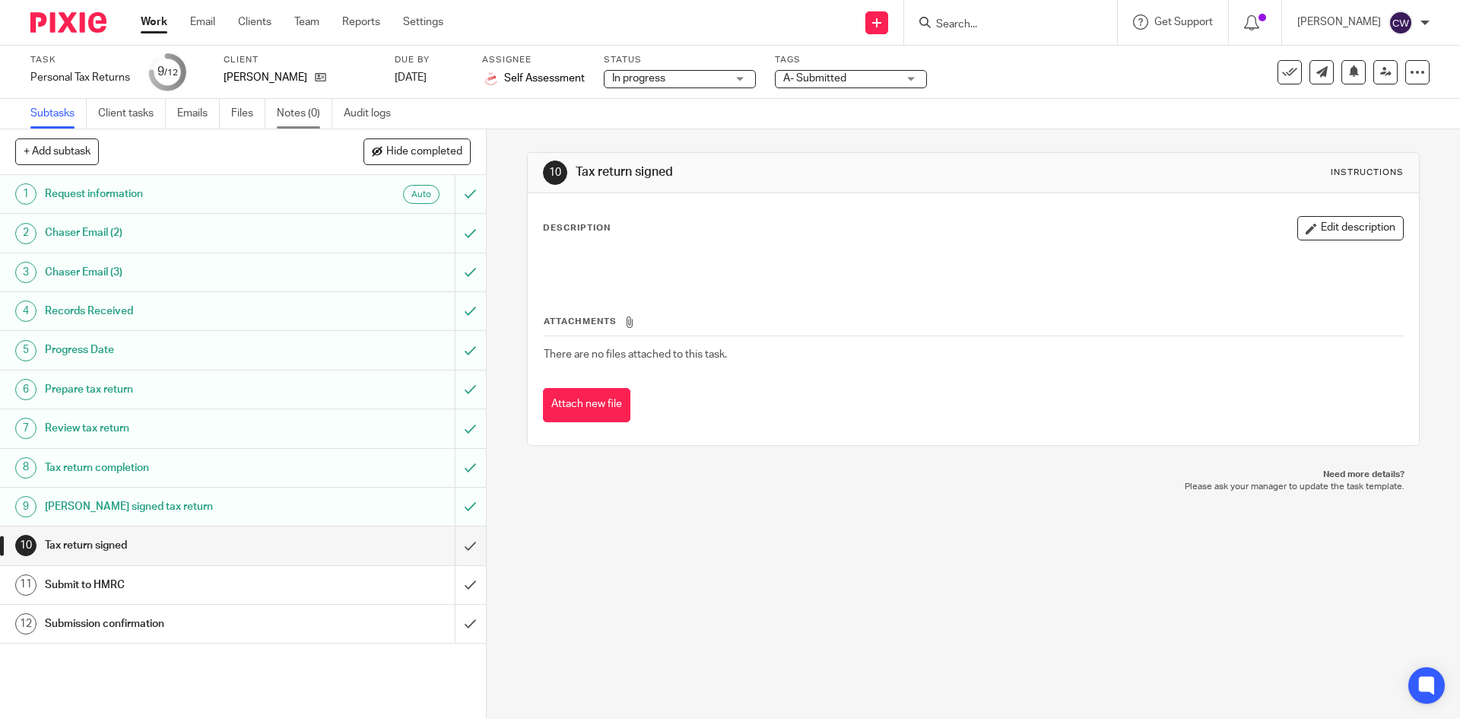
click at [308, 110] on link "Notes (0)" at bounding box center [305, 114] width 56 height 30
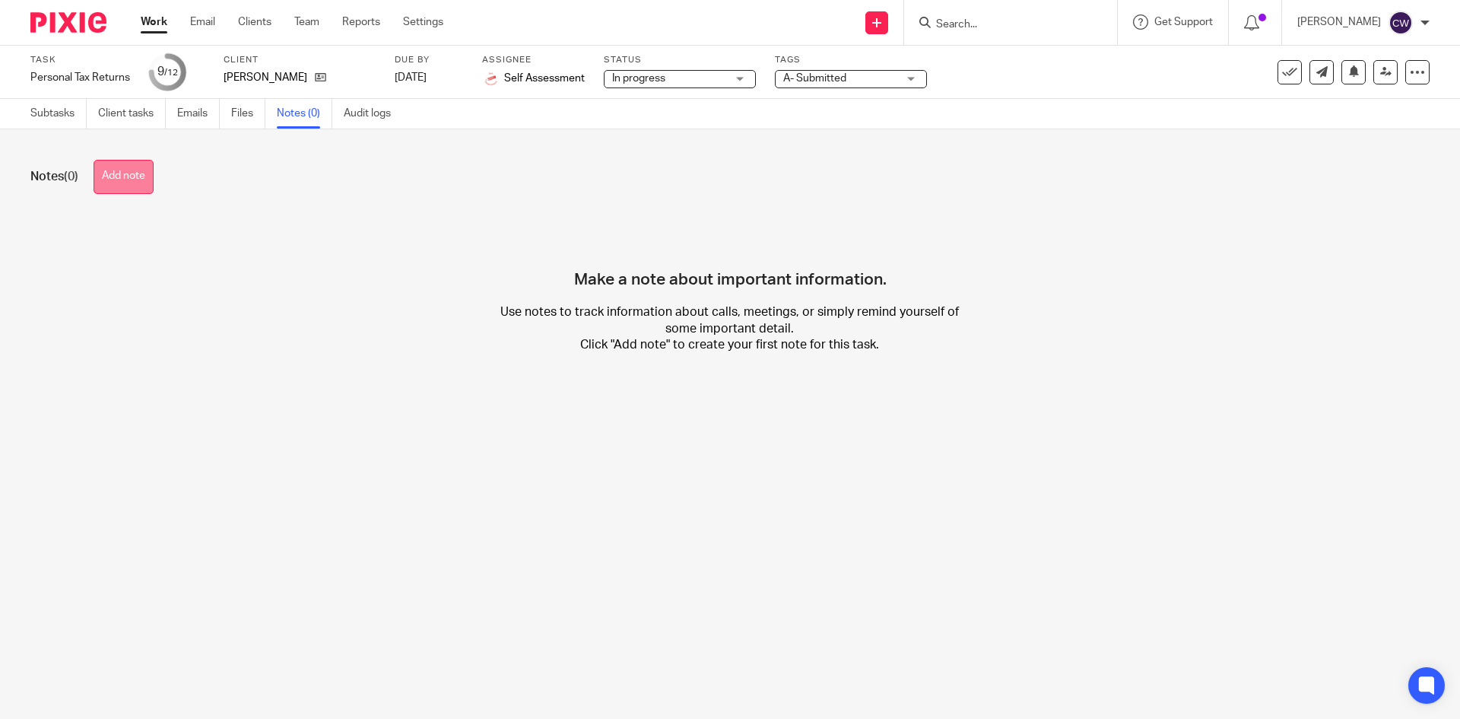
click at [141, 182] on button "Add note" at bounding box center [124, 177] width 60 height 34
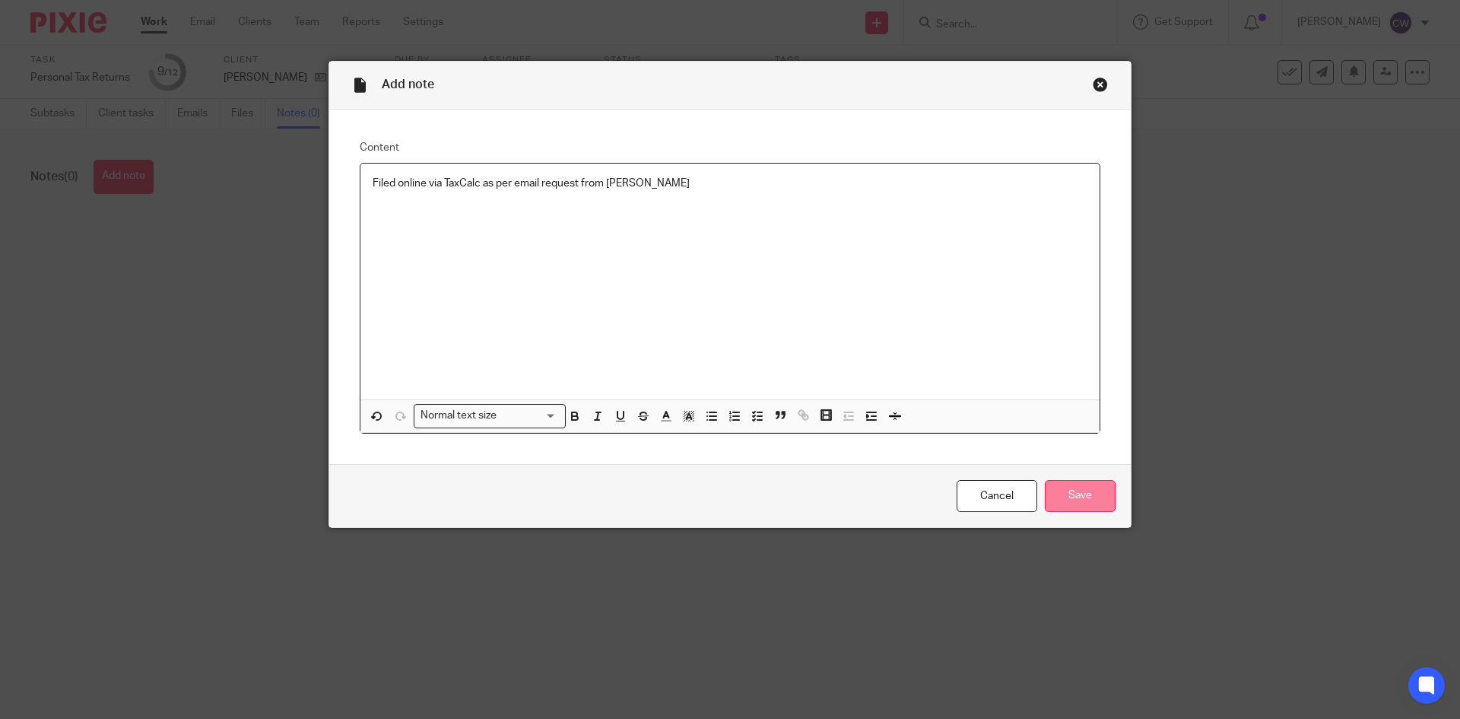
click at [1072, 504] on input "Save" at bounding box center [1080, 496] width 71 height 33
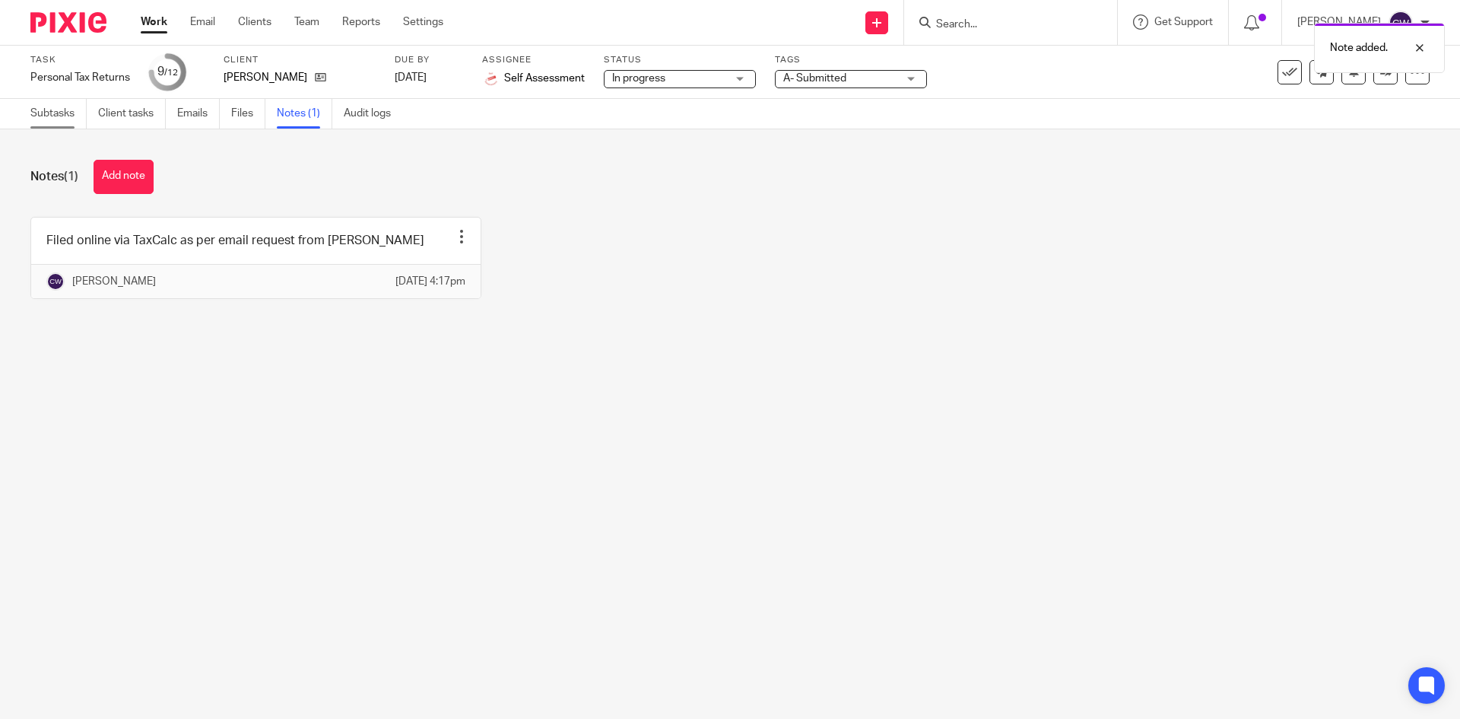
click at [77, 117] on link "Subtasks" at bounding box center [58, 114] width 56 height 30
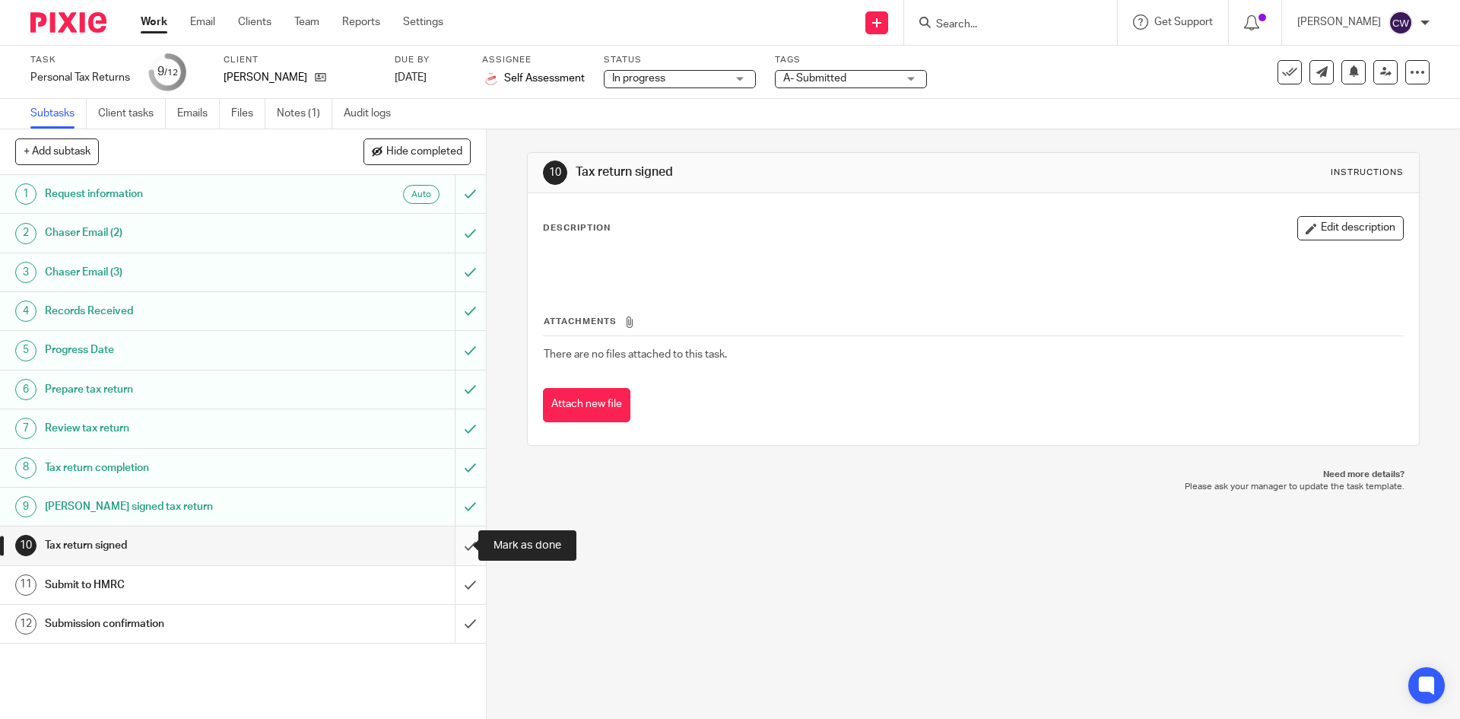
click at [456, 547] on input "submit" at bounding box center [243, 545] width 486 height 38
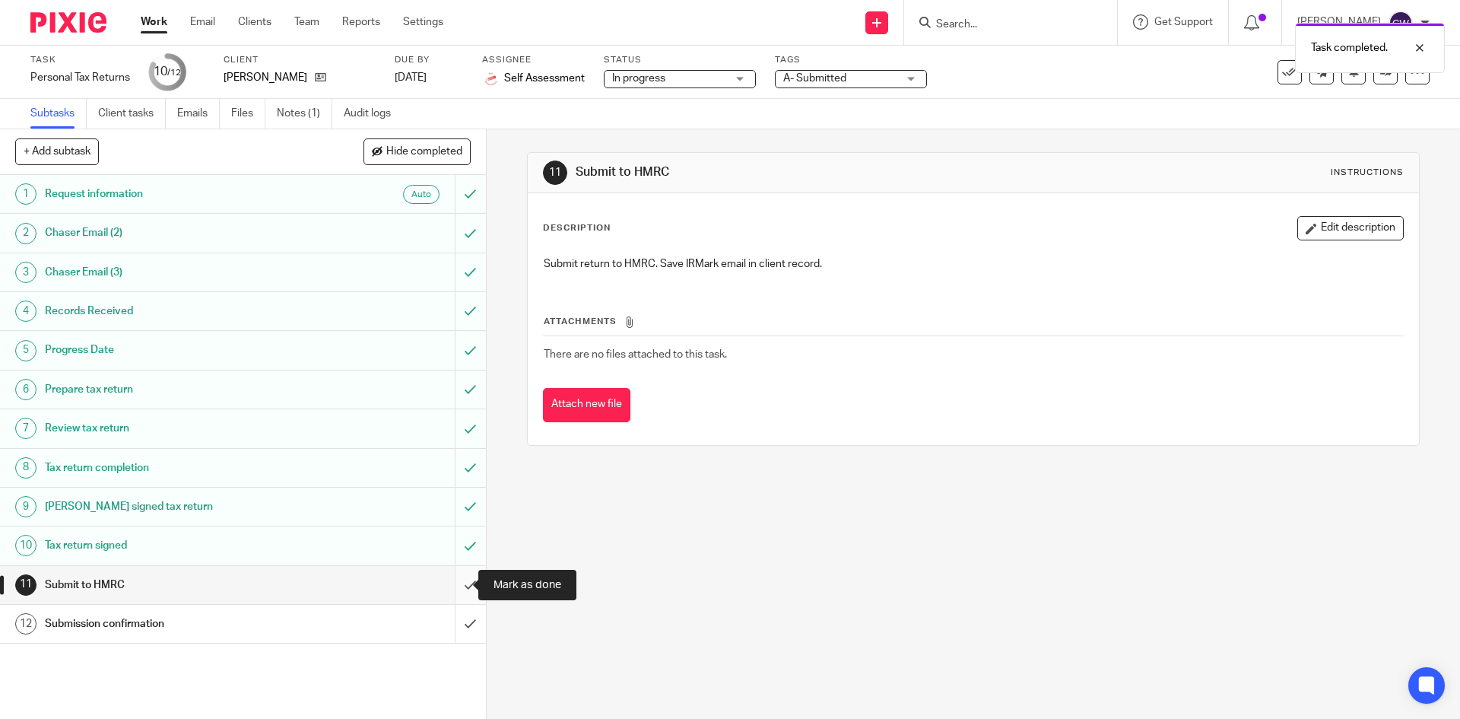
click at [455, 585] on input "submit" at bounding box center [243, 585] width 486 height 38
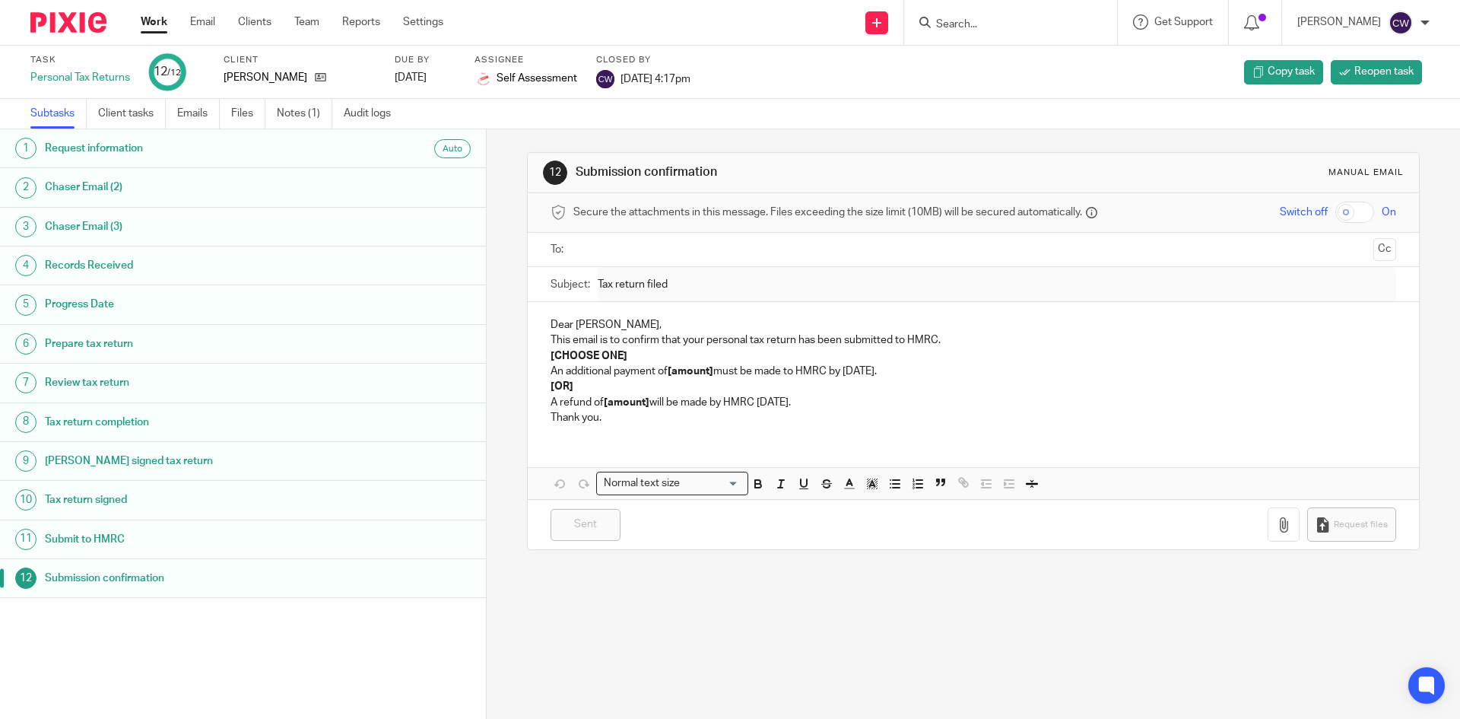
click at [320, 14] on div "Work Email Clients Team Reports Settings Work Email Clients Team Reports Settin…" at bounding box center [295, 22] width 341 height 45
click at [312, 15] on link "Team" at bounding box center [306, 21] width 25 height 15
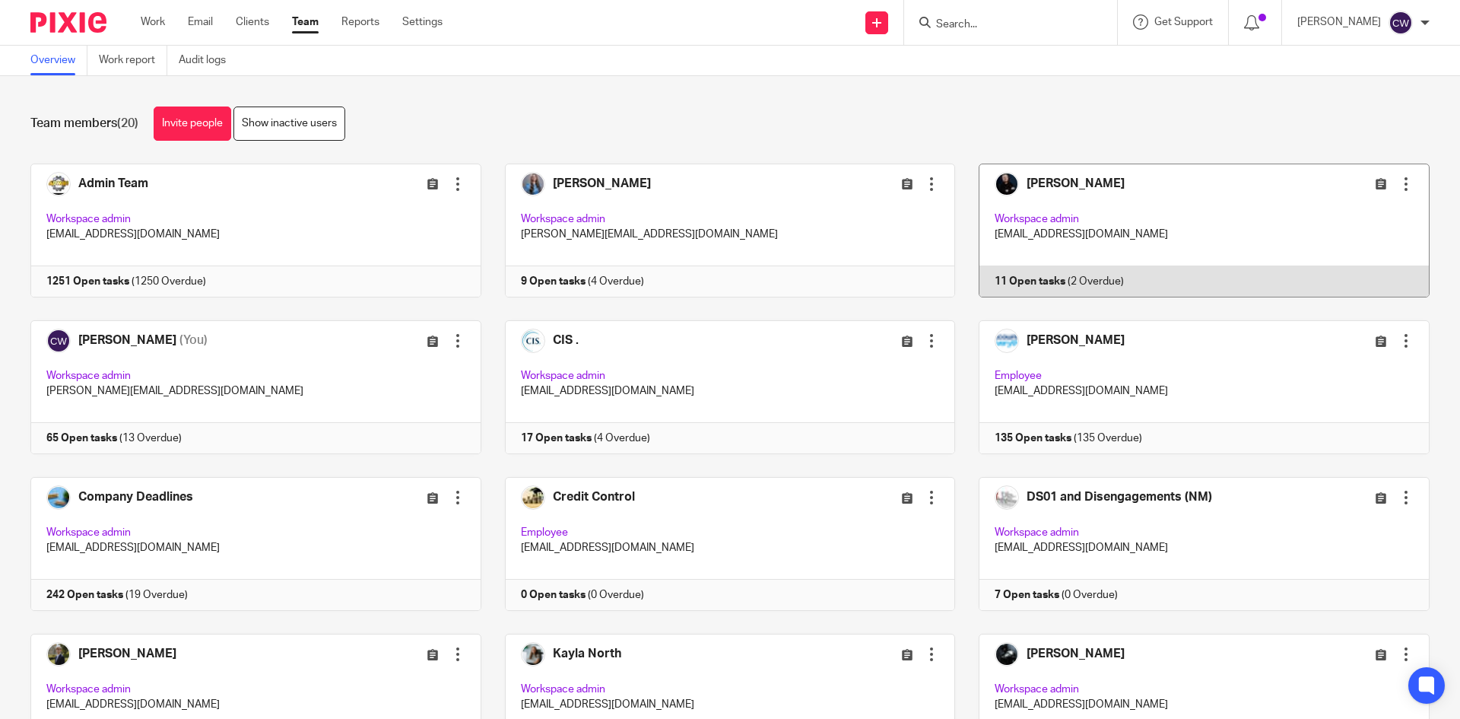
click at [1018, 280] on link at bounding box center [1192, 231] width 475 height 134
click at [1014, 275] on link at bounding box center [1192, 231] width 475 height 134
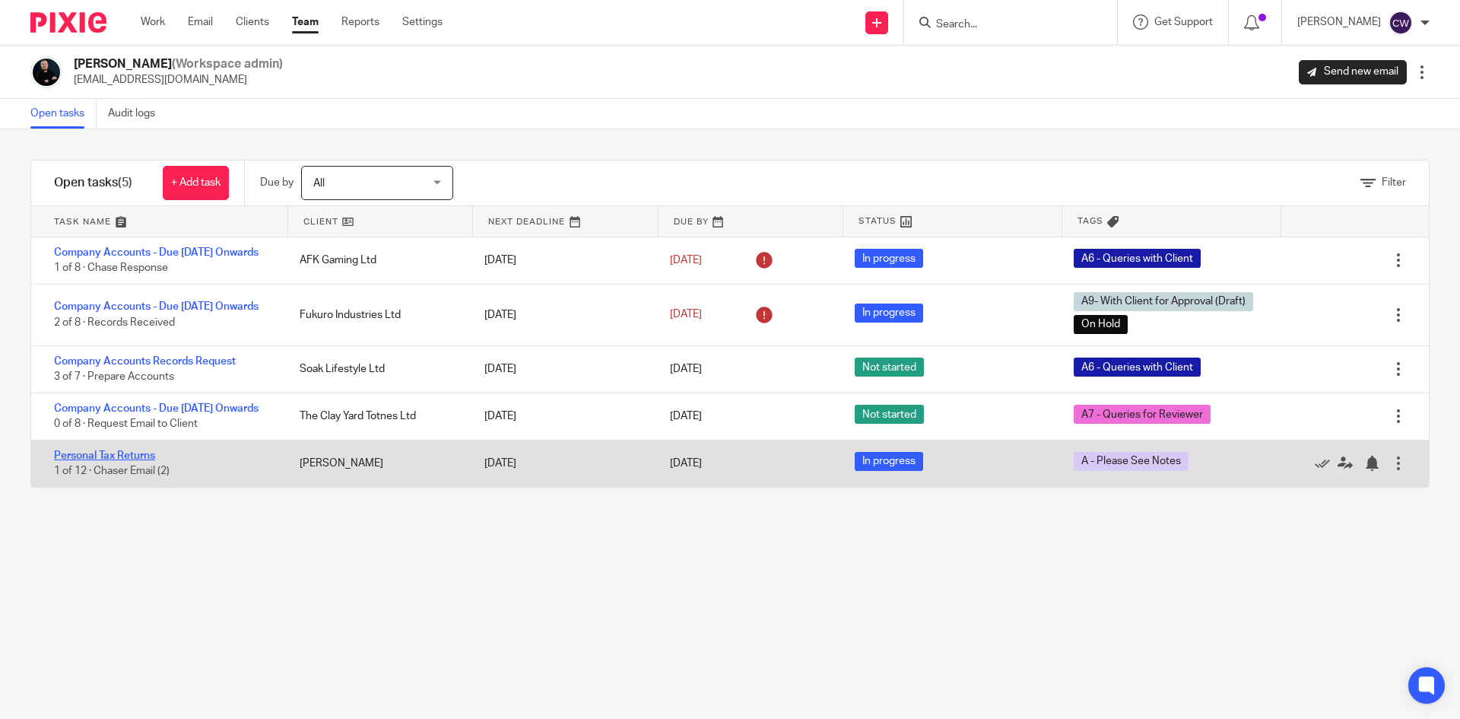
click at [91, 461] on link "Personal Tax Returns" at bounding box center [104, 455] width 101 height 11
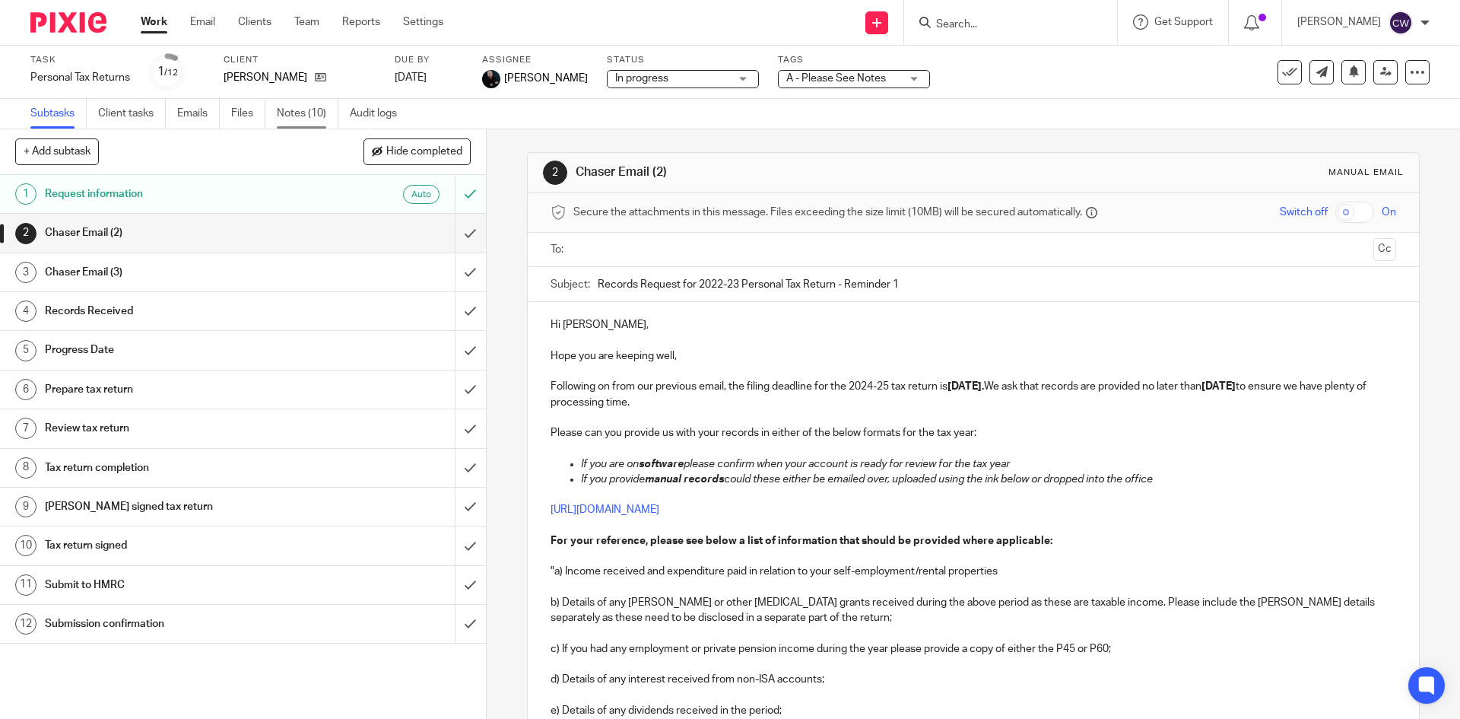
drag, startPoint x: 276, startPoint y: 124, endPoint x: 290, endPoint y: 113, distance: 17.3
click at [290, 113] on ul "Subtasks Client tasks Emails Files Notes (10) Audit logs" at bounding box center [224, 114] width 389 height 30
click at [290, 113] on link "Notes (10)" at bounding box center [308, 114] width 62 height 30
